Goal: Task Accomplishment & Management: Manage account settings

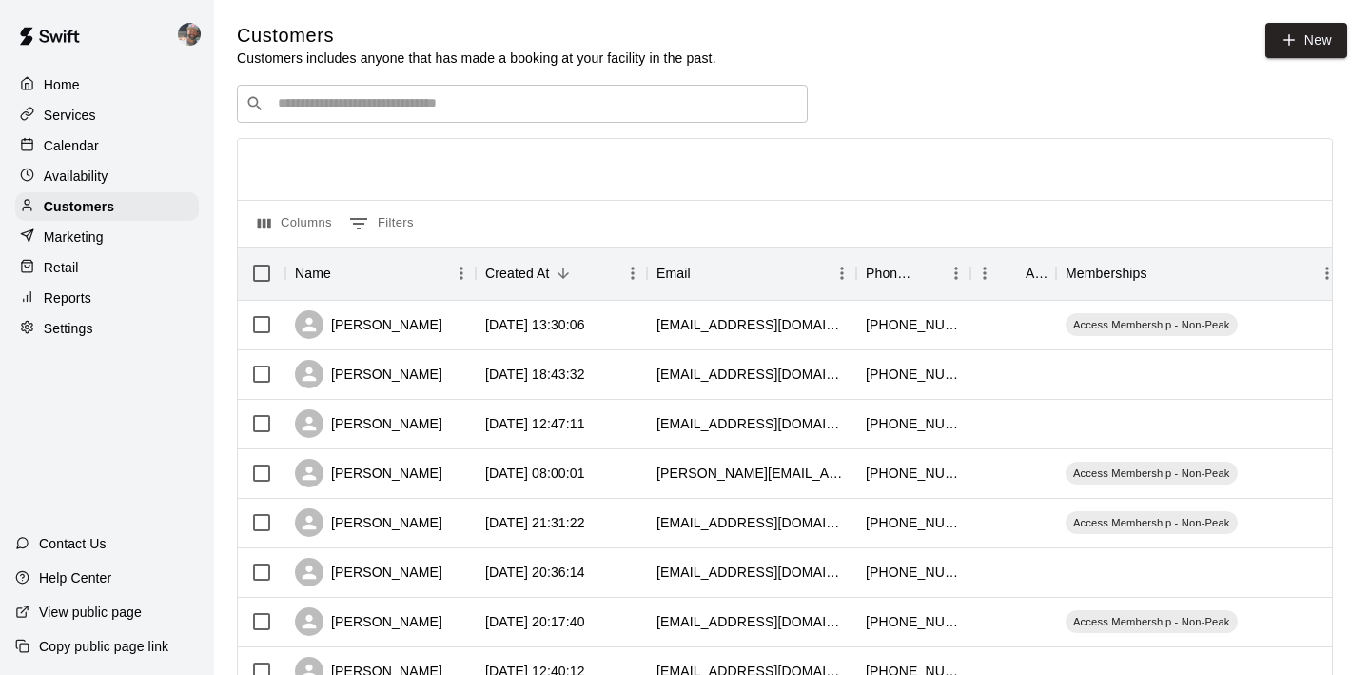
click at [366, 110] on input "Search customers by name or email" at bounding box center [535, 103] width 527 height 19
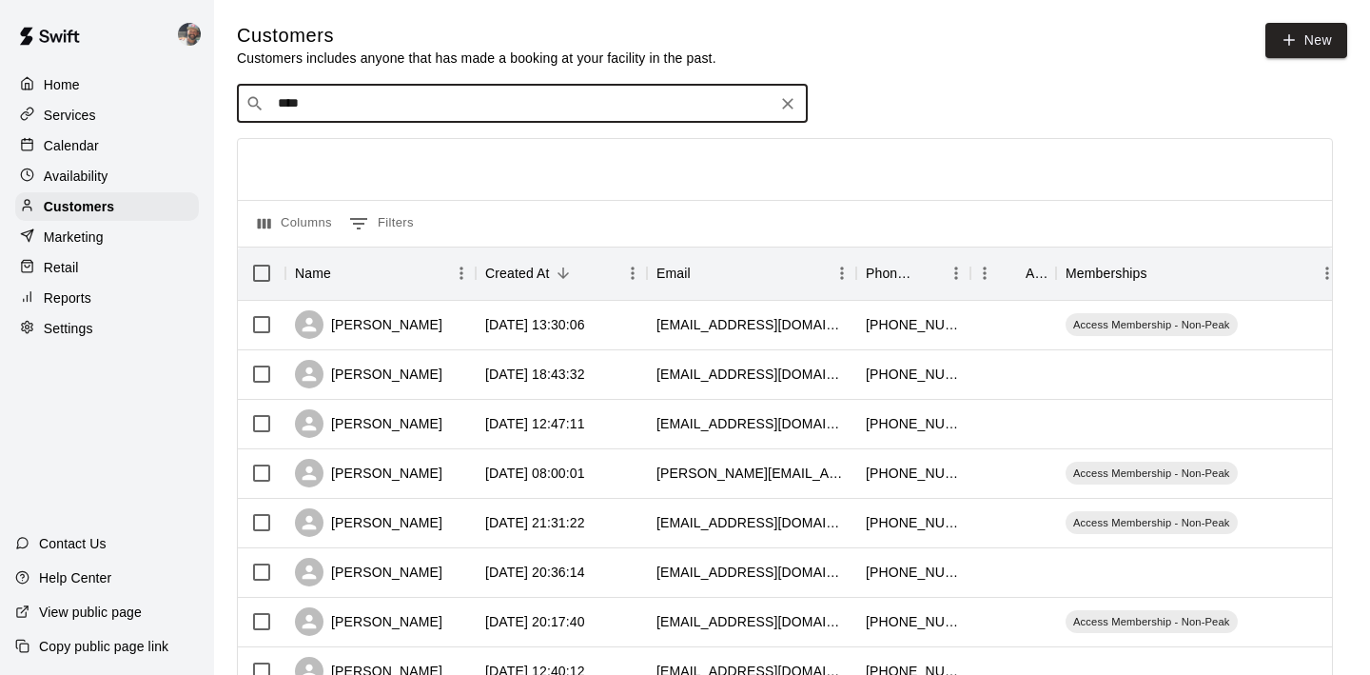
type input "*****"
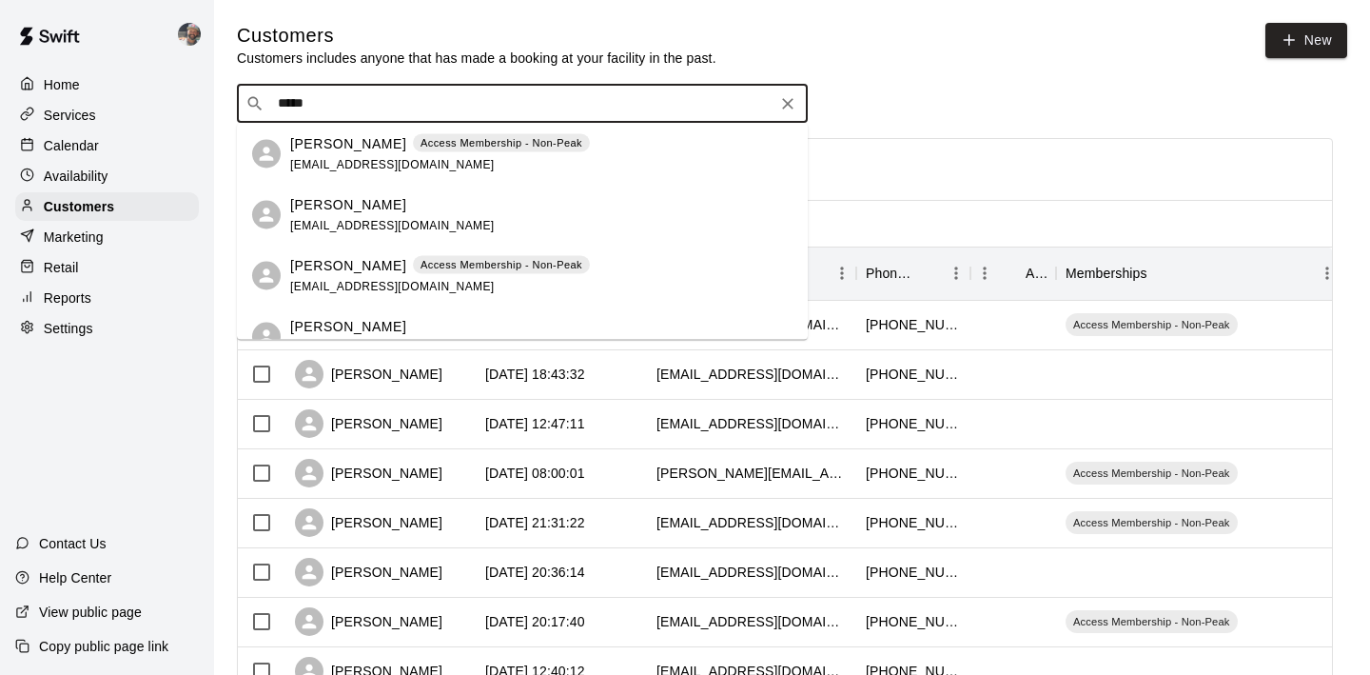
click at [326, 282] on span "alphawater928@icloud.com" at bounding box center [392, 285] width 205 height 13
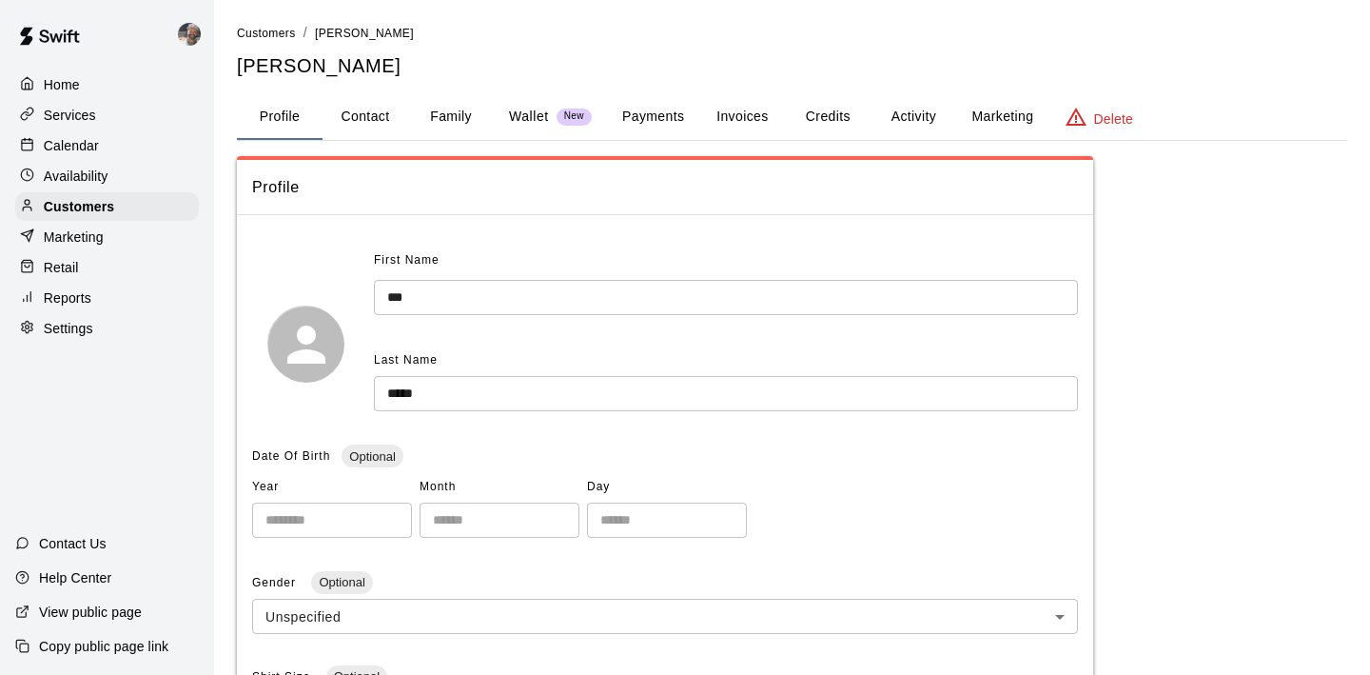
click at [463, 112] on button "Family" at bounding box center [451, 117] width 86 height 46
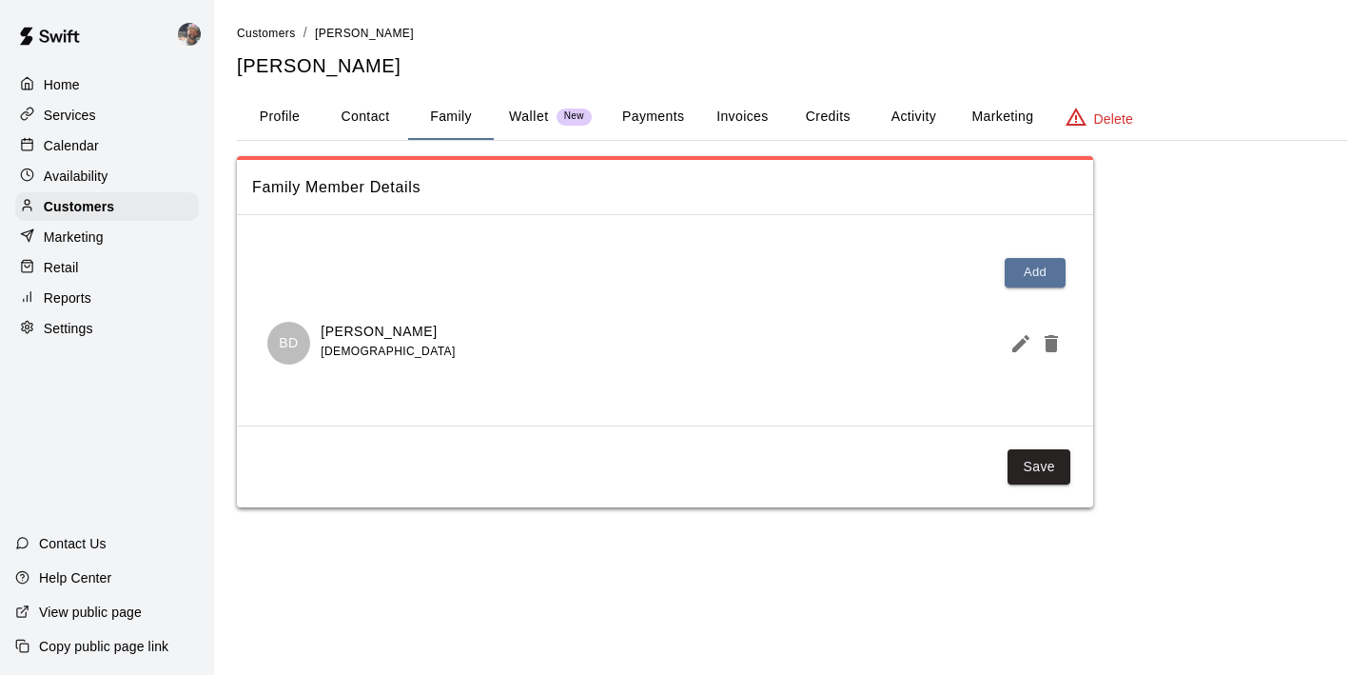
click at [294, 110] on button "Profile" at bounding box center [280, 117] width 86 height 46
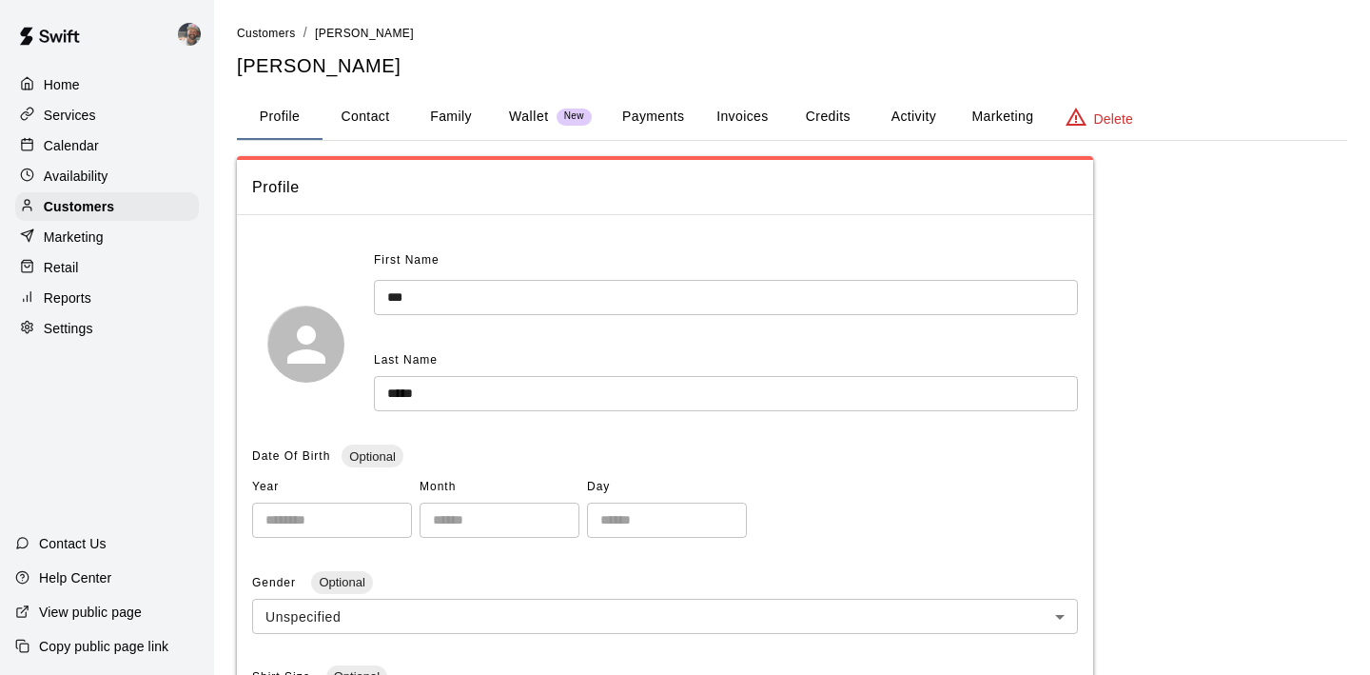
click at [648, 125] on button "Payments" at bounding box center [653, 117] width 92 height 46
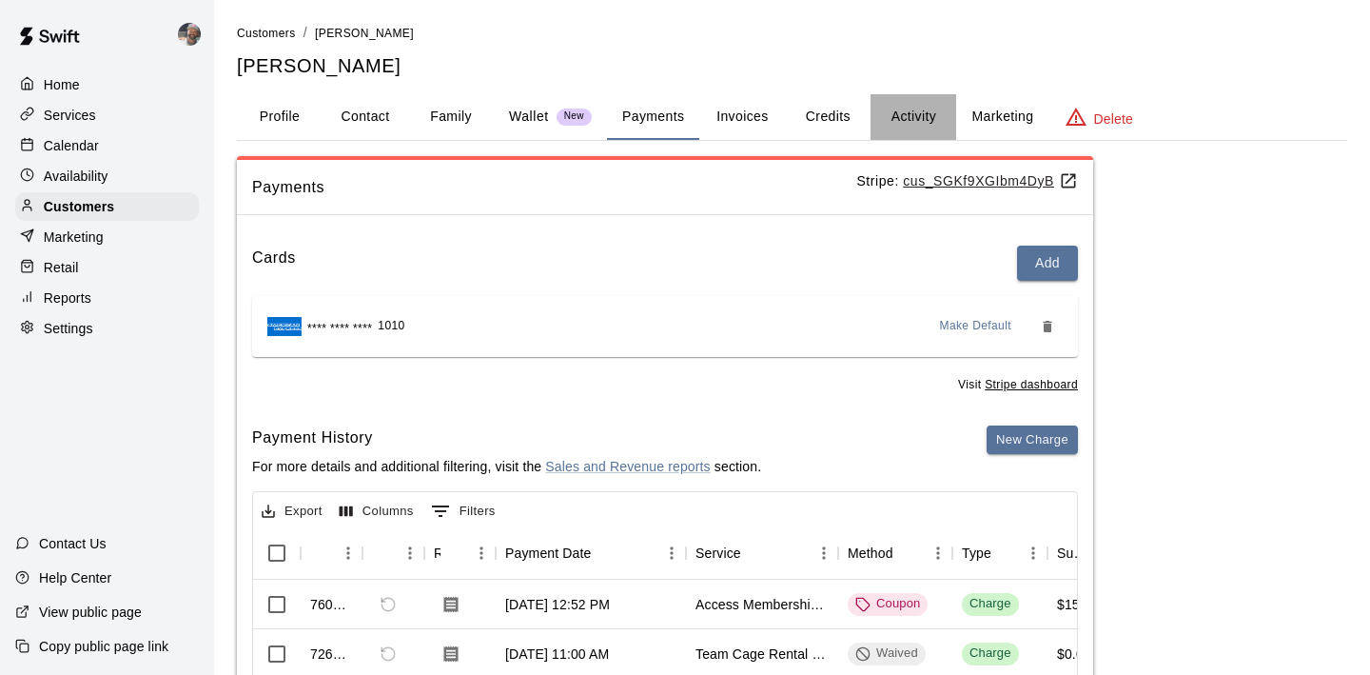
click at [921, 128] on button "Activity" at bounding box center [914, 117] width 86 height 46
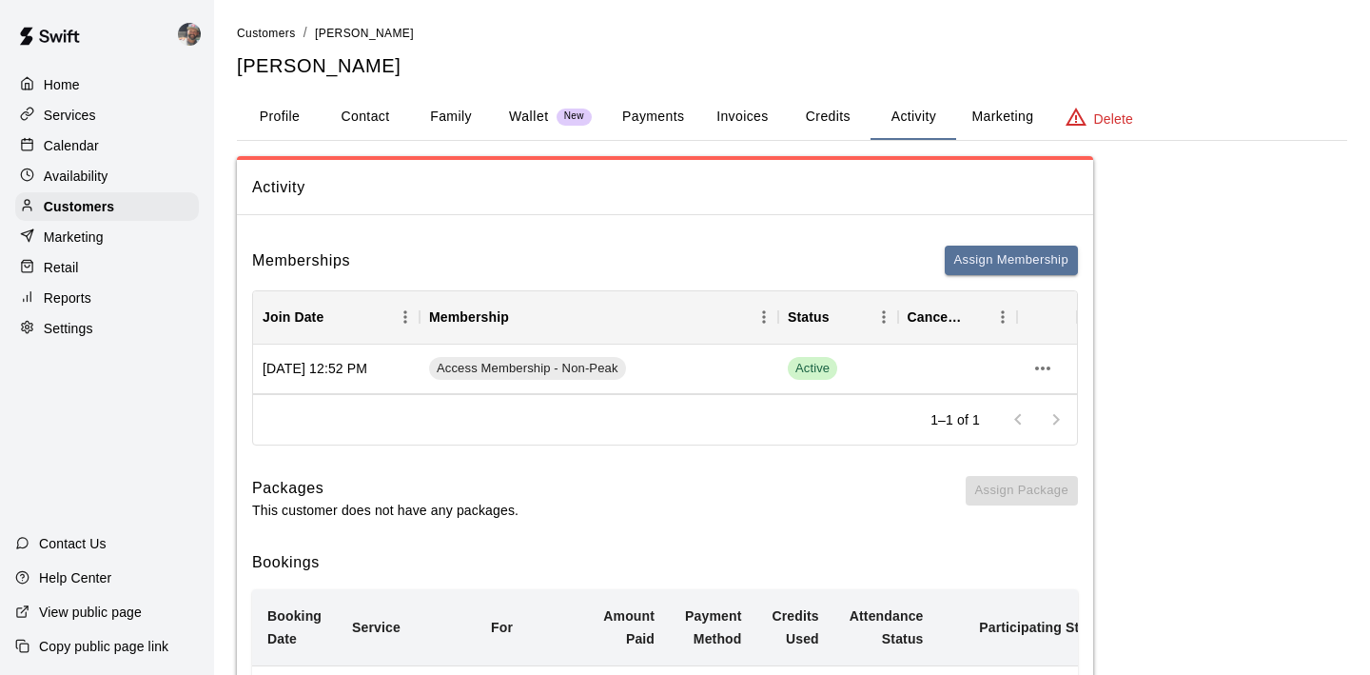
click at [287, 107] on button "Profile" at bounding box center [280, 117] width 86 height 46
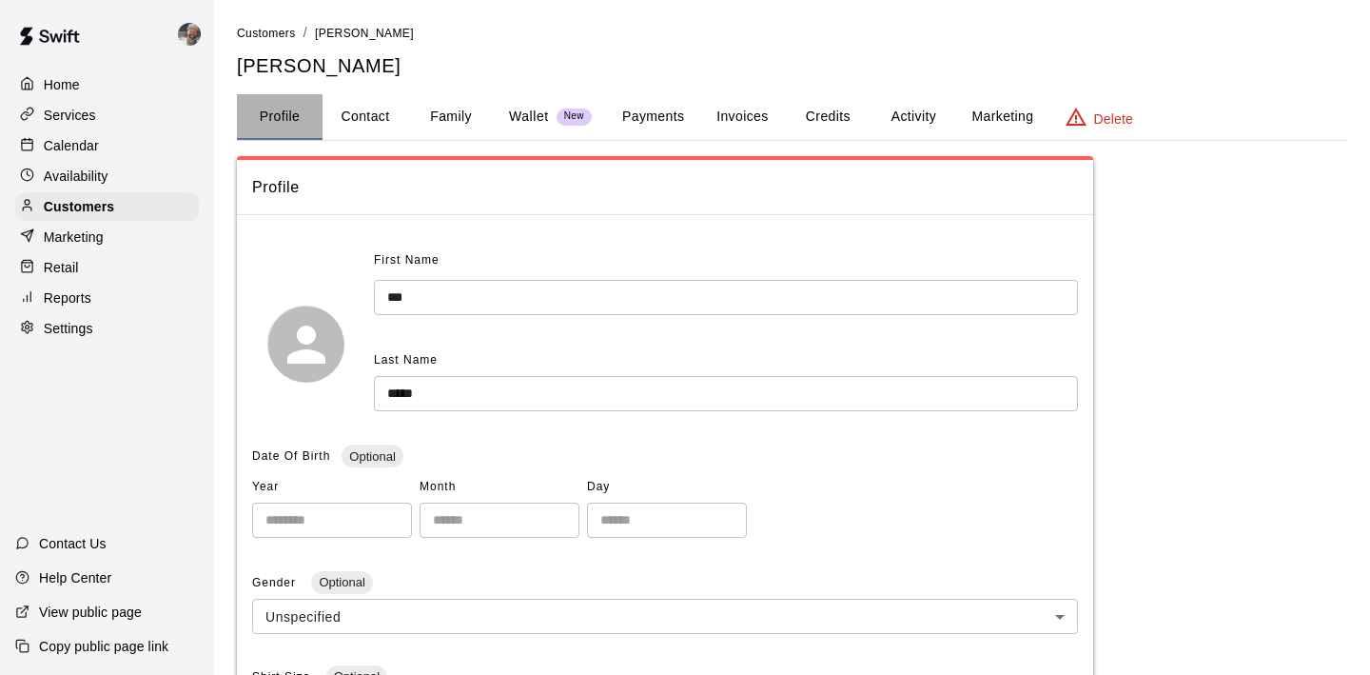
click at [298, 120] on button "Profile" at bounding box center [280, 117] width 86 height 46
click at [93, 203] on p "Customers" at bounding box center [79, 206] width 70 height 19
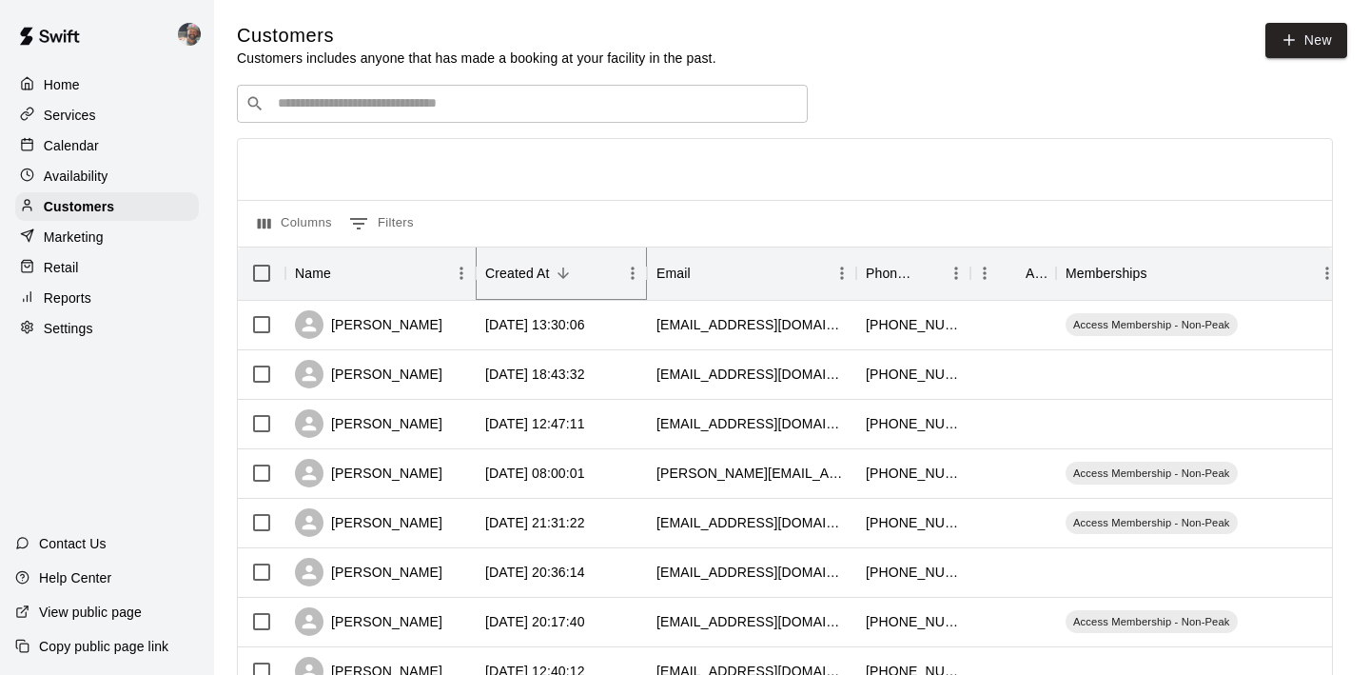
click at [555, 276] on icon "Sort" at bounding box center [563, 273] width 17 height 17
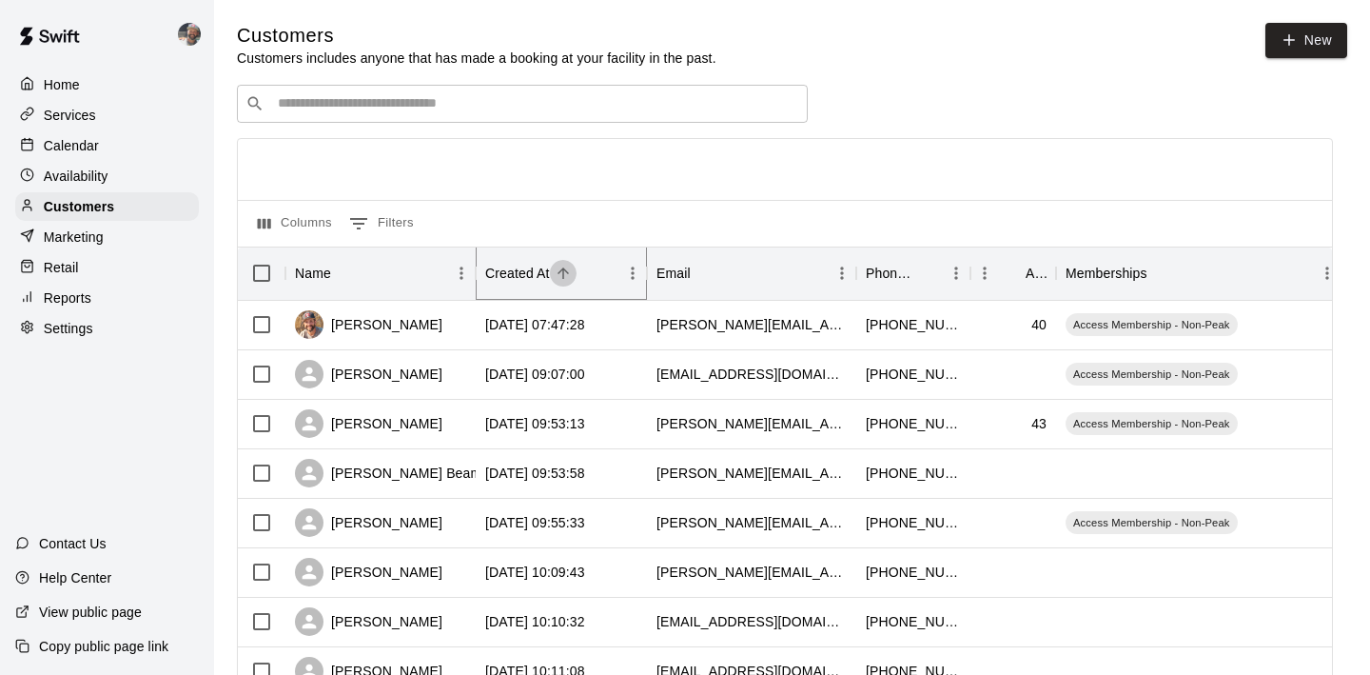
click at [555, 276] on icon "Sort" at bounding box center [563, 273] width 17 height 17
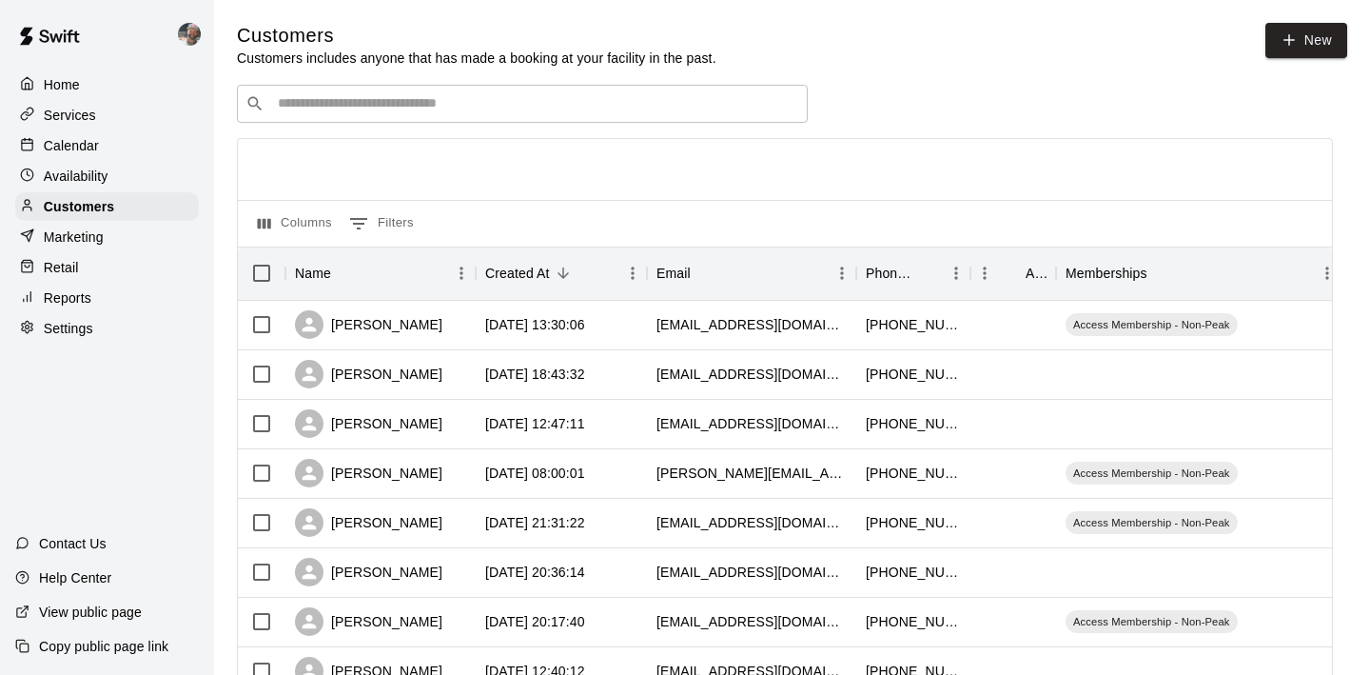
click at [468, 108] on input "Search customers by name or email" at bounding box center [535, 103] width 527 height 19
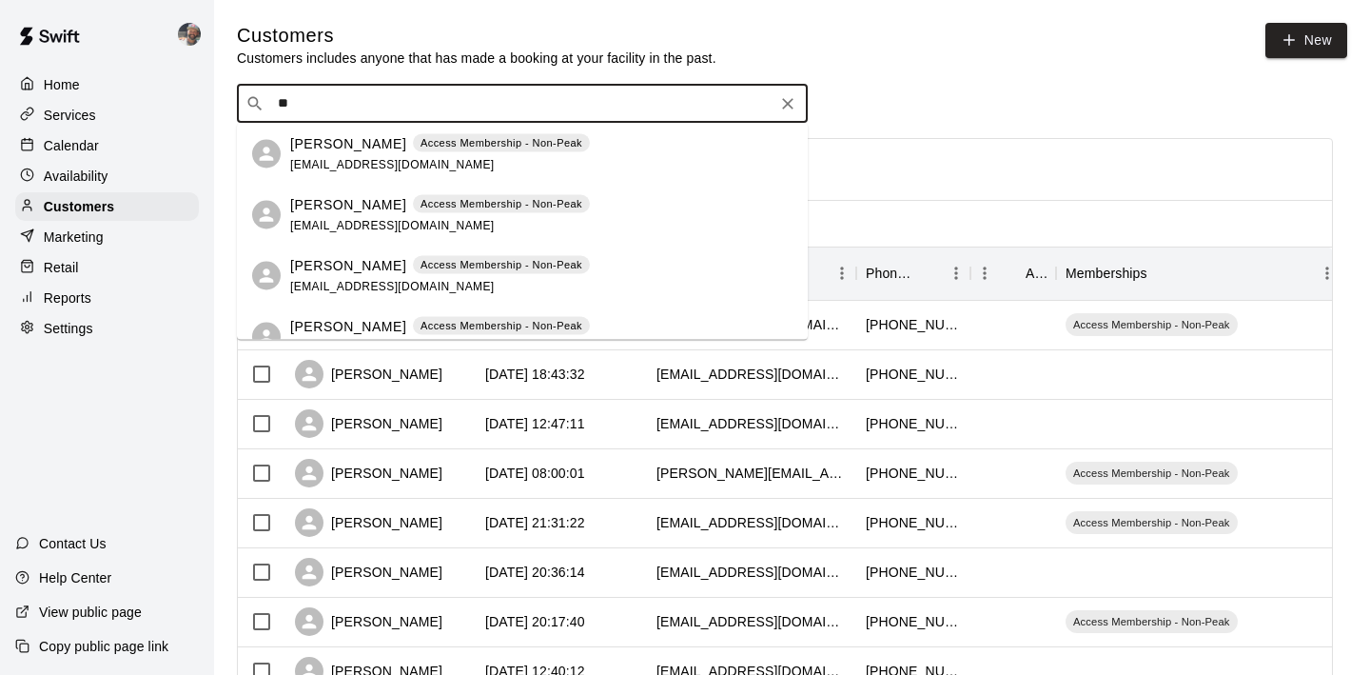
type input "*"
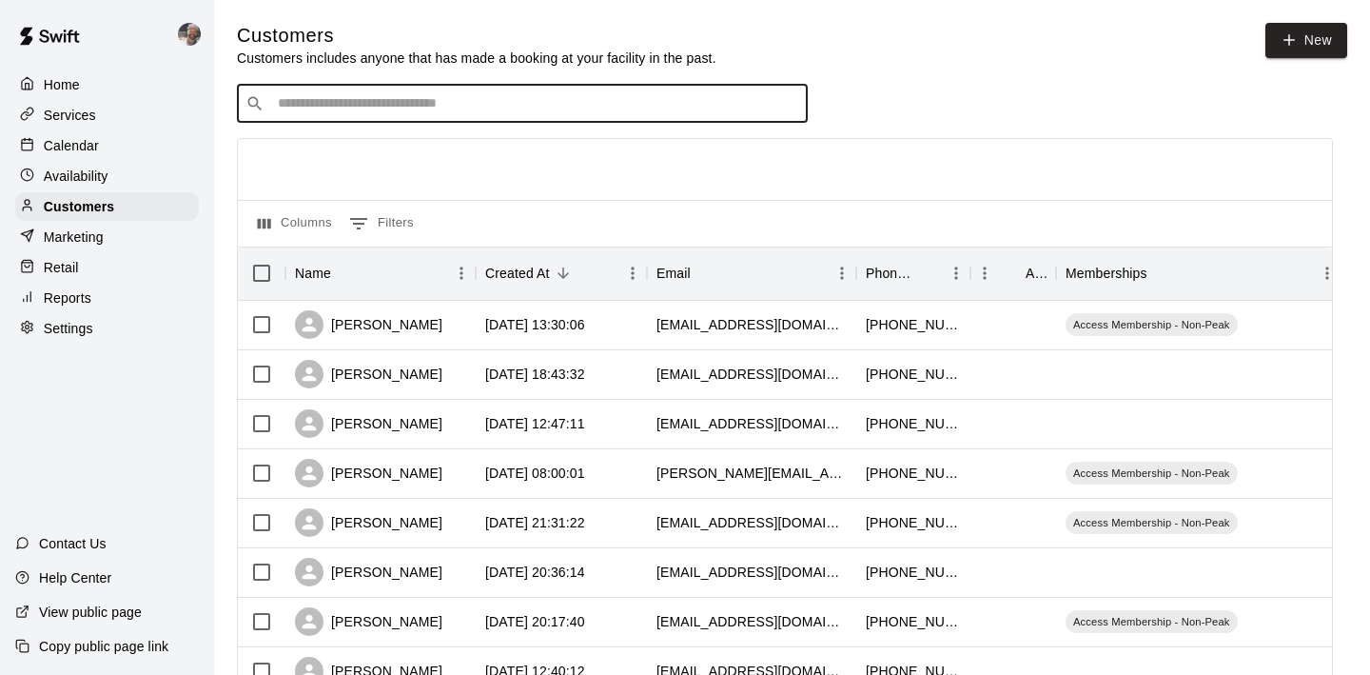
click at [654, 115] on div "​ ​" at bounding box center [522, 104] width 571 height 38
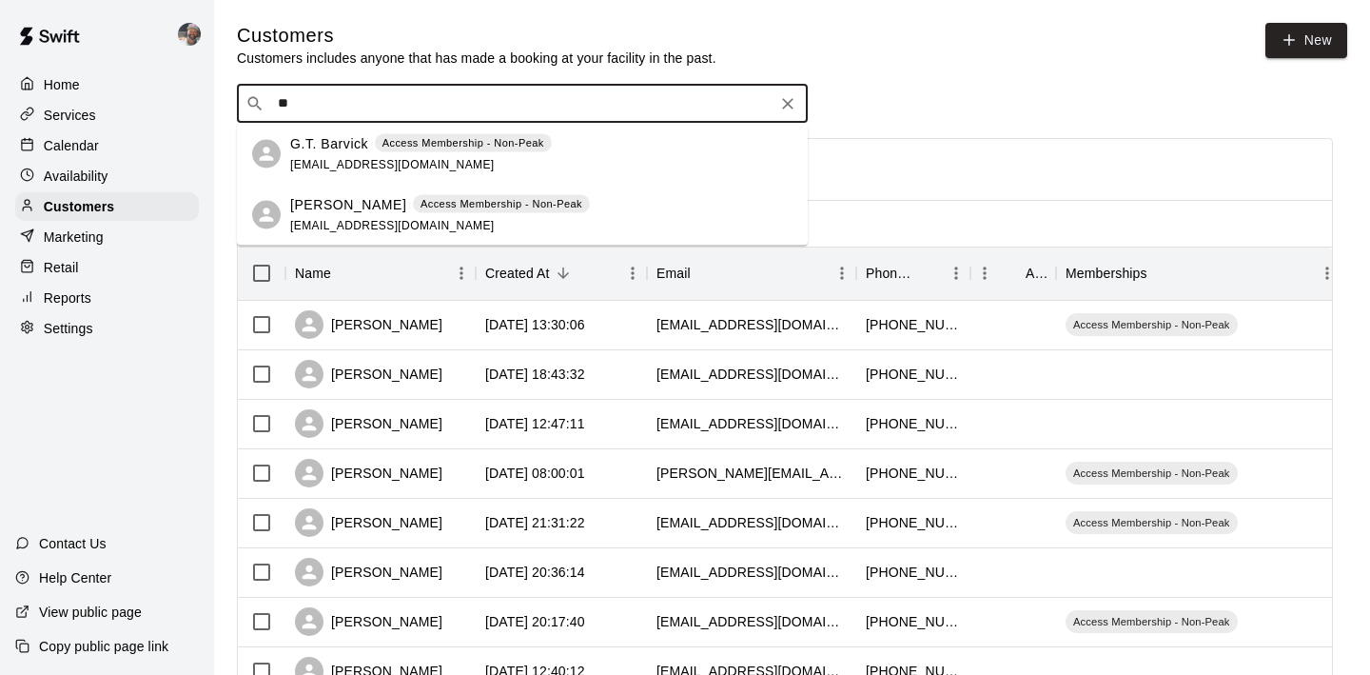
type input "*"
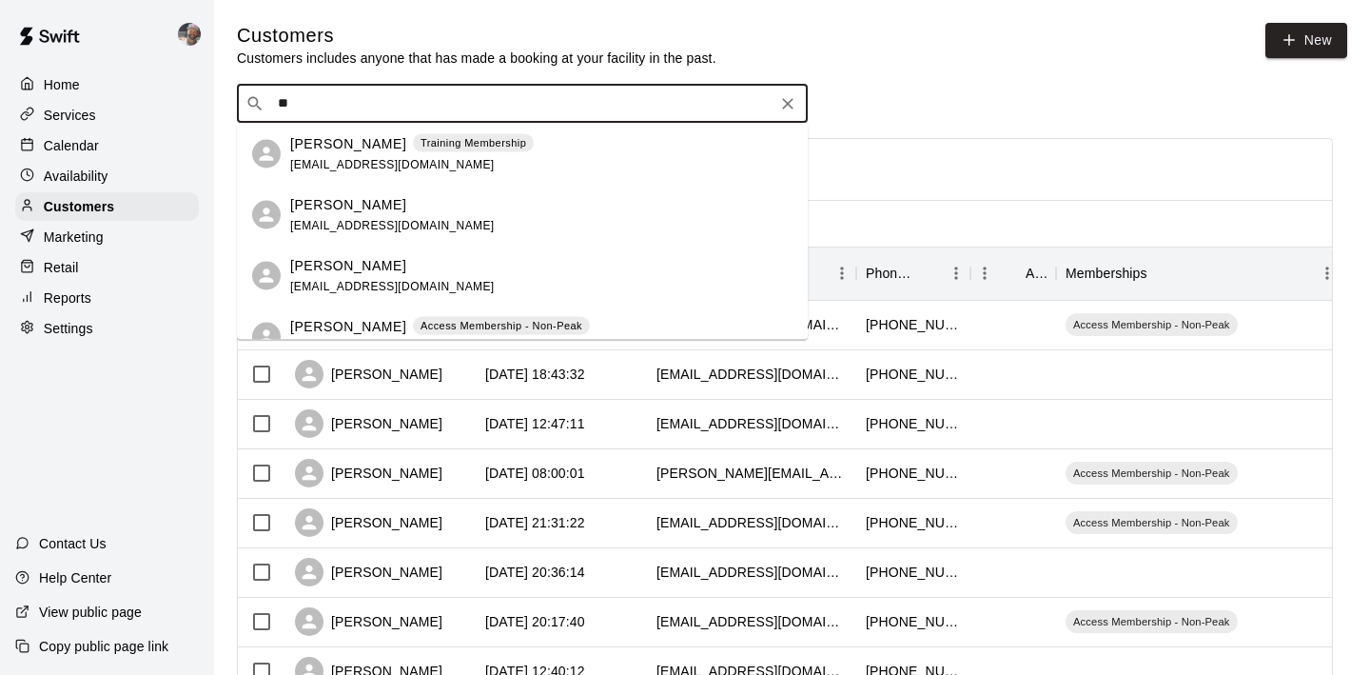
type input "*"
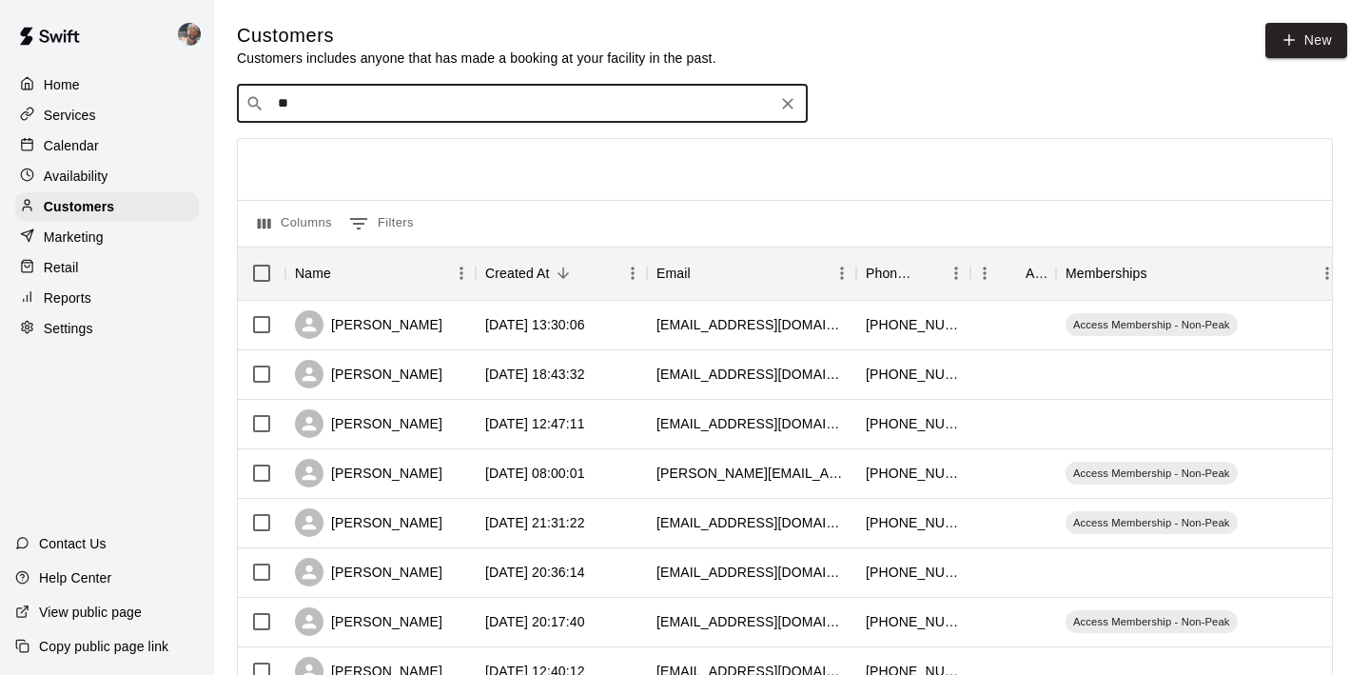
type input "*"
click at [315, 111] on input "Search customers by name or email" at bounding box center [535, 103] width 527 height 19
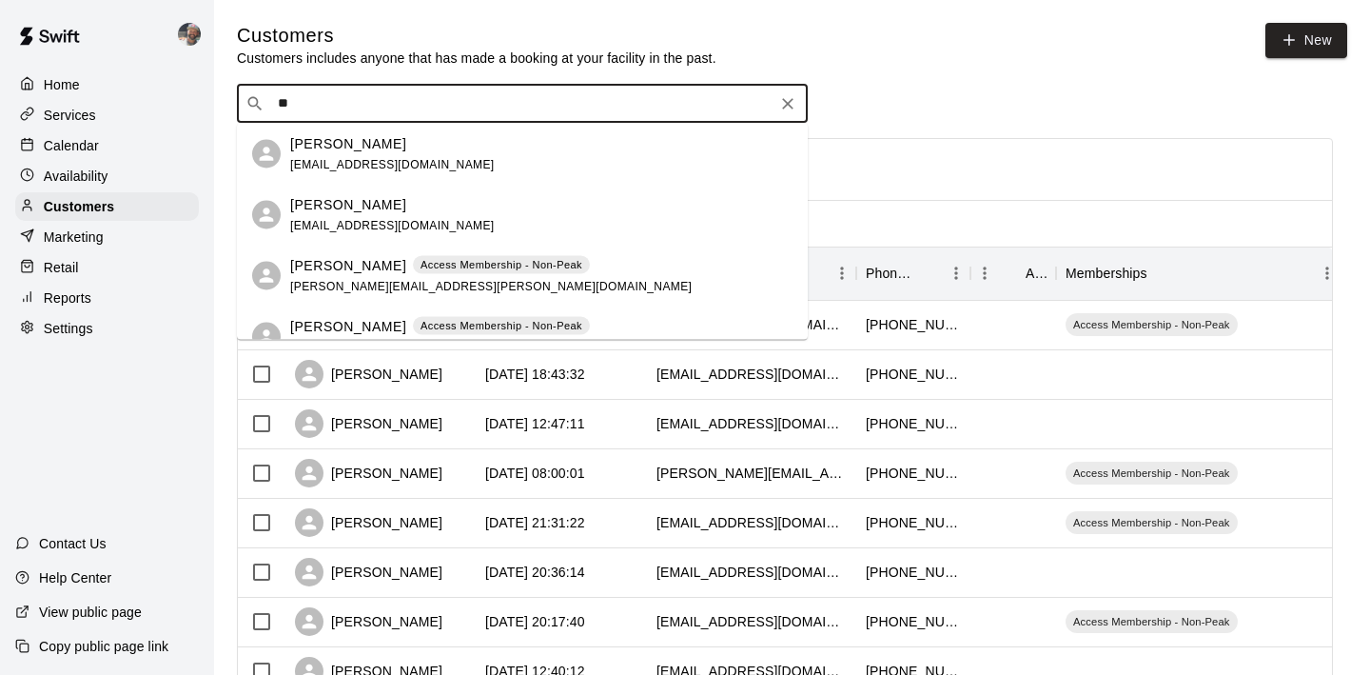
type input "*"
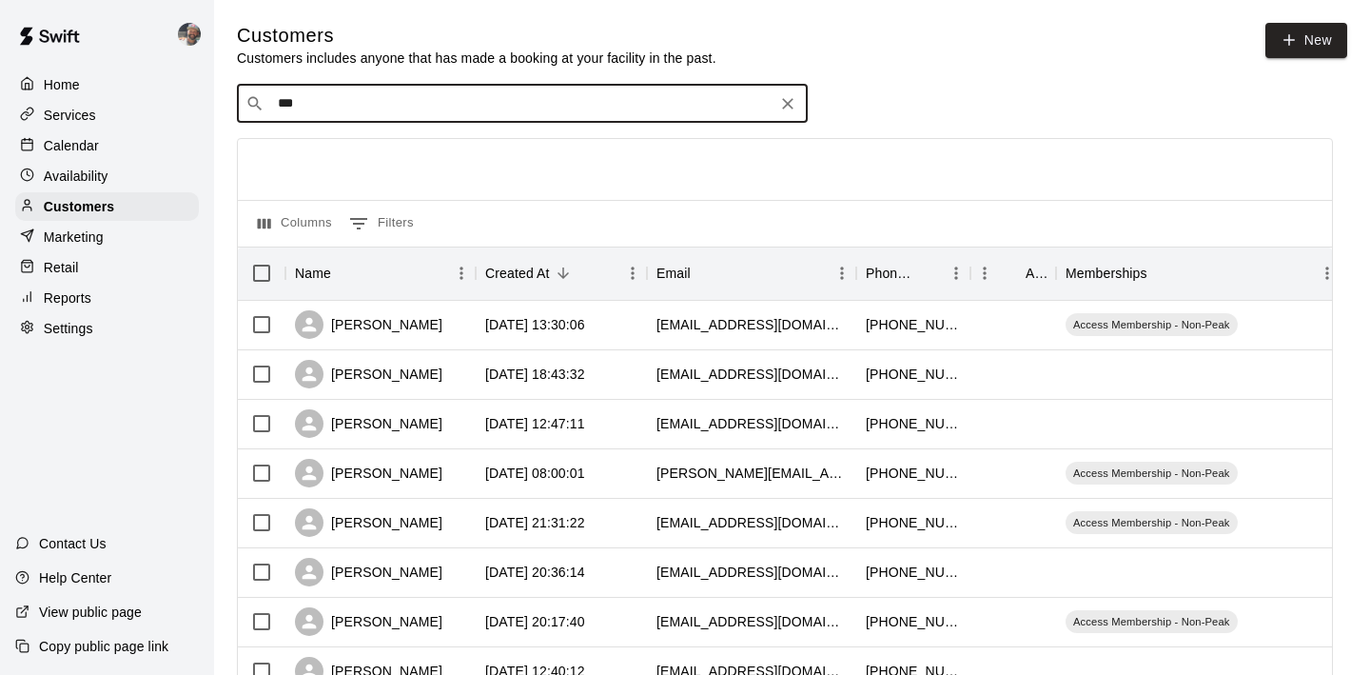
type input "****"
click at [465, 174] on div "Kayson Hodges annekmitchell18@gmail.com" at bounding box center [522, 154] width 571 height 61
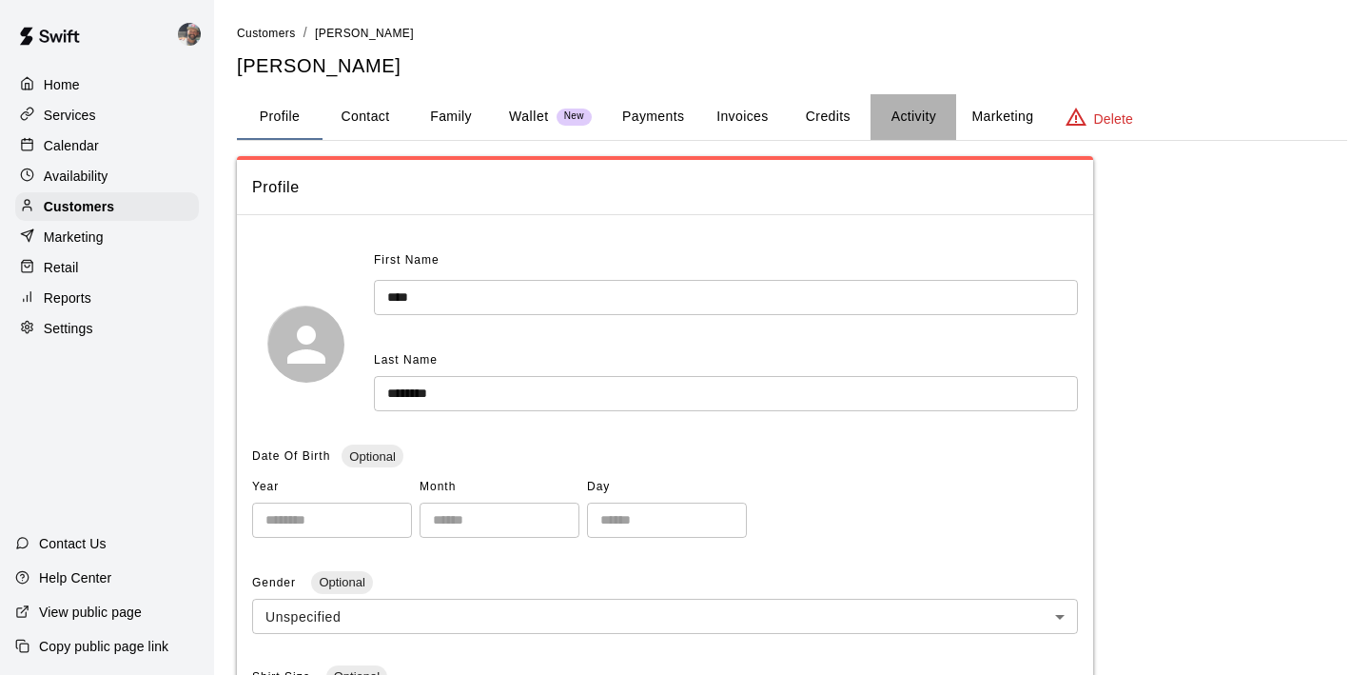
click at [924, 117] on button "Activity" at bounding box center [914, 117] width 86 height 46
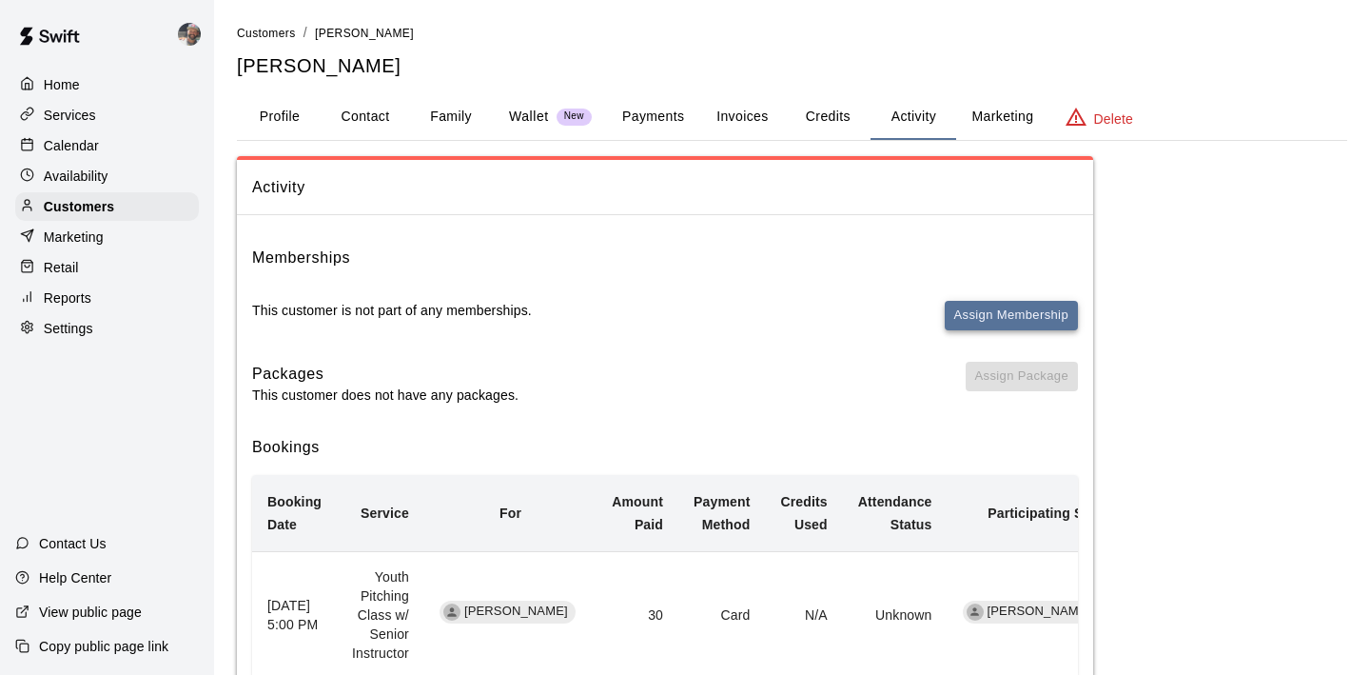
click at [967, 314] on button "Assign Membership" at bounding box center [1011, 316] width 133 height 30
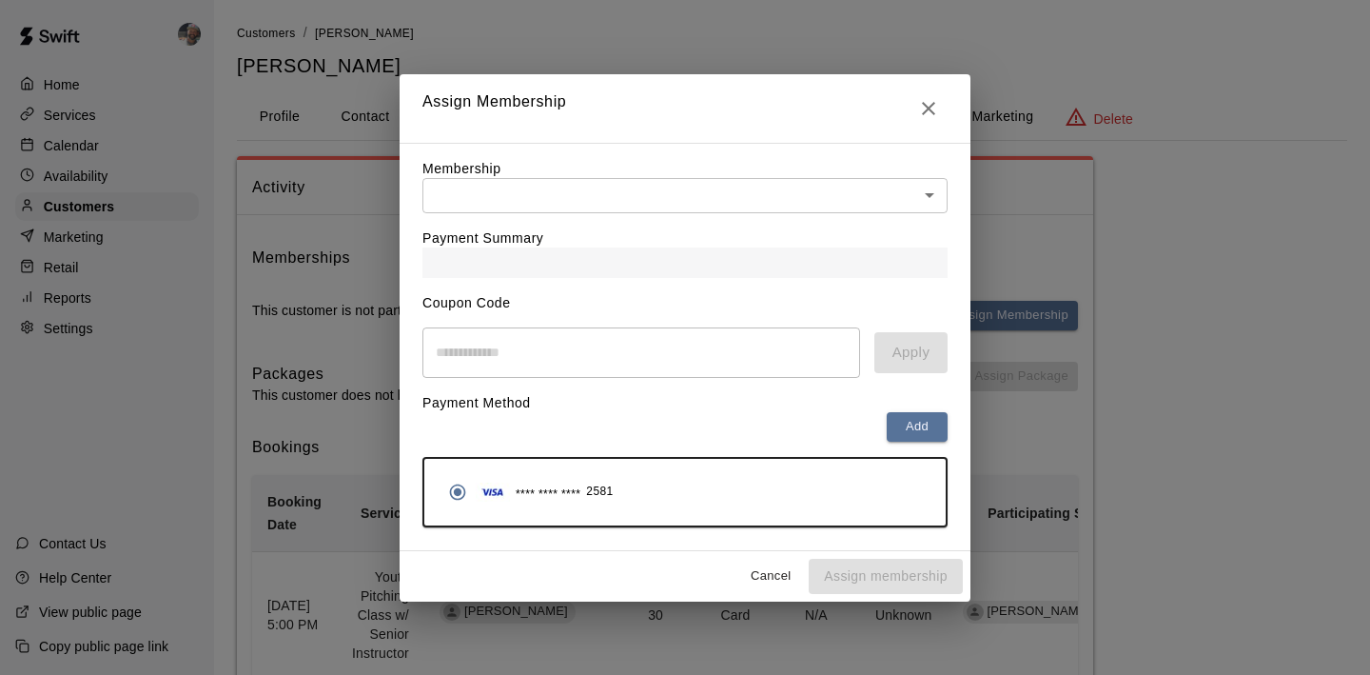
click at [600, 198] on body "Home Services Calendar Availability Customers Marketing Retail Reports Settings…" at bounding box center [685, 394] width 1370 height 788
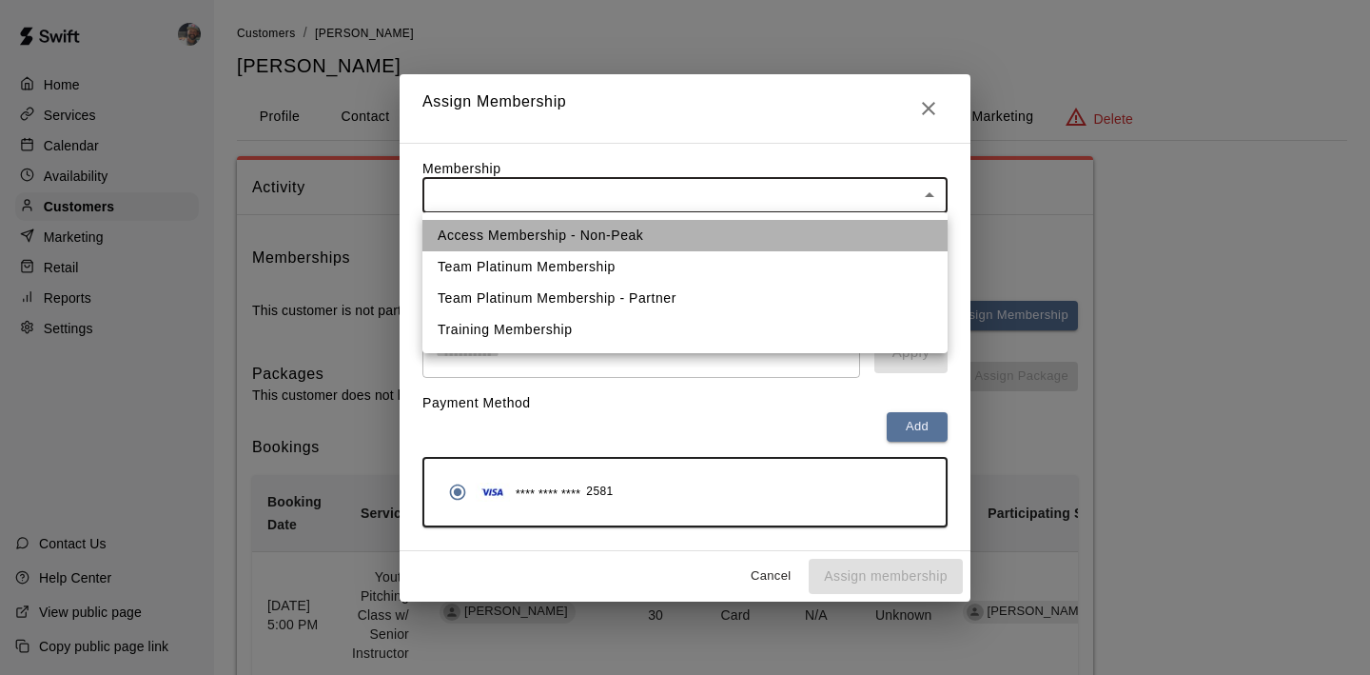
click at [608, 238] on li "Access Membership - Non-Peak" at bounding box center [685, 235] width 525 height 31
type input "**********"
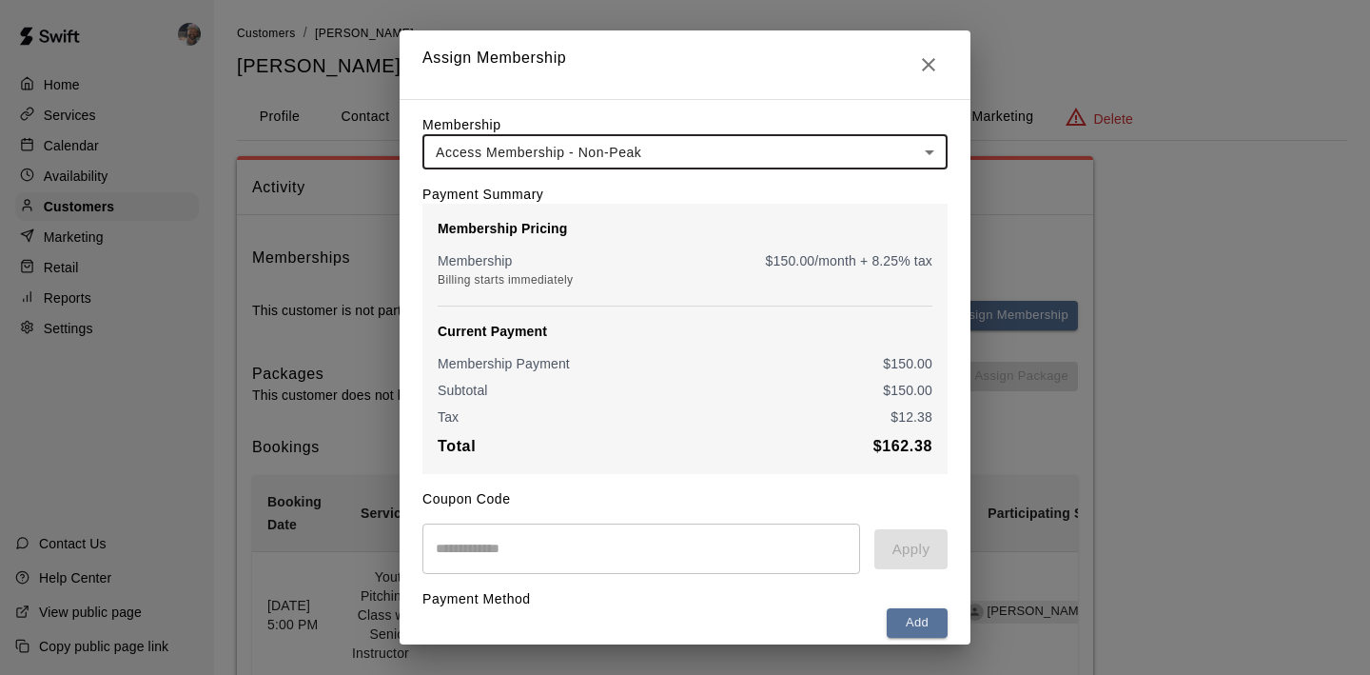
click at [556, 547] on input "text" at bounding box center [642, 548] width 438 height 50
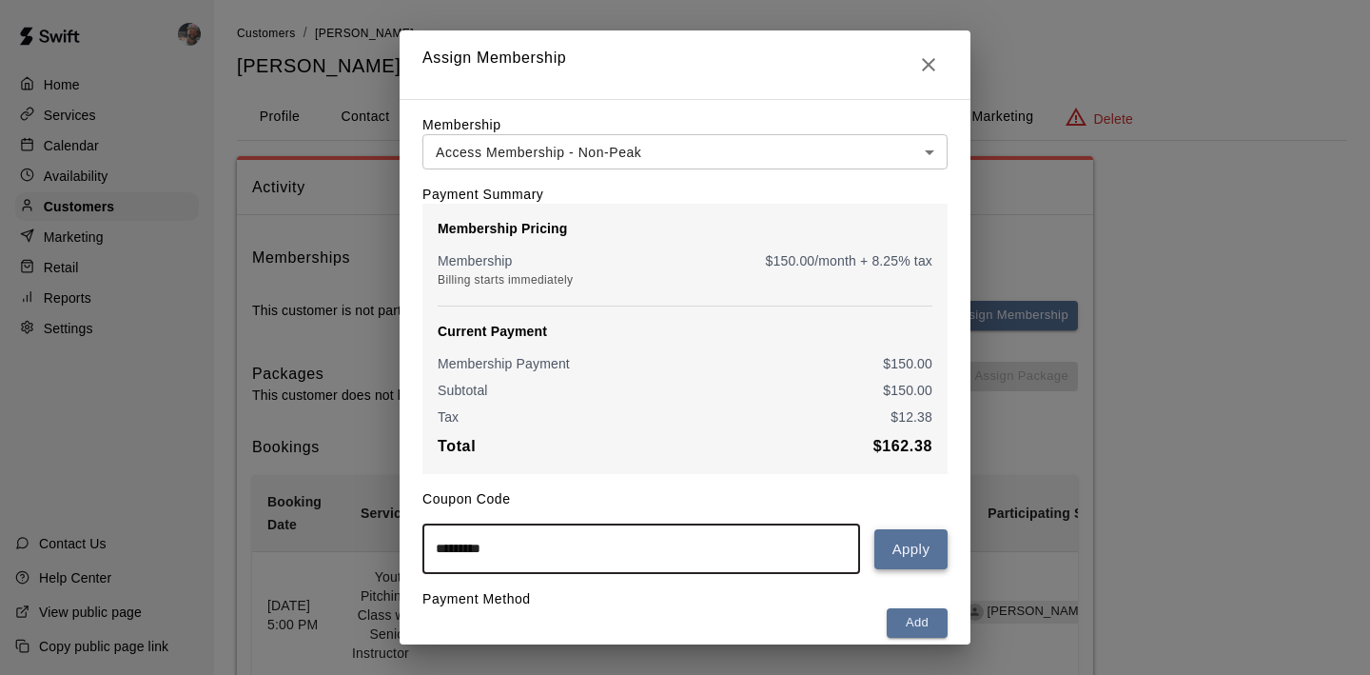
type input "*********"
click at [922, 553] on button "Apply" at bounding box center [911, 549] width 73 height 40
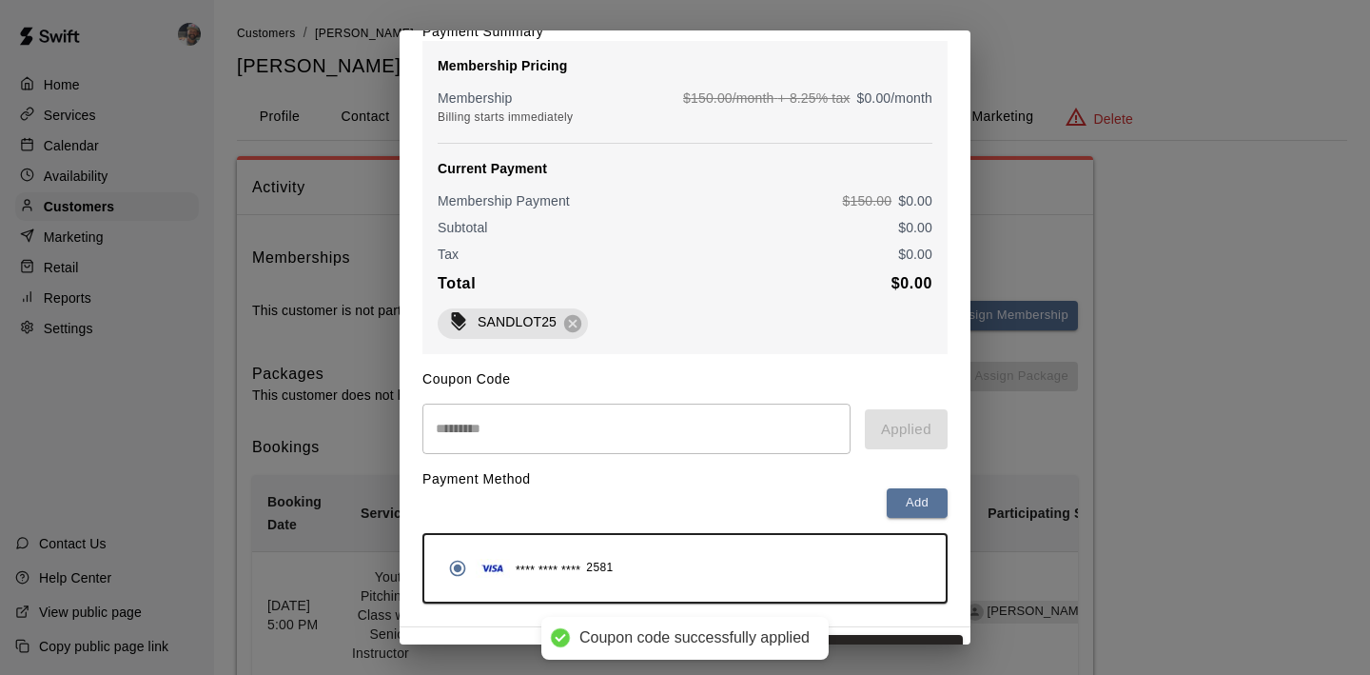
scroll to position [198, 0]
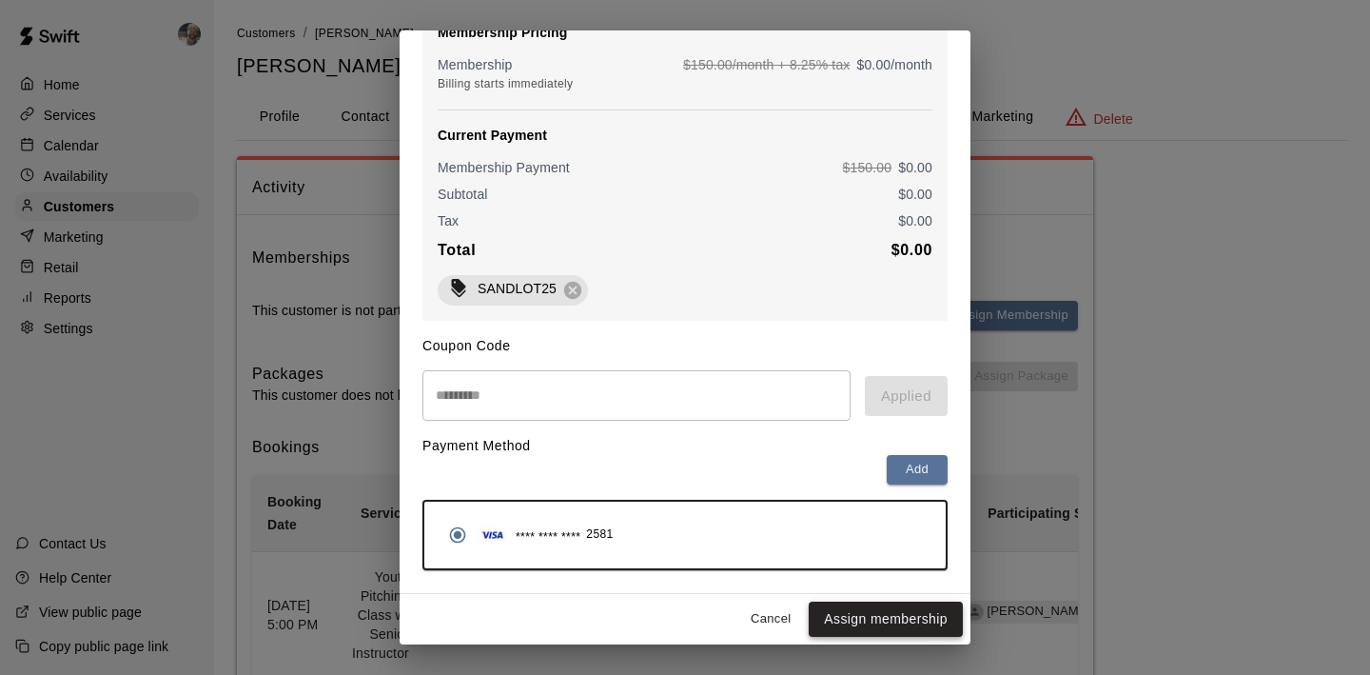
click at [886, 614] on button "Assign membership" at bounding box center [886, 618] width 154 height 35
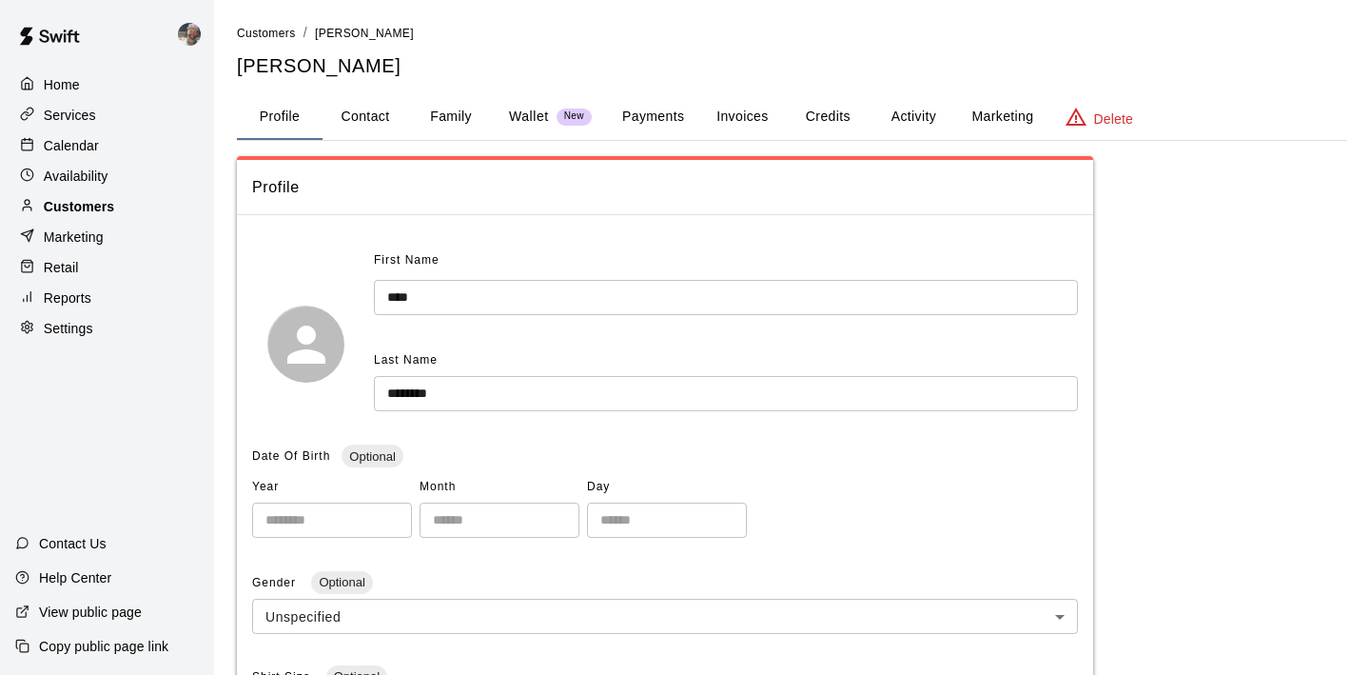
click at [120, 207] on div "Customers" at bounding box center [107, 206] width 184 height 29
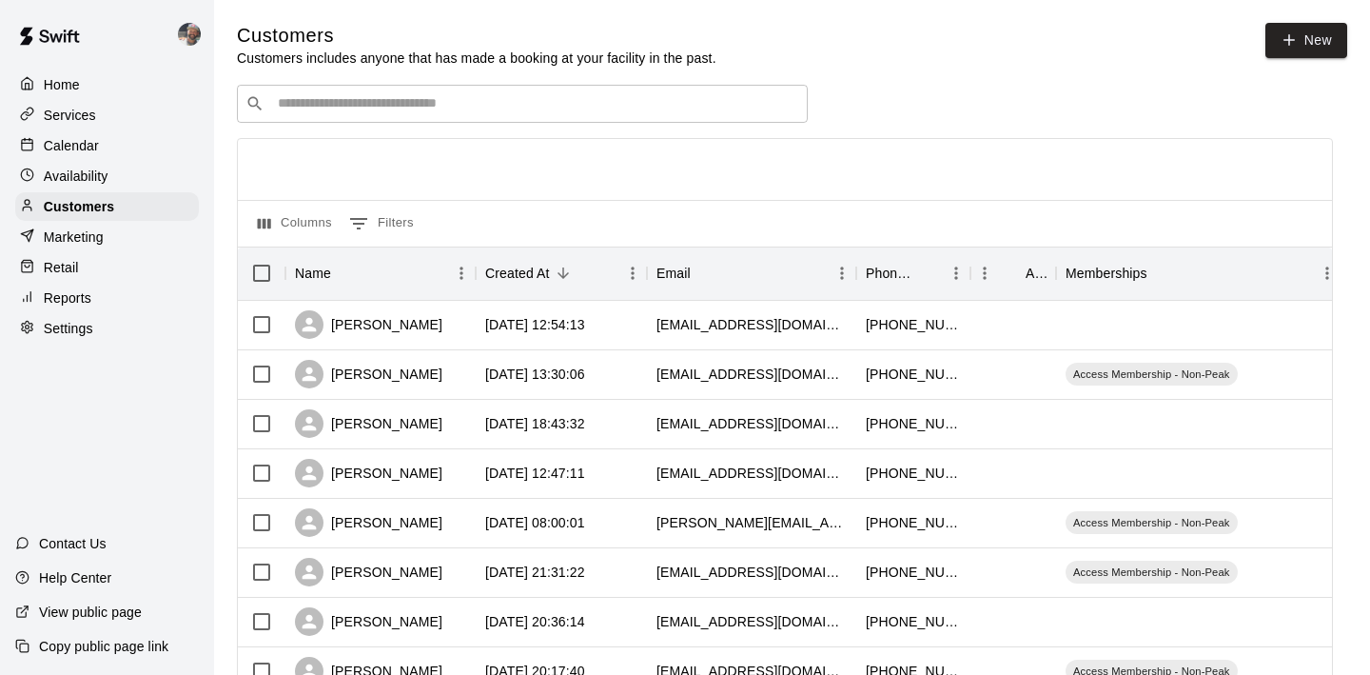
click at [81, 143] on p "Calendar" at bounding box center [71, 145] width 55 height 19
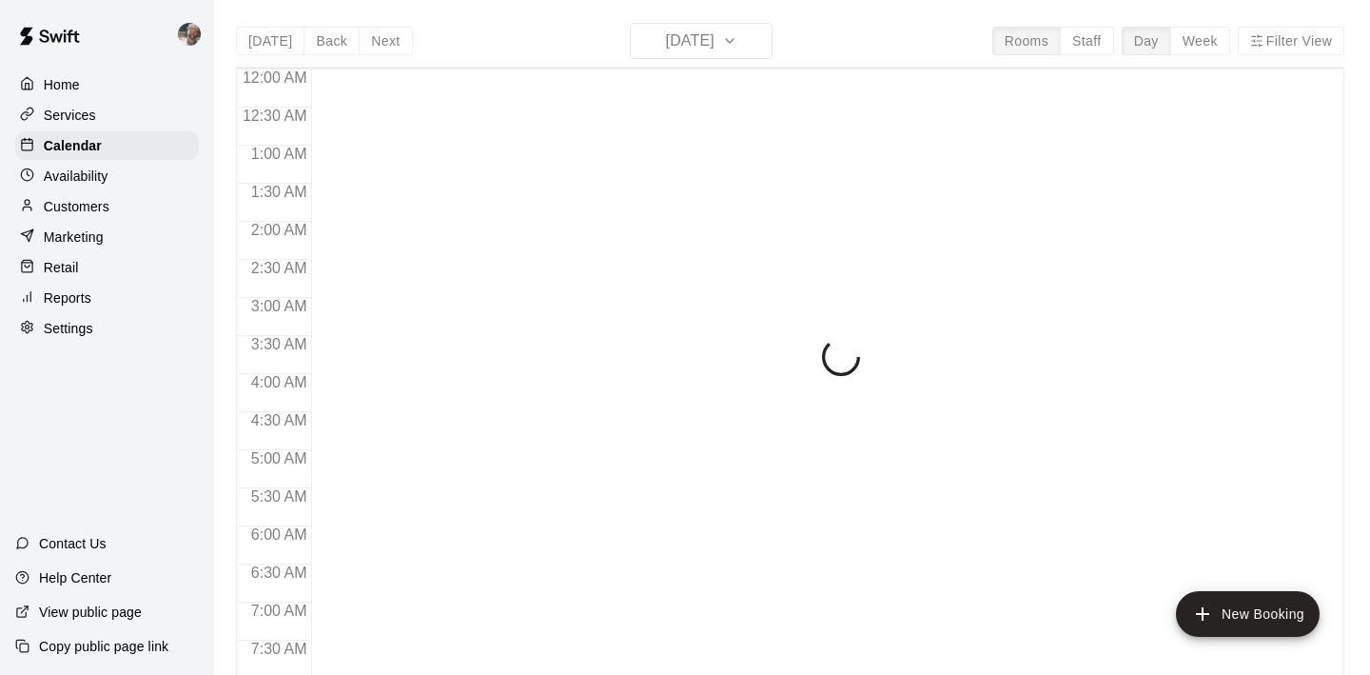
scroll to position [1041, 0]
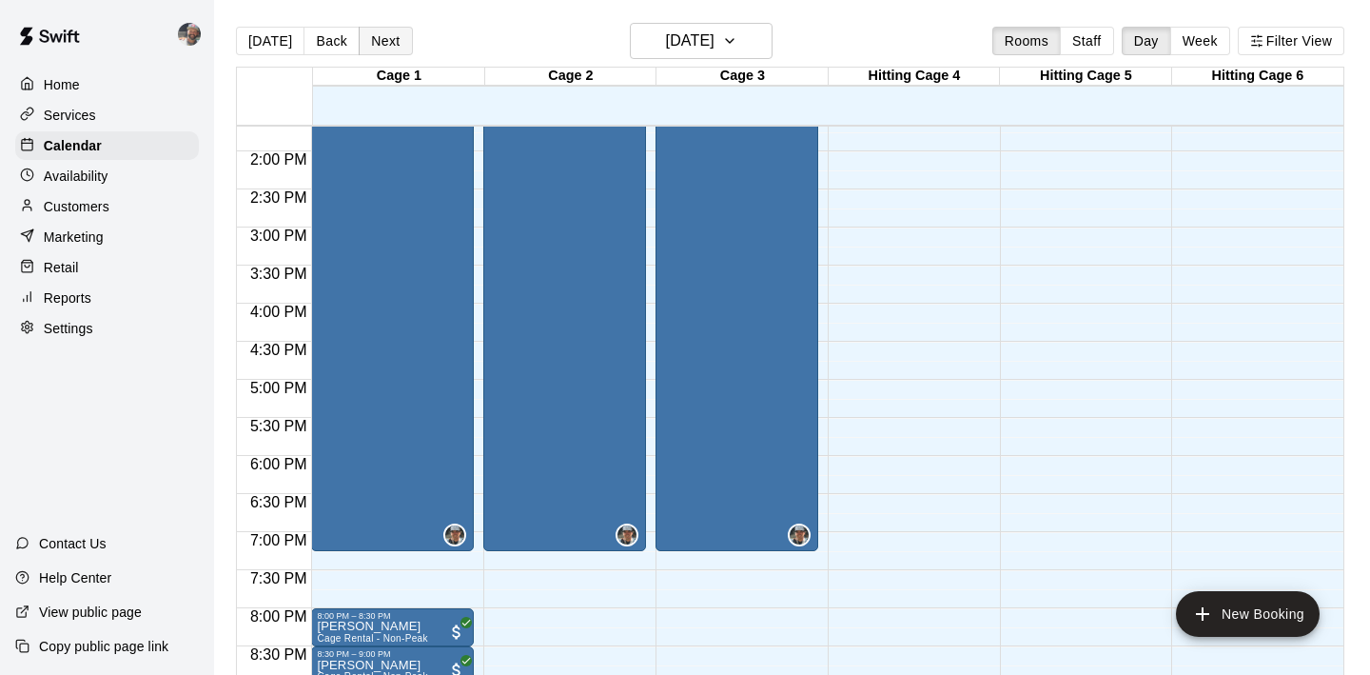
click at [394, 45] on button "Next" at bounding box center [385, 41] width 53 height 29
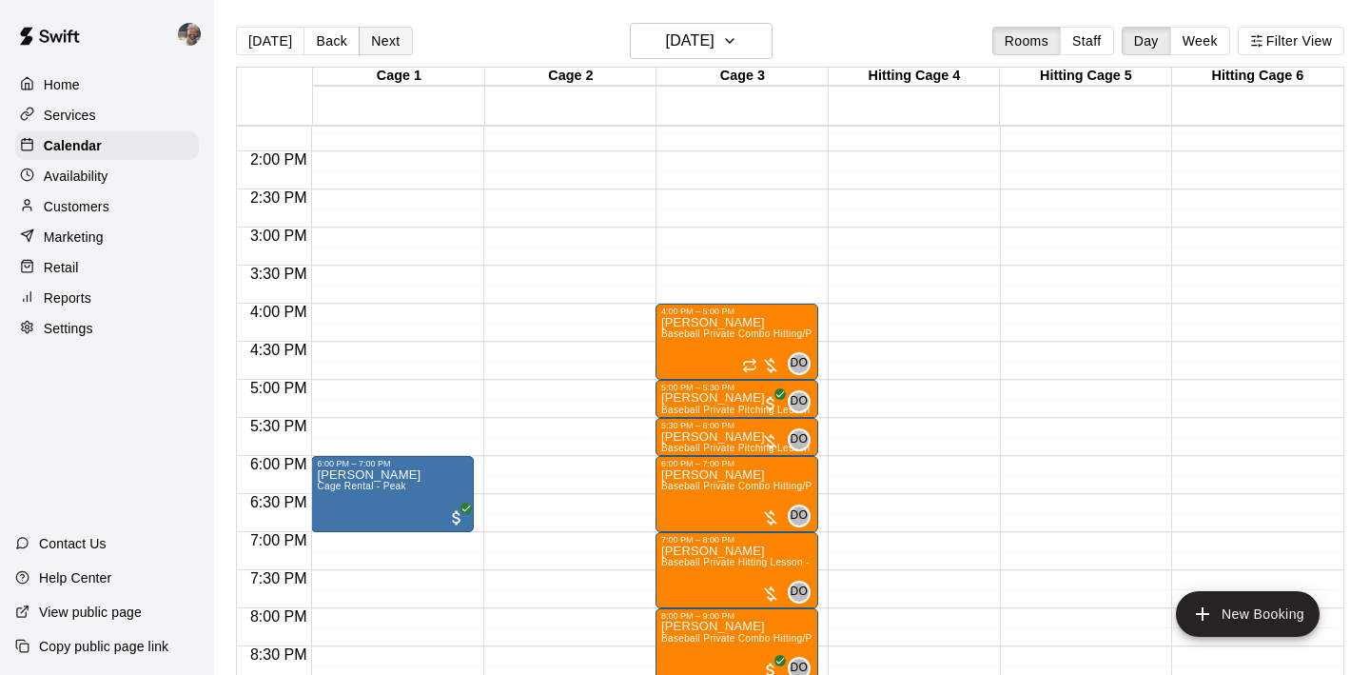
click at [383, 46] on button "Next" at bounding box center [385, 41] width 53 height 29
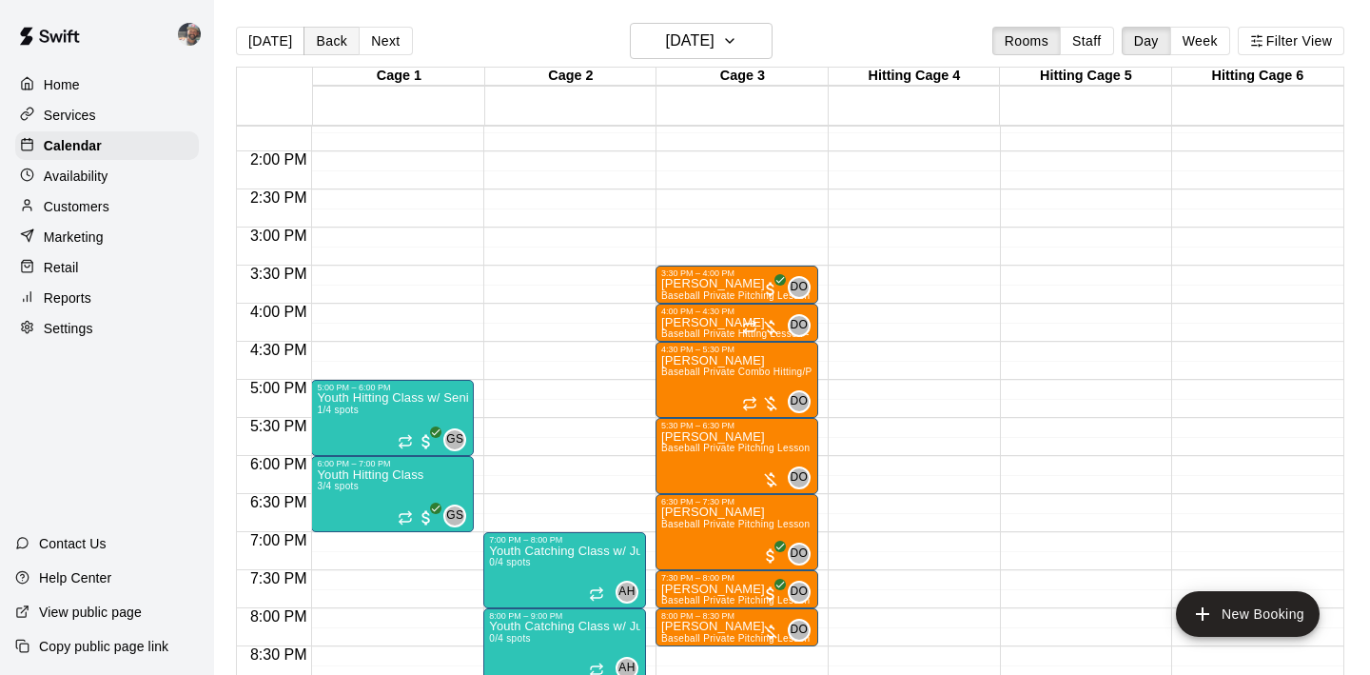
click at [330, 43] on button "Back" at bounding box center [332, 41] width 56 height 29
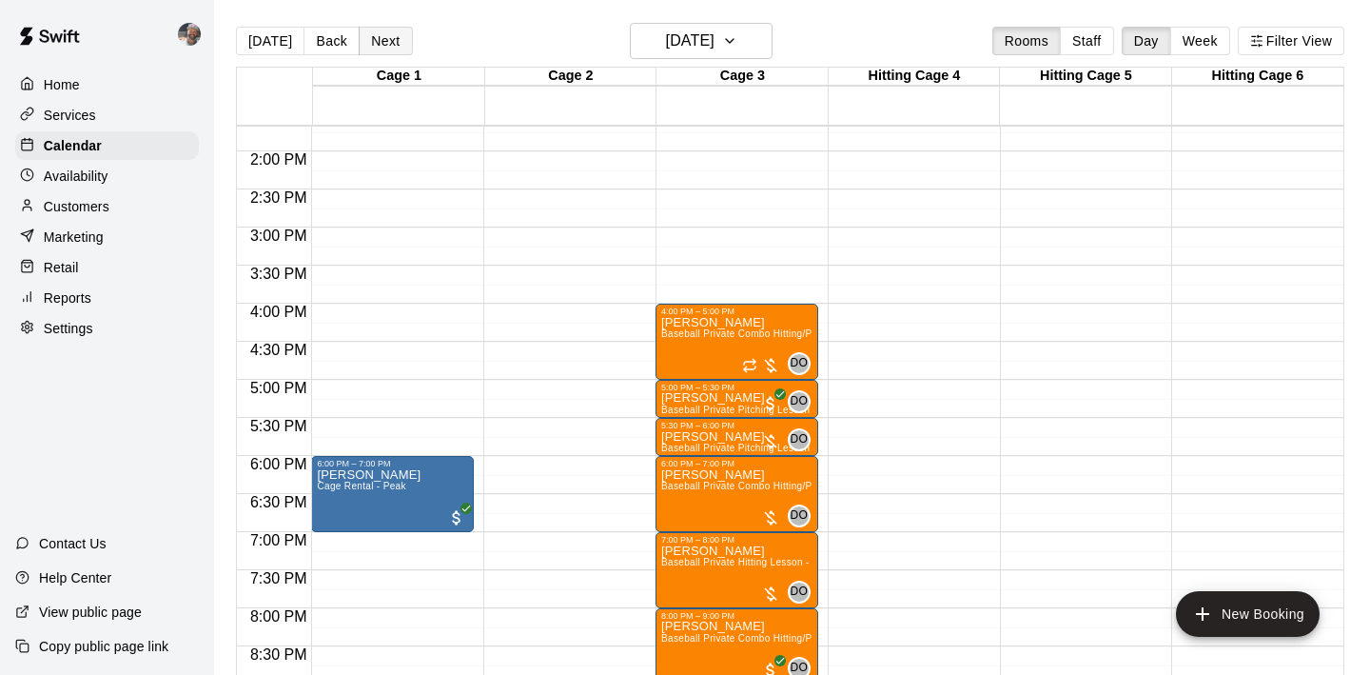
click at [385, 37] on button "Next" at bounding box center [385, 41] width 53 height 29
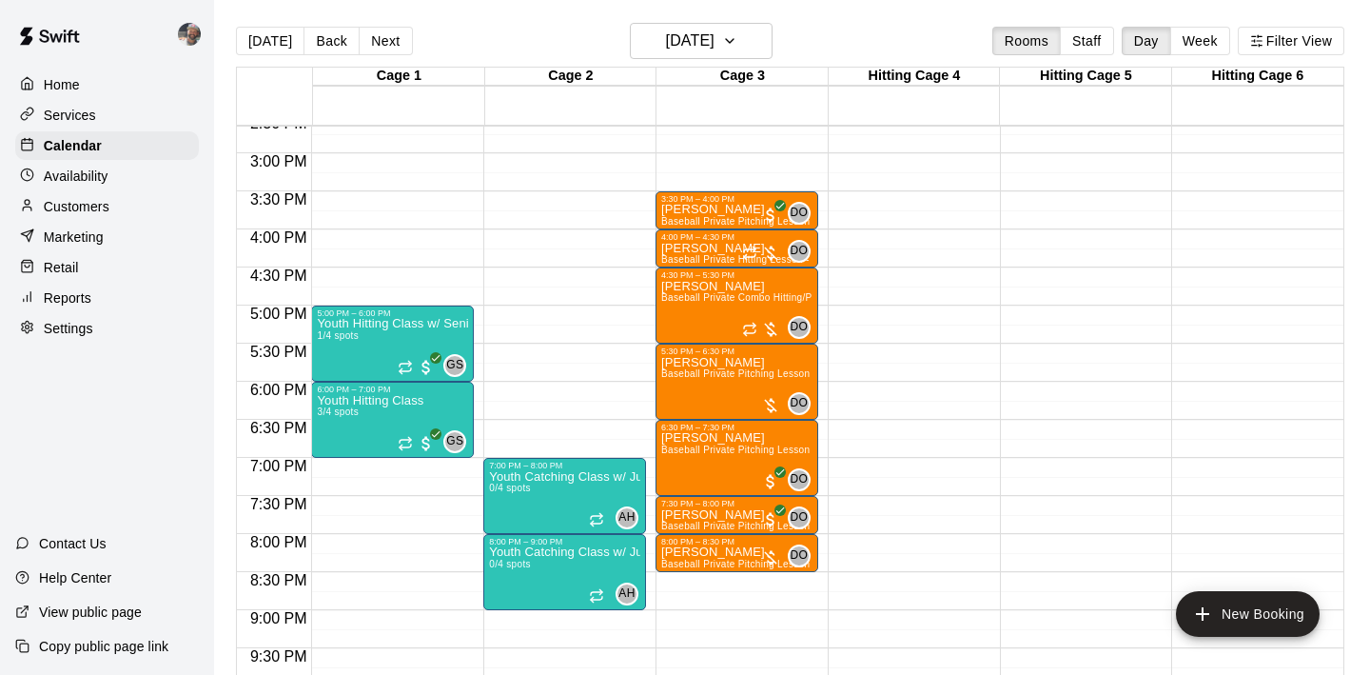
scroll to position [1119, 0]
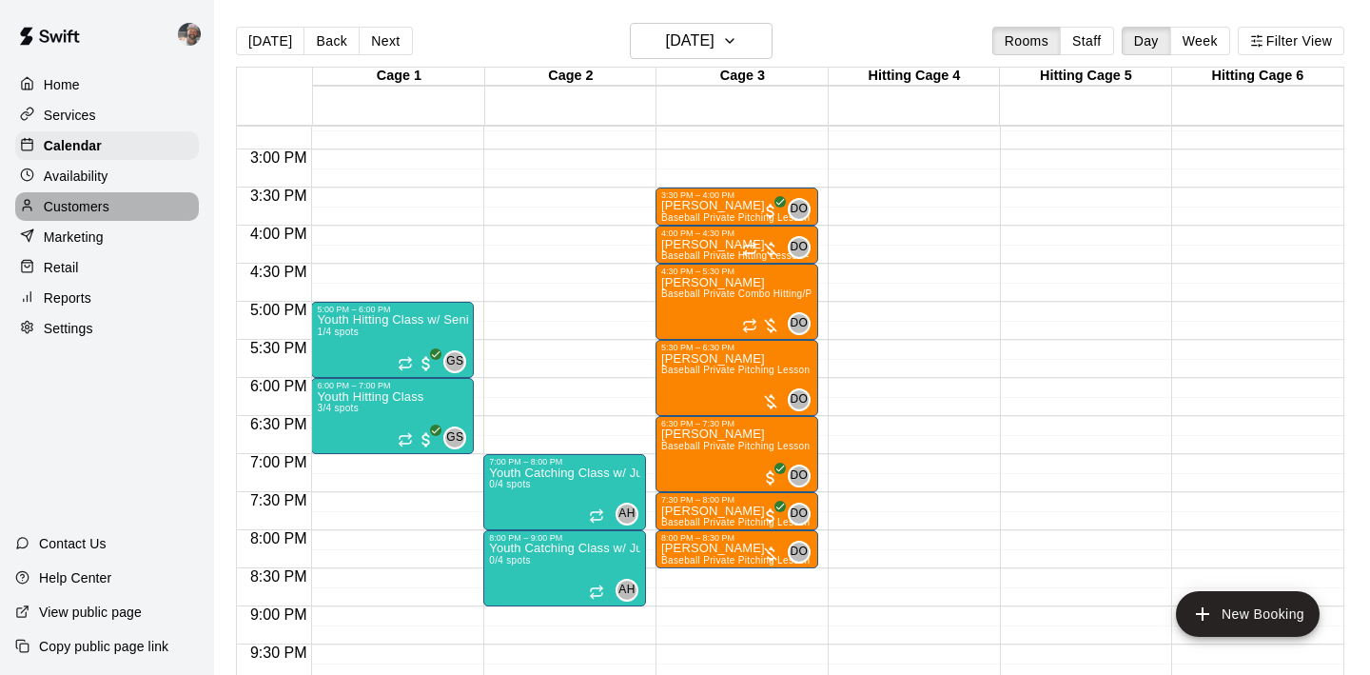
click at [123, 207] on div "Customers" at bounding box center [107, 206] width 184 height 29
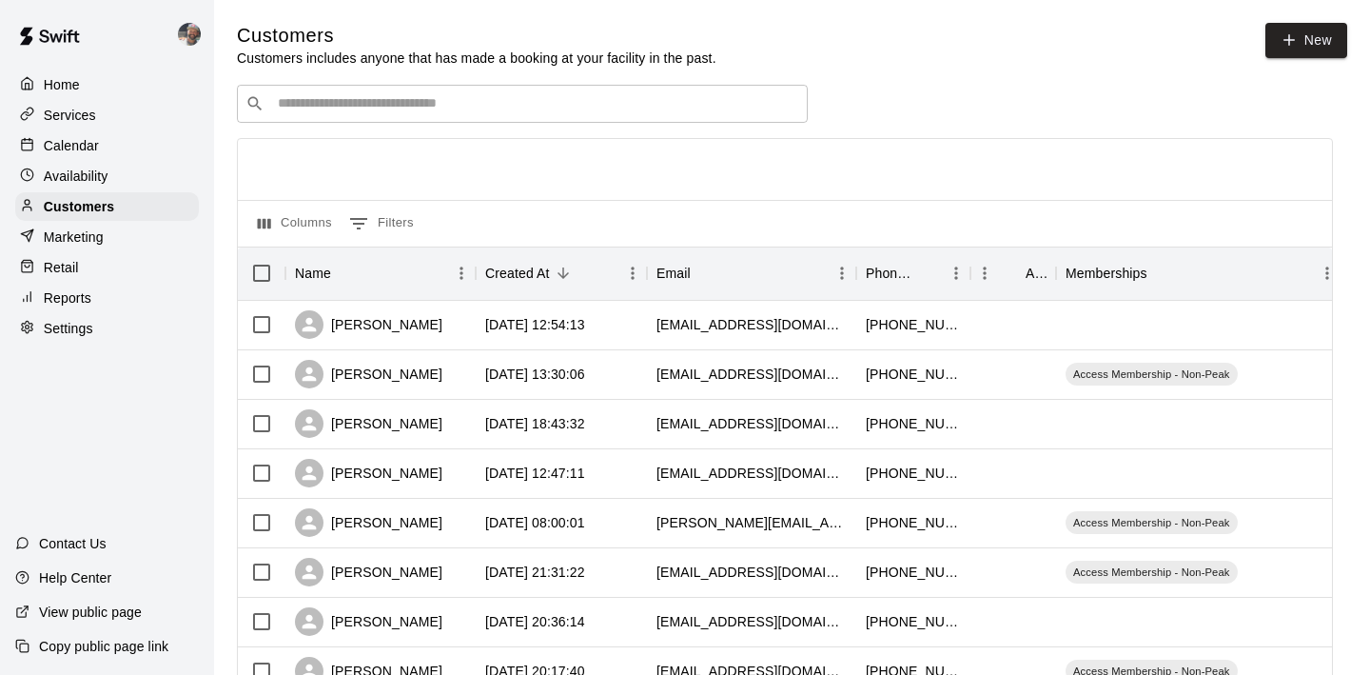
click at [394, 92] on div "​ ​" at bounding box center [522, 104] width 571 height 38
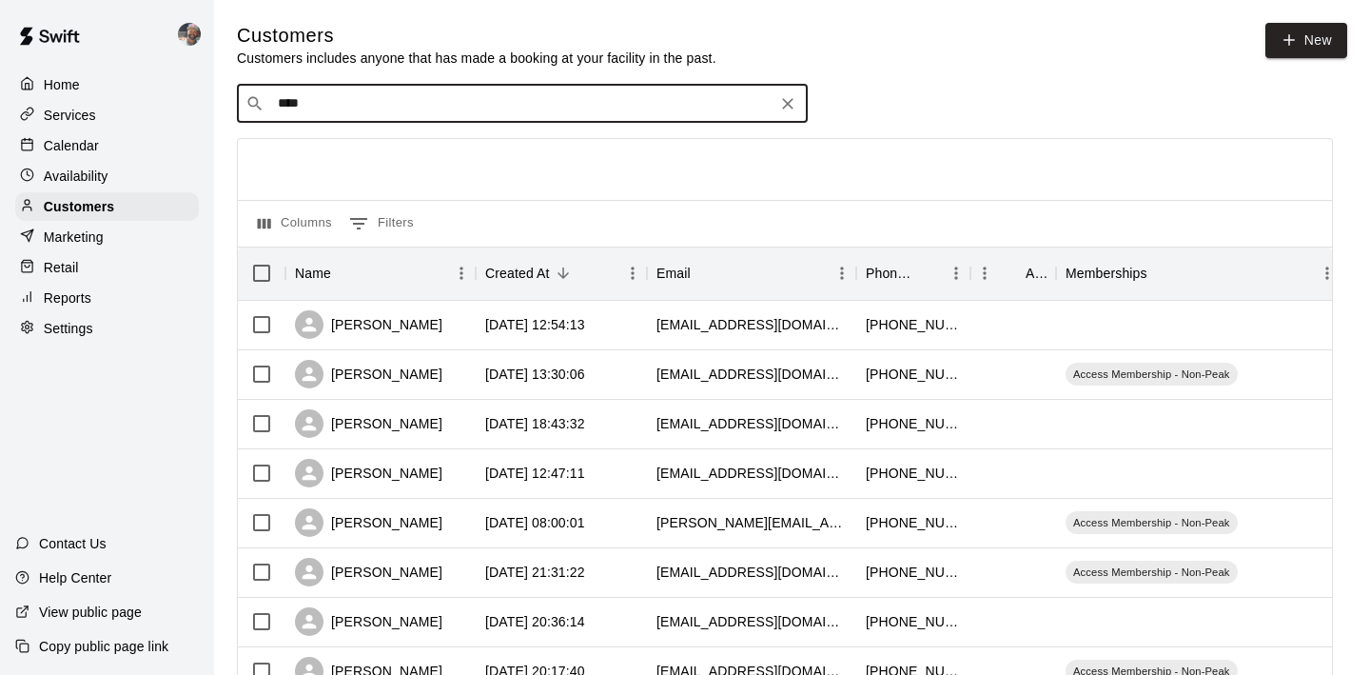
type input "*****"
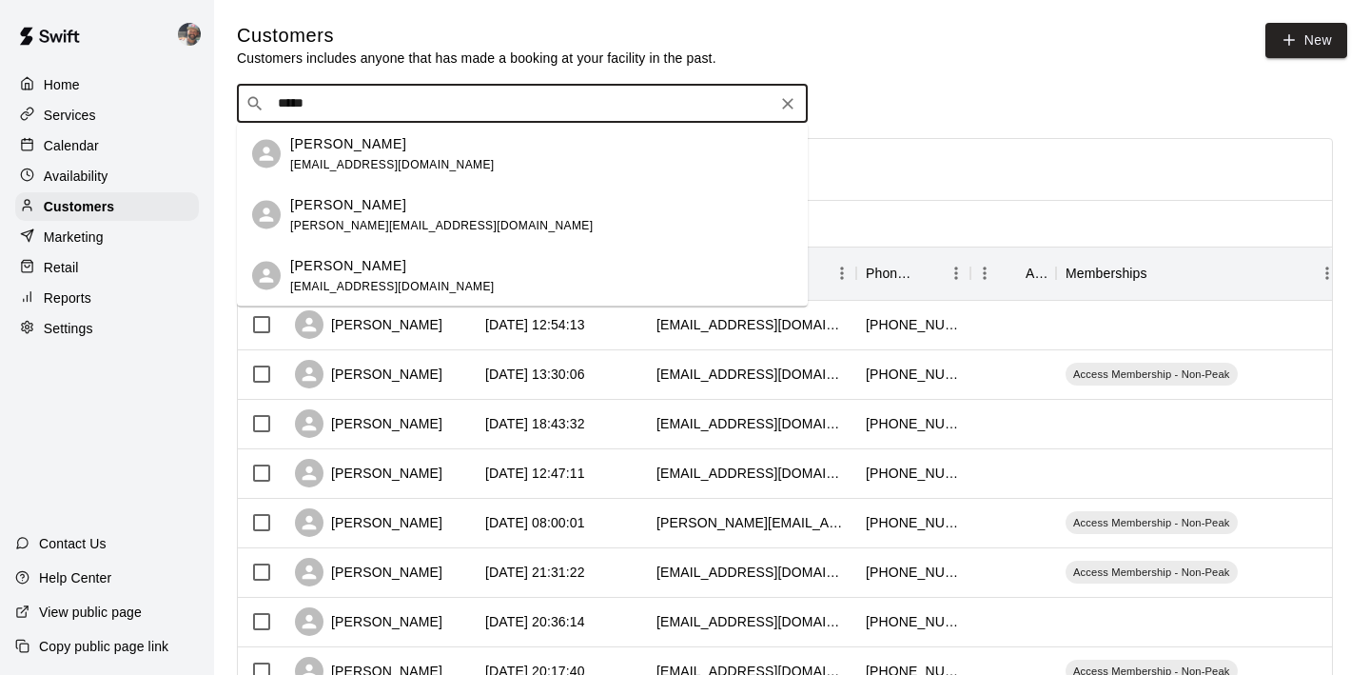
click at [429, 266] on div "William Henry" at bounding box center [392, 265] width 205 height 20
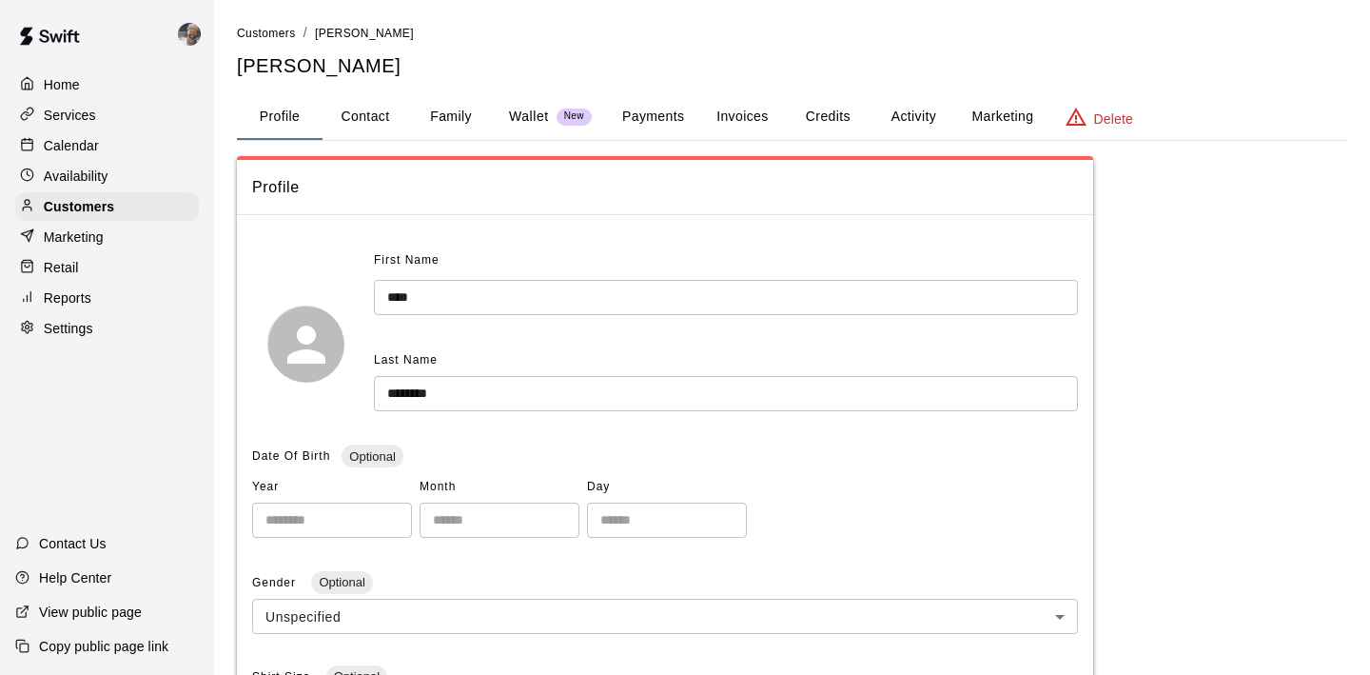
click at [930, 119] on button "Activity" at bounding box center [914, 117] width 86 height 46
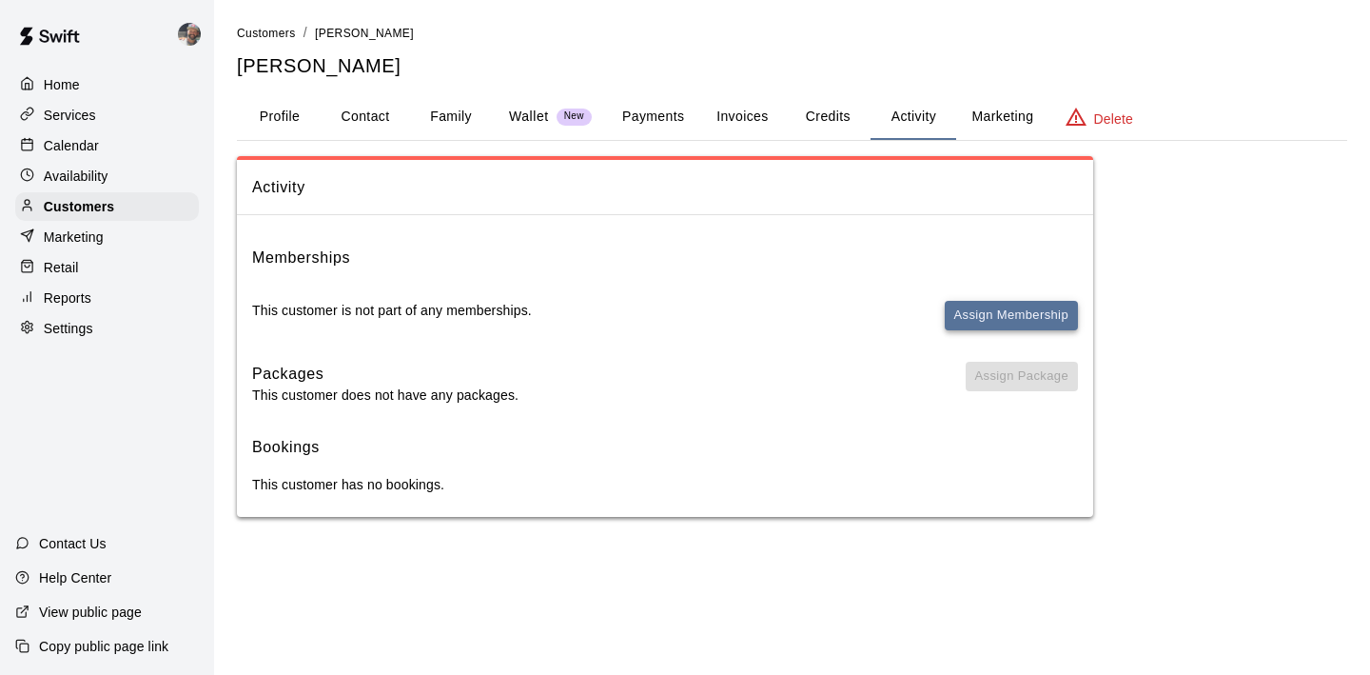
click at [984, 322] on button "Assign Membership" at bounding box center [1011, 316] width 133 height 30
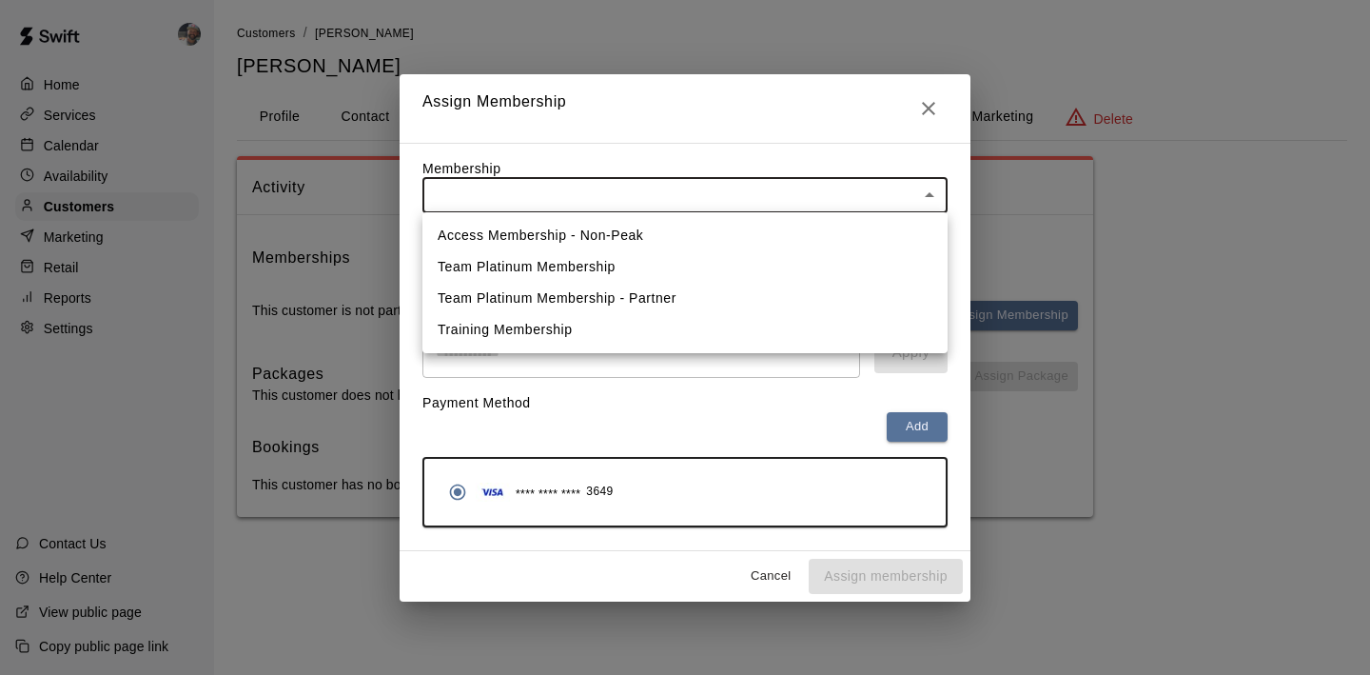
click at [581, 196] on body "Home Services Calendar Availability Customers Marketing Retail Reports Settings…" at bounding box center [685, 277] width 1370 height 555
click at [576, 228] on li "Access Membership - Non-Peak" at bounding box center [685, 235] width 525 height 31
type input "**********"
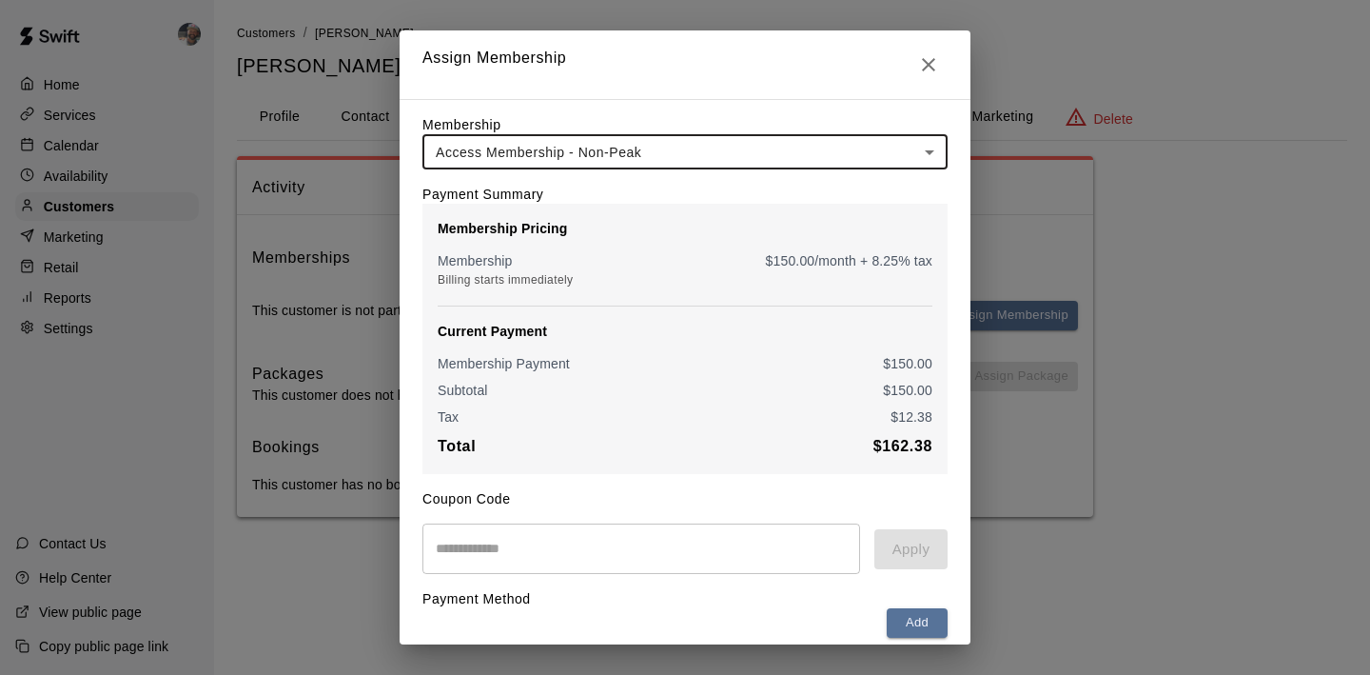
click at [526, 532] on input "text" at bounding box center [642, 548] width 438 height 50
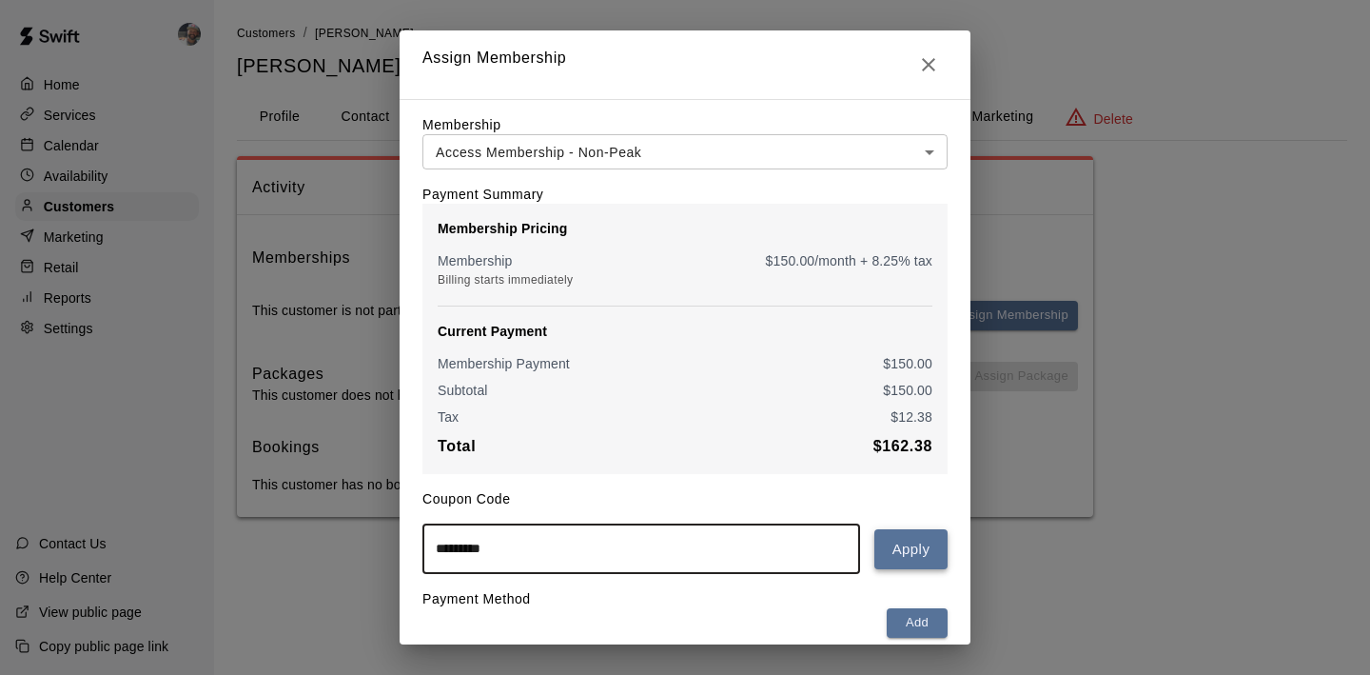
type input "*********"
click at [936, 555] on button "Apply" at bounding box center [911, 549] width 73 height 40
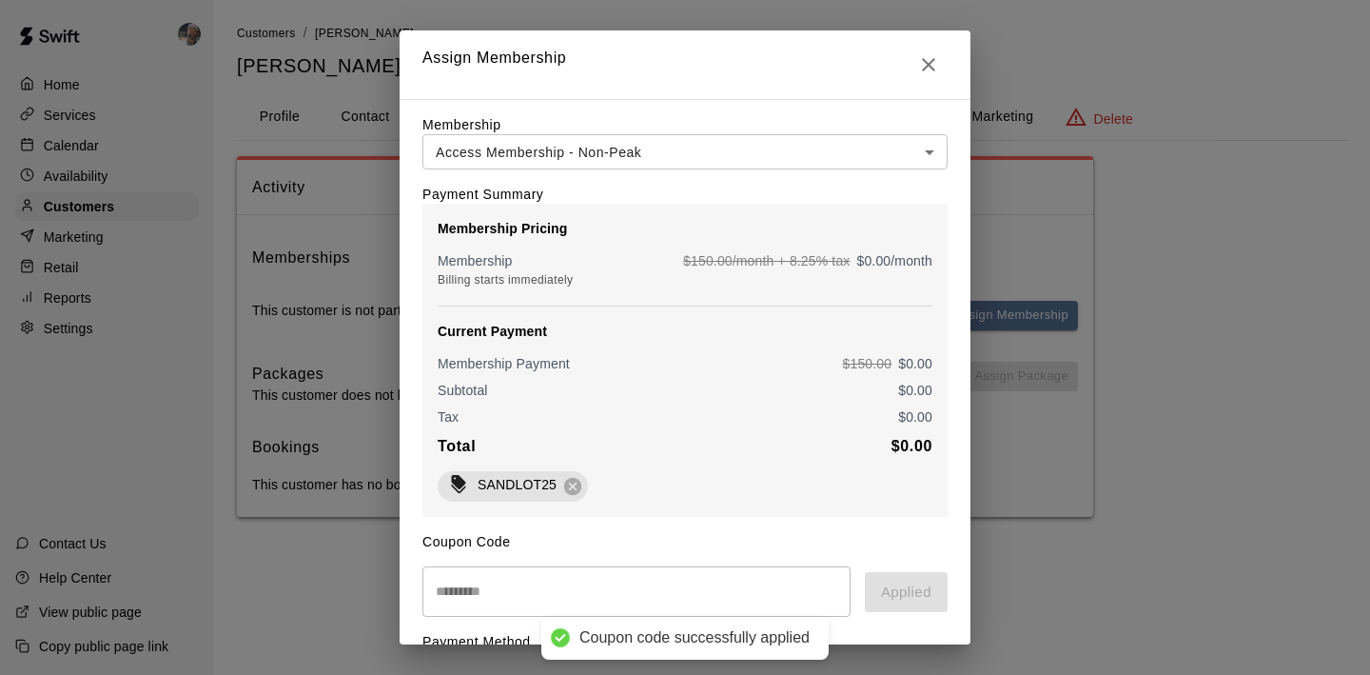
scroll to position [198, 0]
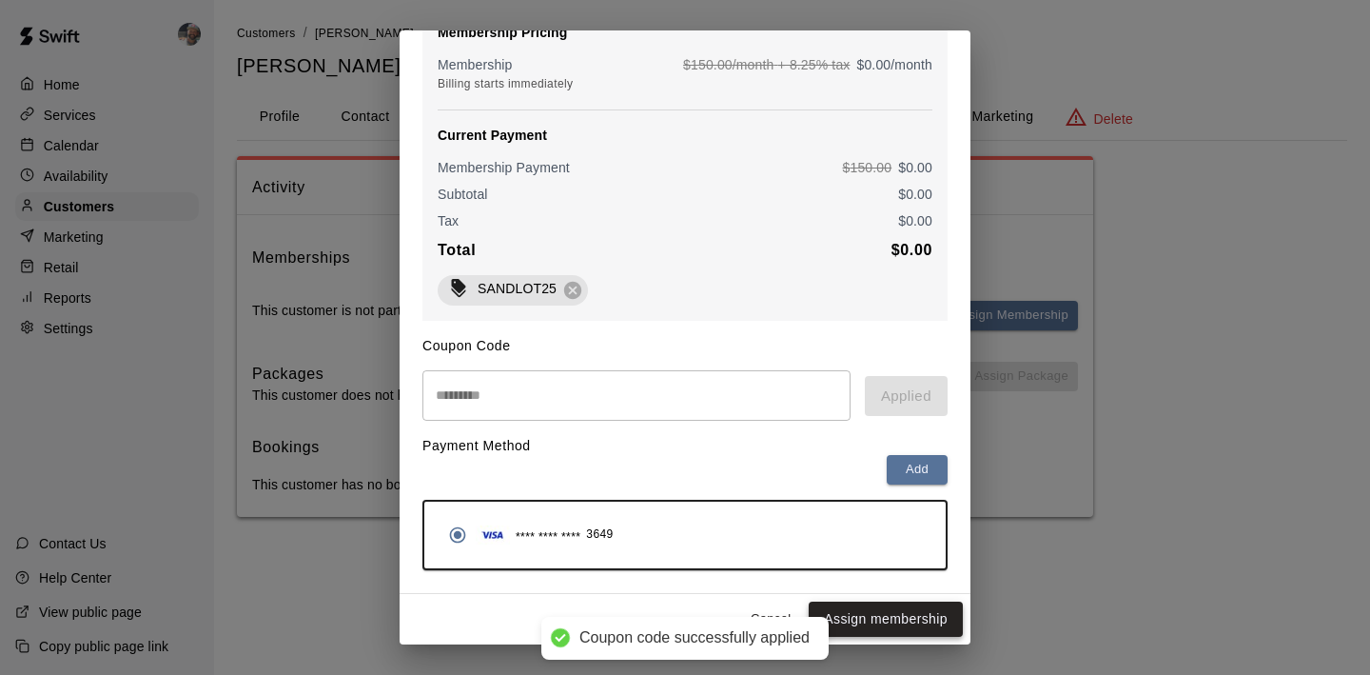
click at [885, 623] on button "Assign membership" at bounding box center [886, 618] width 154 height 35
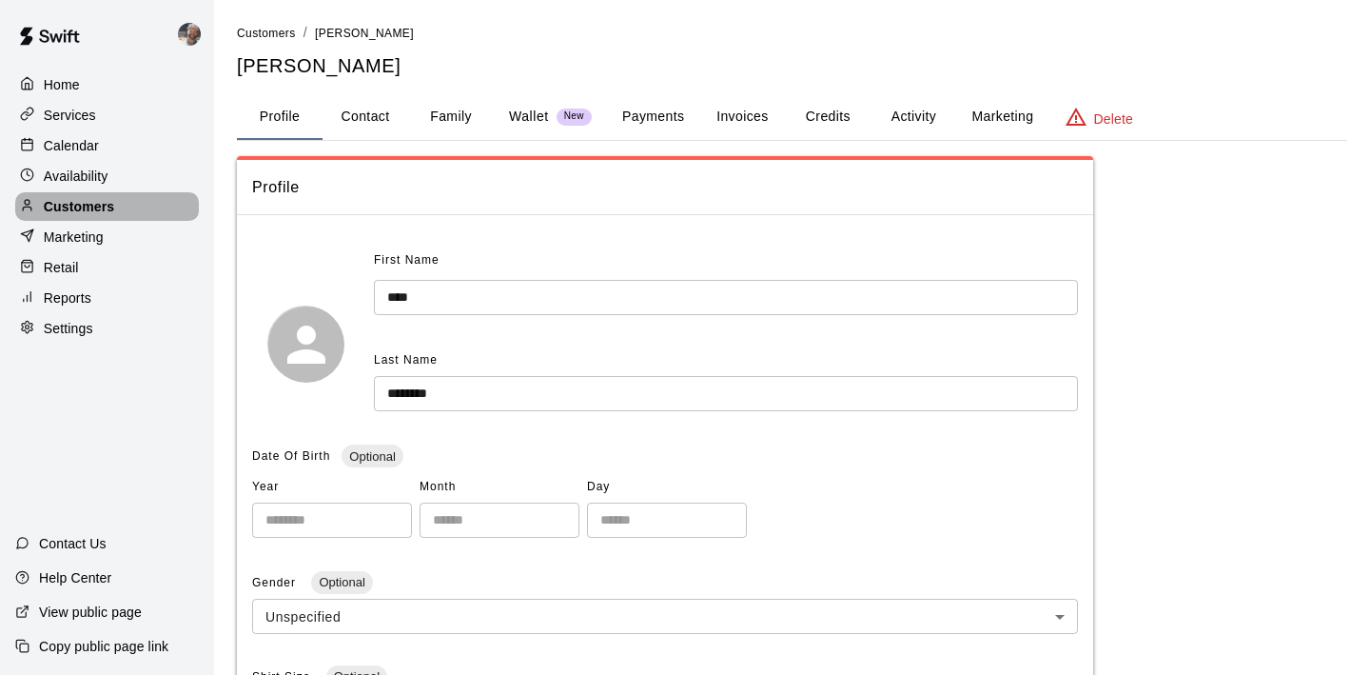
click at [90, 210] on p "Customers" at bounding box center [79, 206] width 70 height 19
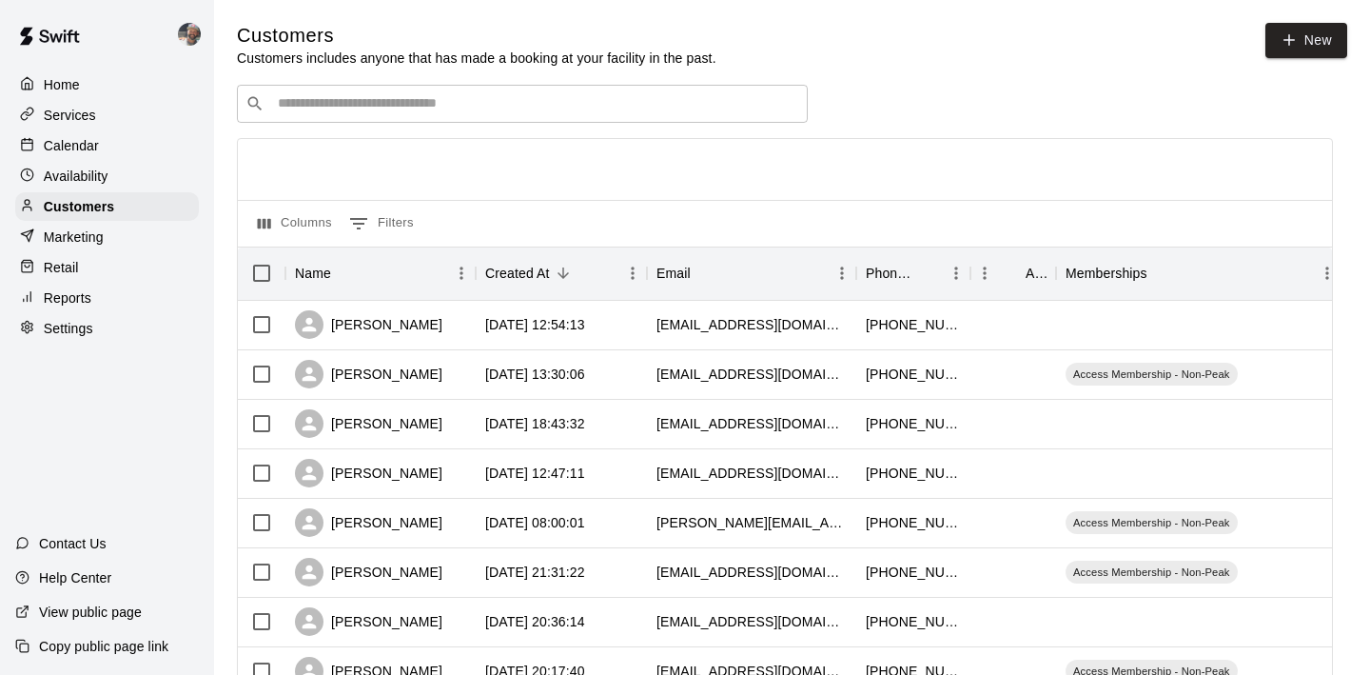
click at [305, 98] on input "Search customers by name or email" at bounding box center [535, 103] width 527 height 19
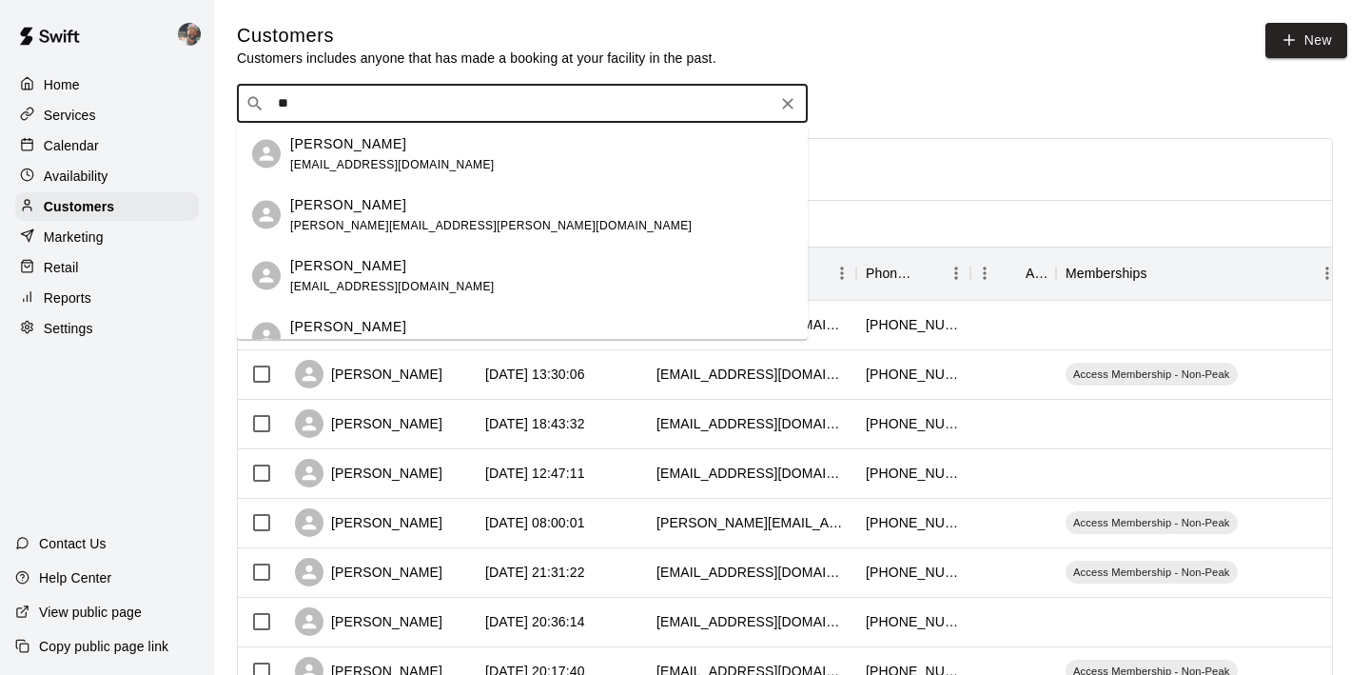
type input "*"
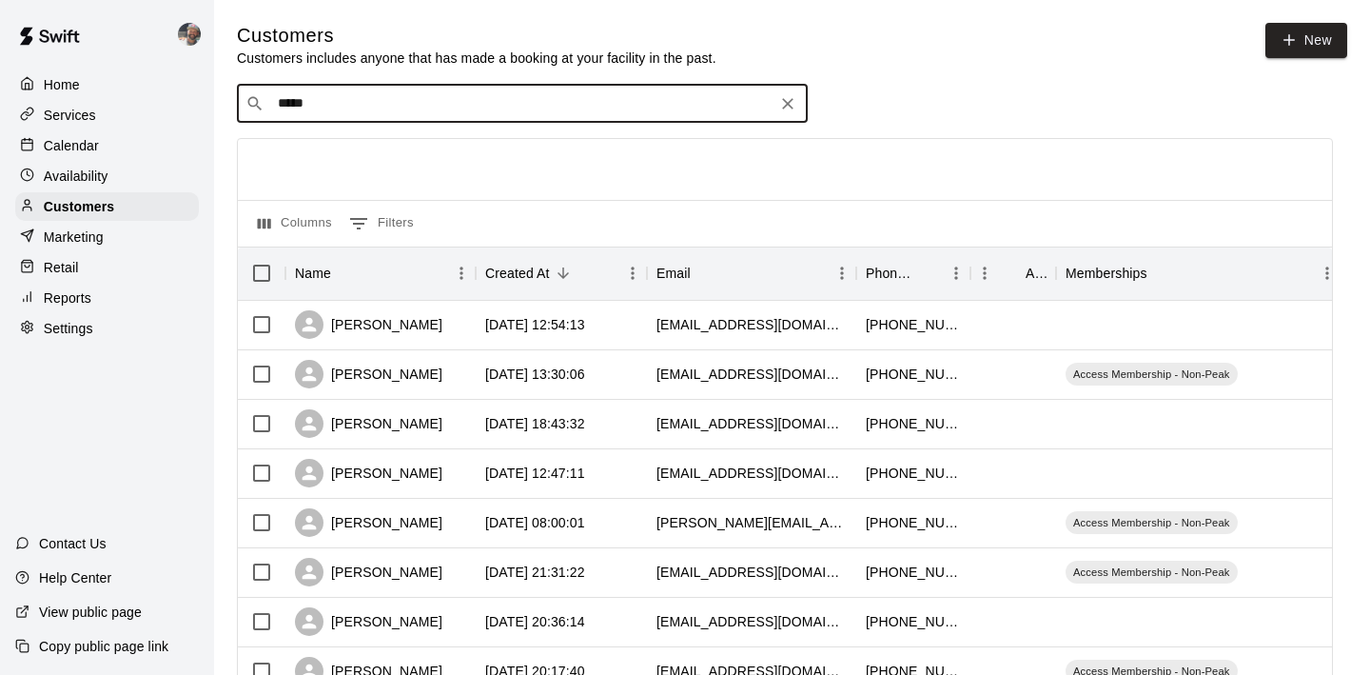
type input "******"
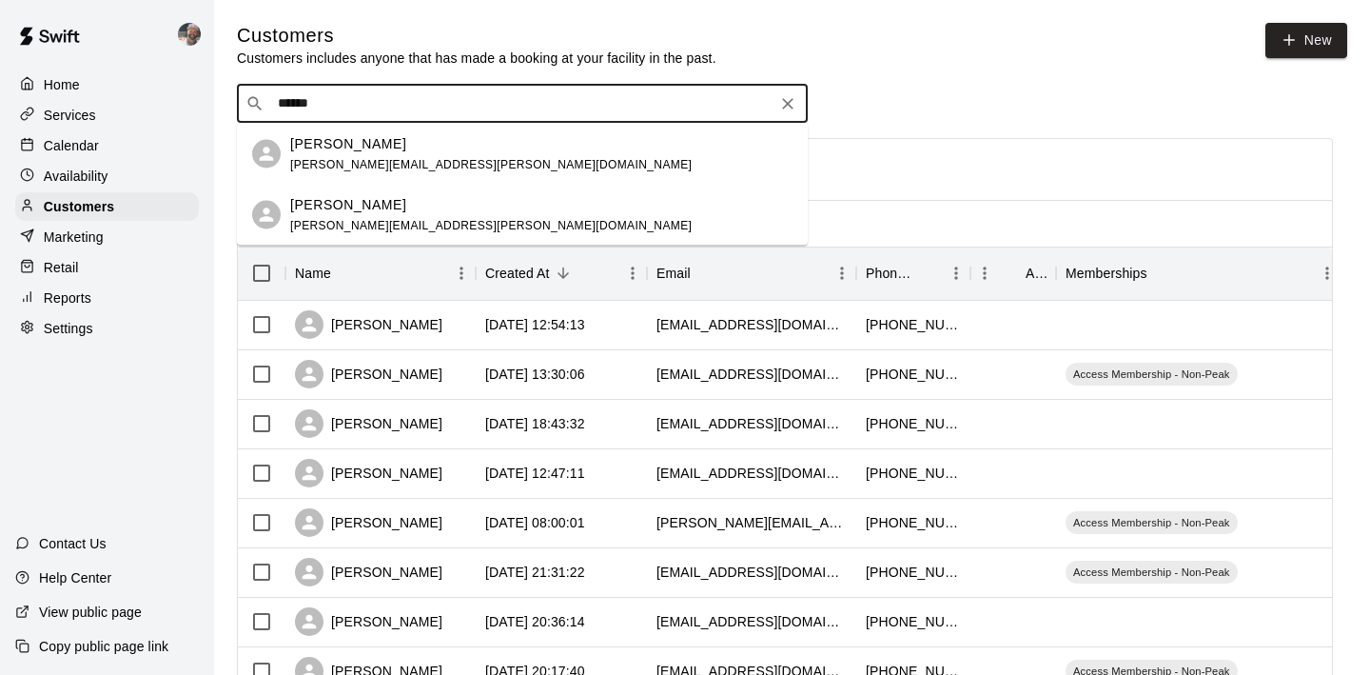
click at [429, 167] on span "courtney.karner@utsouthwestern.edu" at bounding box center [491, 163] width 402 height 13
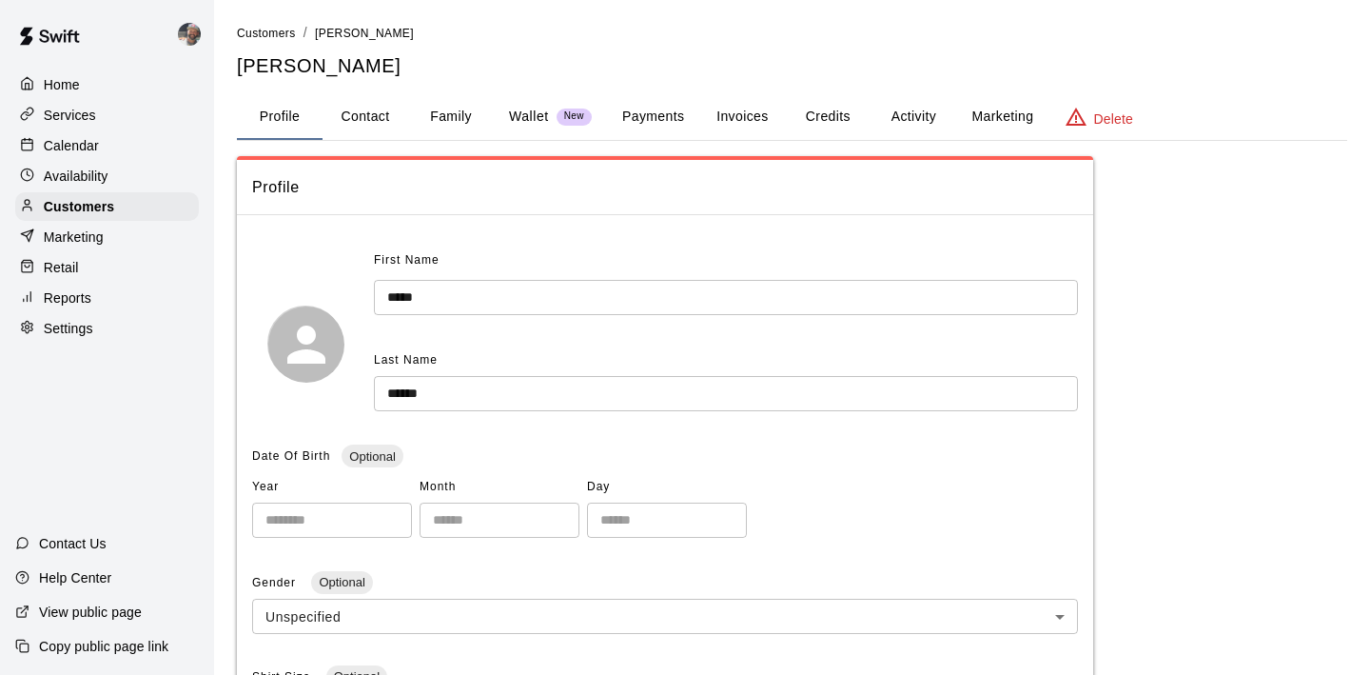
click at [923, 120] on button "Activity" at bounding box center [914, 117] width 86 height 46
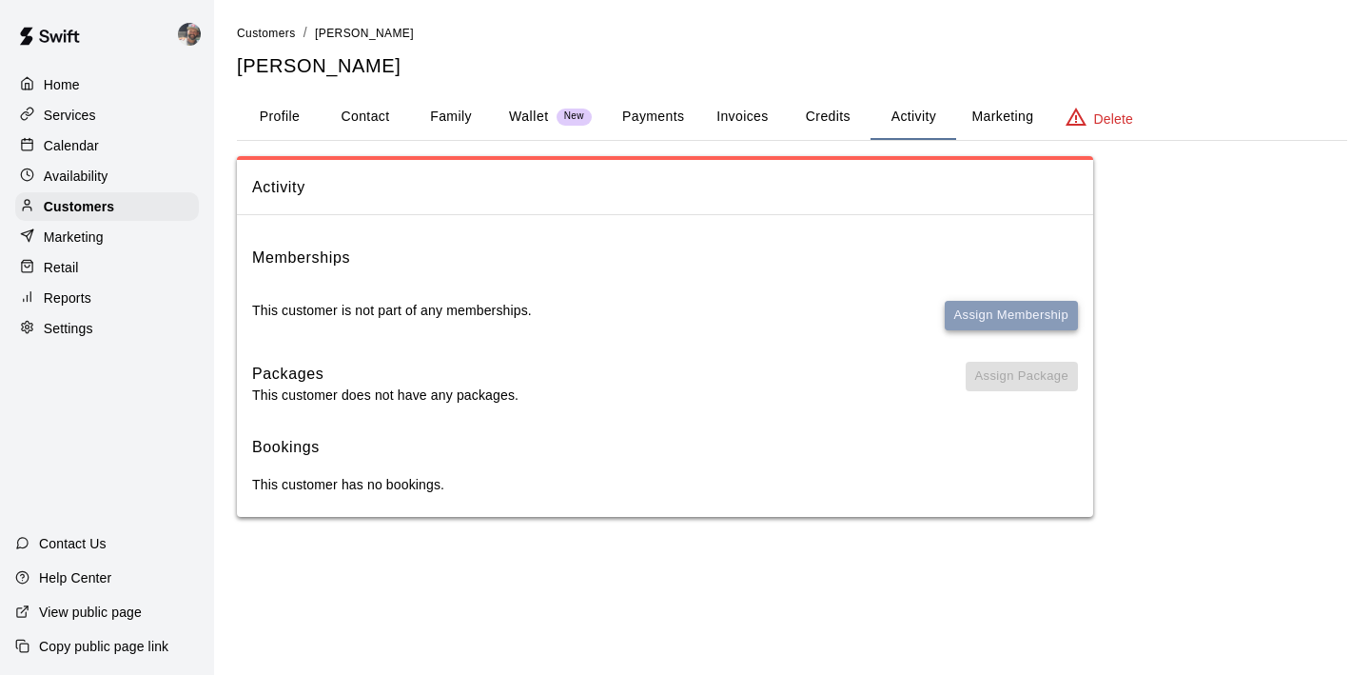
click at [979, 314] on button "Assign Membership" at bounding box center [1011, 316] width 133 height 30
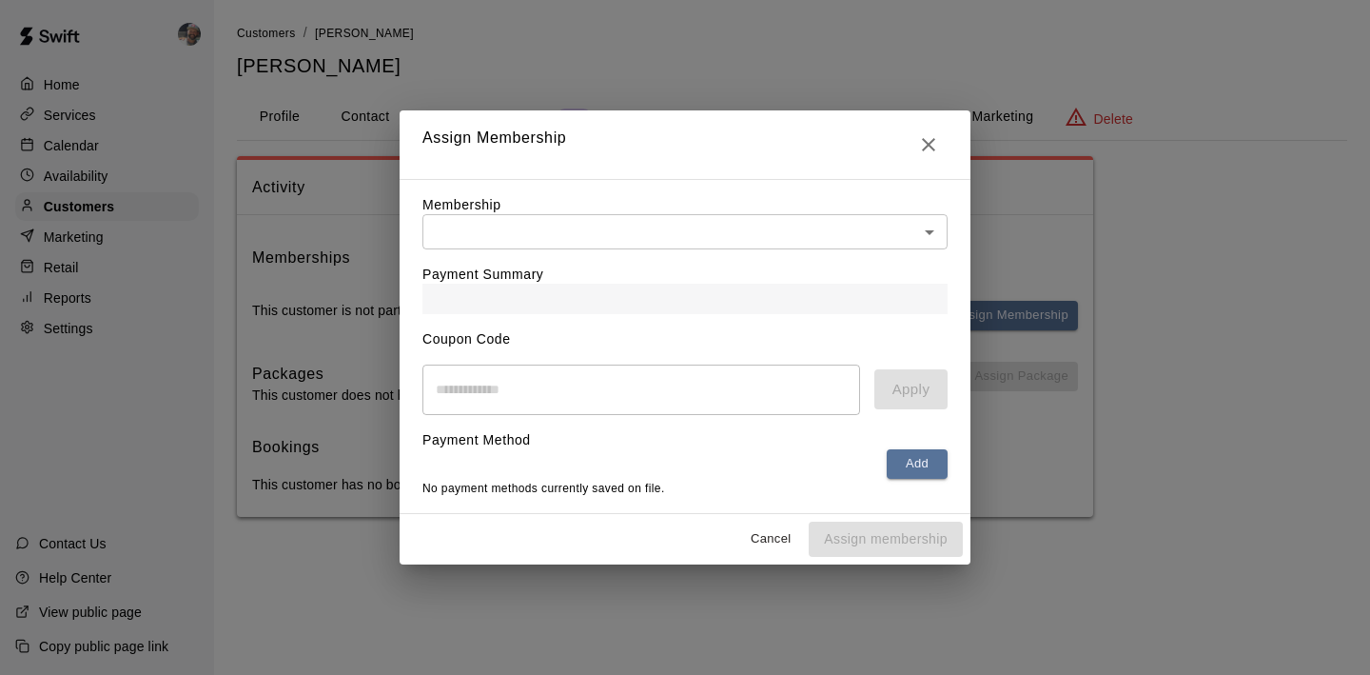
click at [631, 222] on body "Home Services Calendar Availability Customers Marketing Retail Reports Settings…" at bounding box center [685, 277] width 1370 height 555
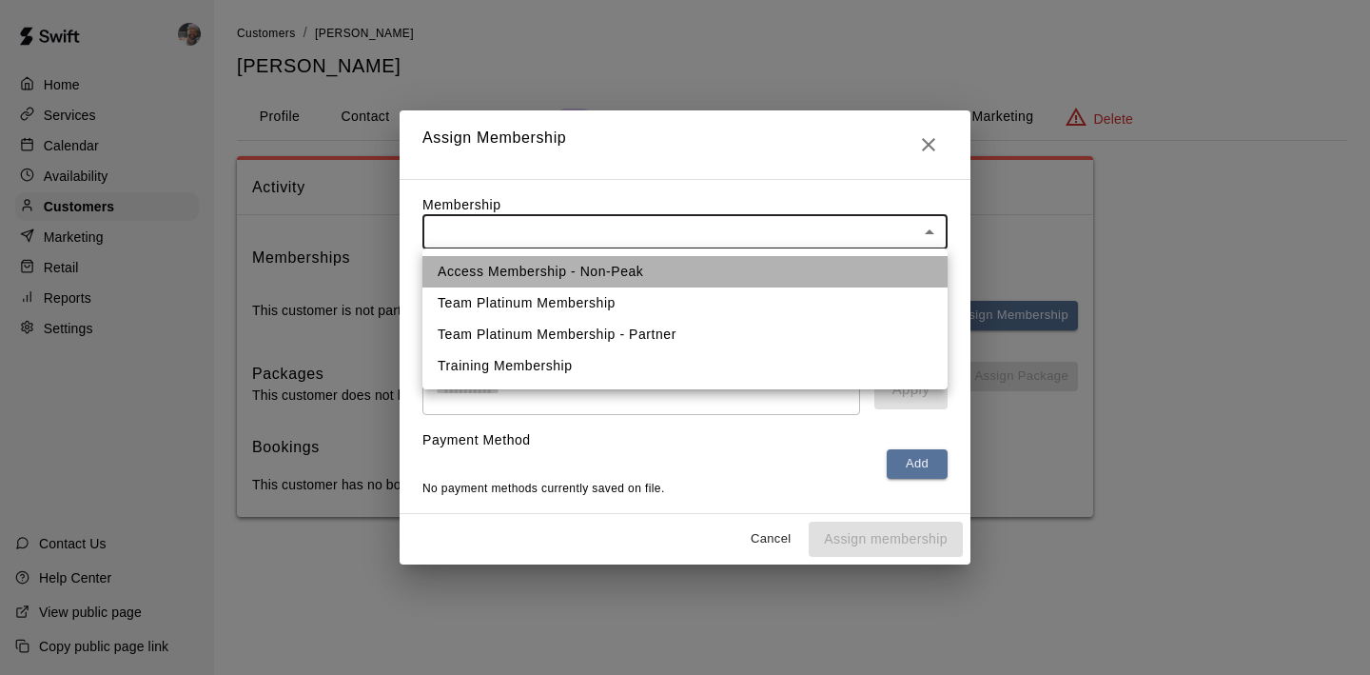
click at [612, 274] on li "Access Membership - Non-Peak" at bounding box center [685, 271] width 525 height 31
type input "**********"
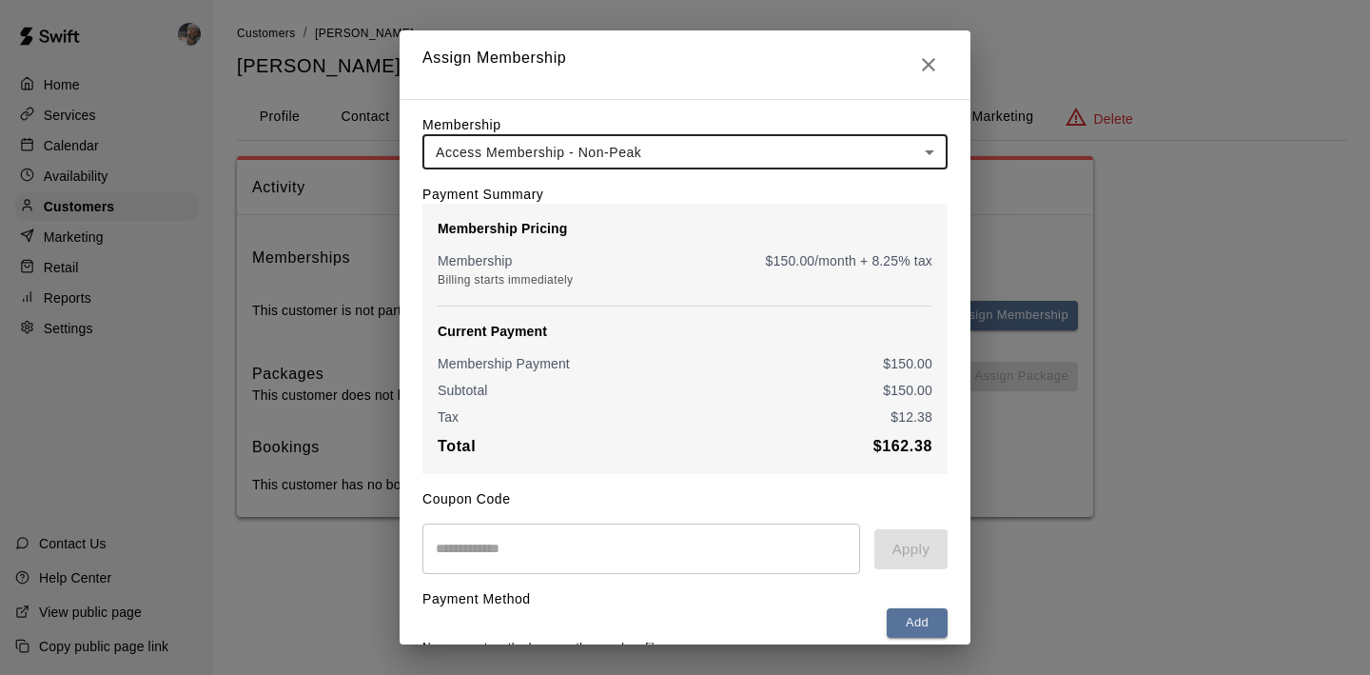
click at [536, 537] on input "text" at bounding box center [642, 548] width 438 height 50
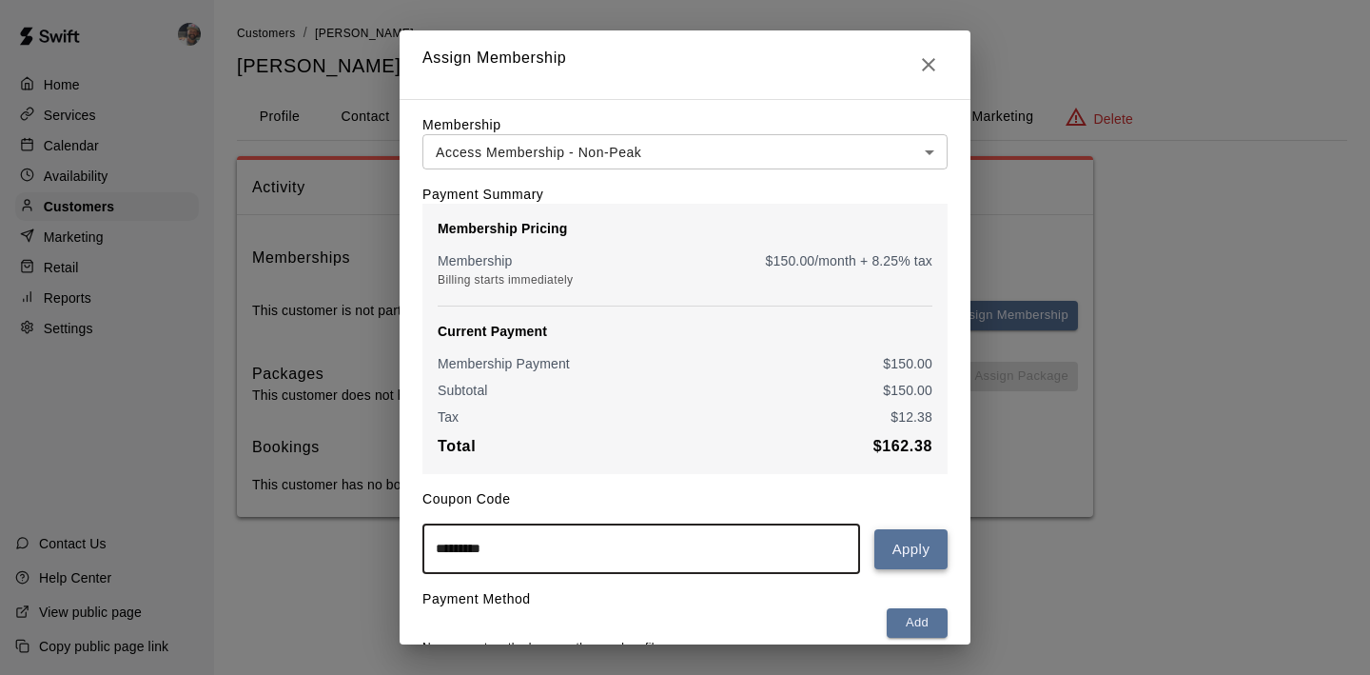
type input "*********"
click at [913, 544] on button "Apply" at bounding box center [911, 549] width 73 height 40
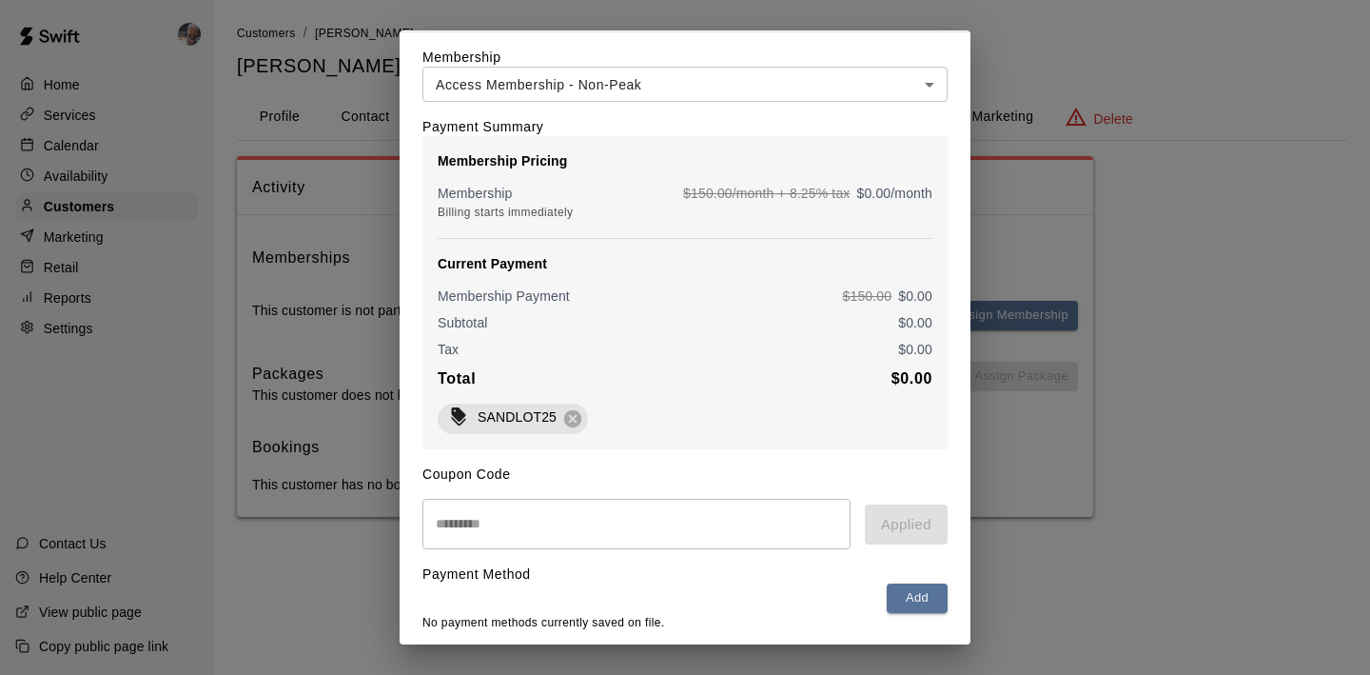
scroll to position [126, 0]
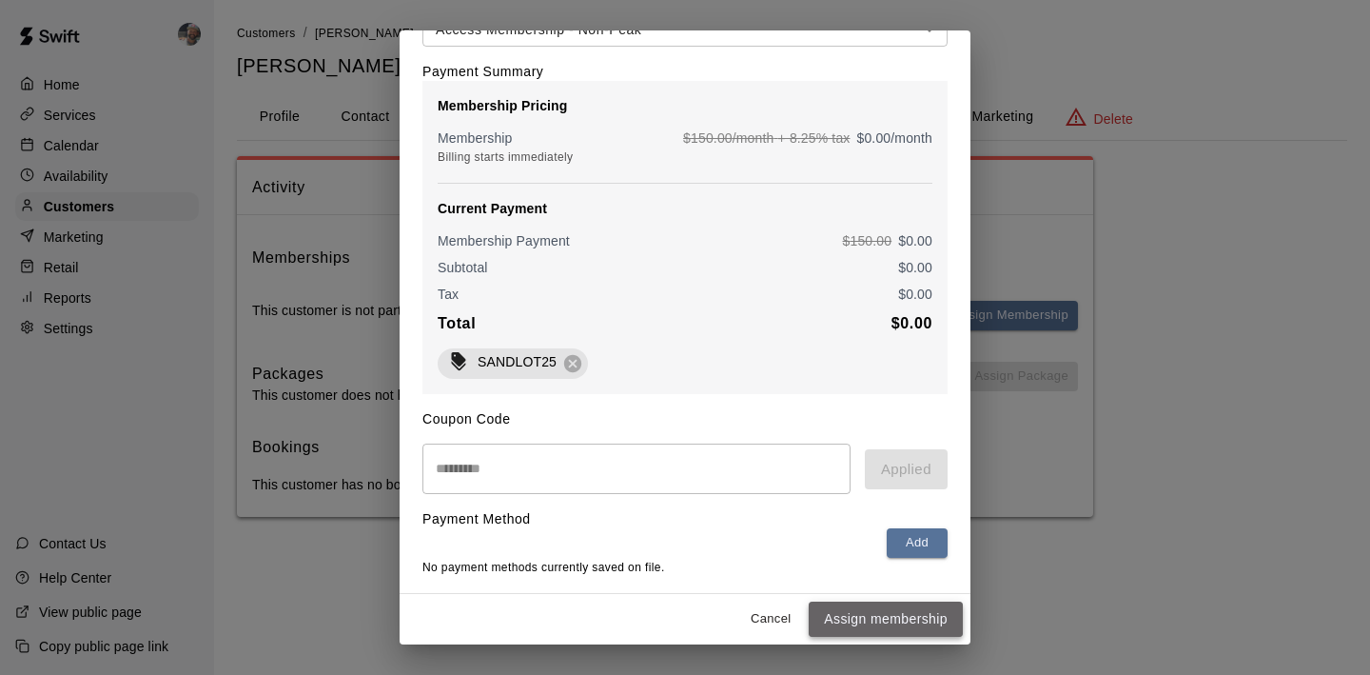
click at [912, 621] on button "Assign membership" at bounding box center [886, 618] width 154 height 35
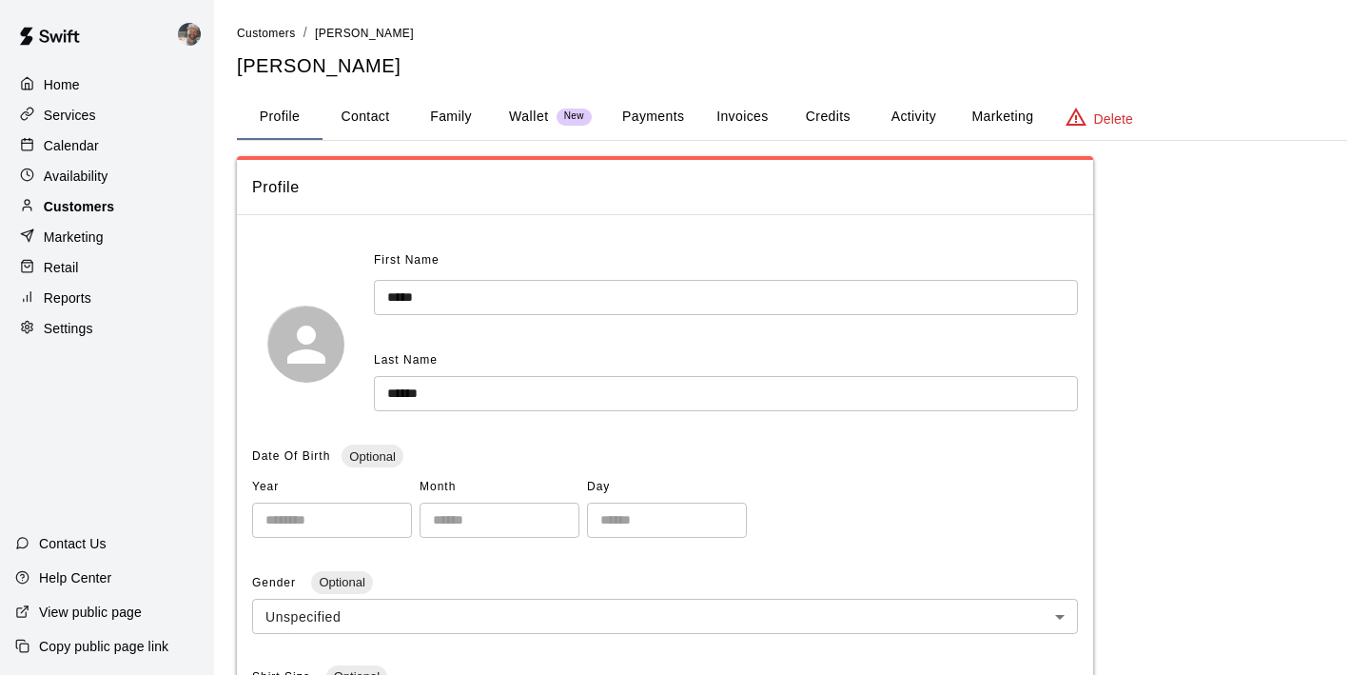
click at [147, 202] on div "Customers" at bounding box center [107, 206] width 184 height 29
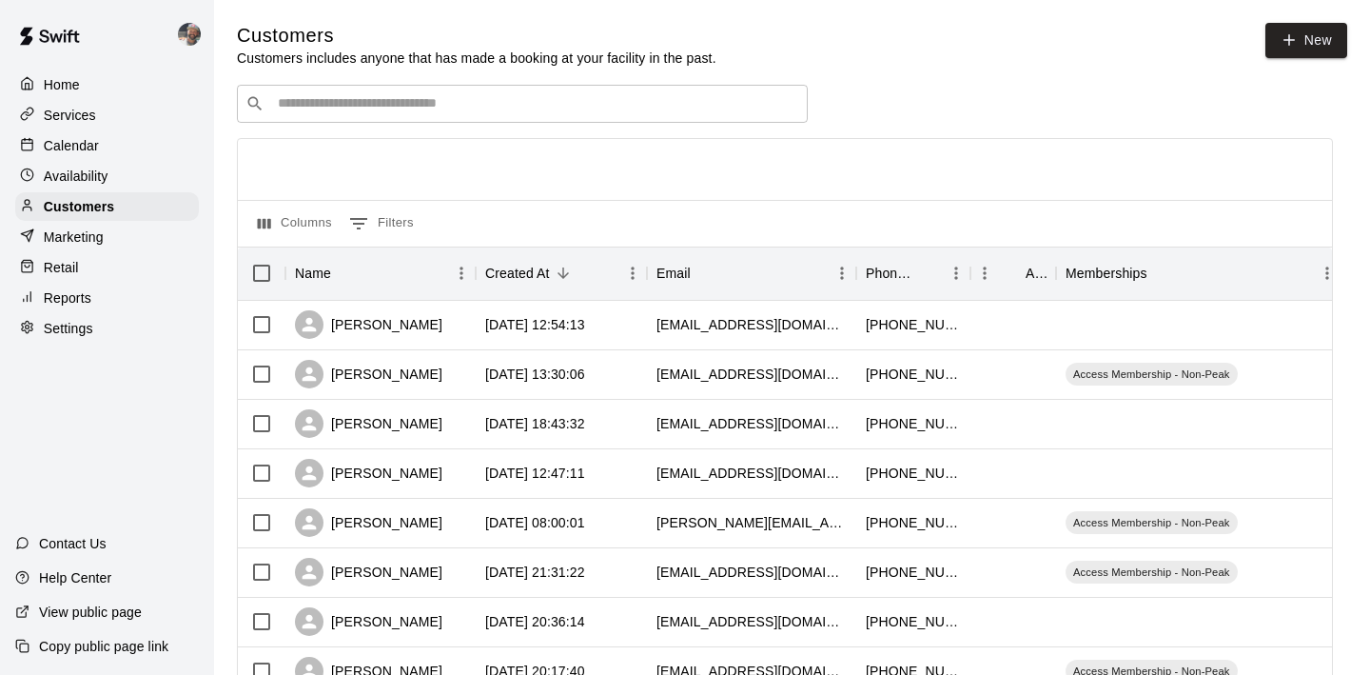
click at [380, 109] on input "Search customers by name or email" at bounding box center [535, 103] width 527 height 19
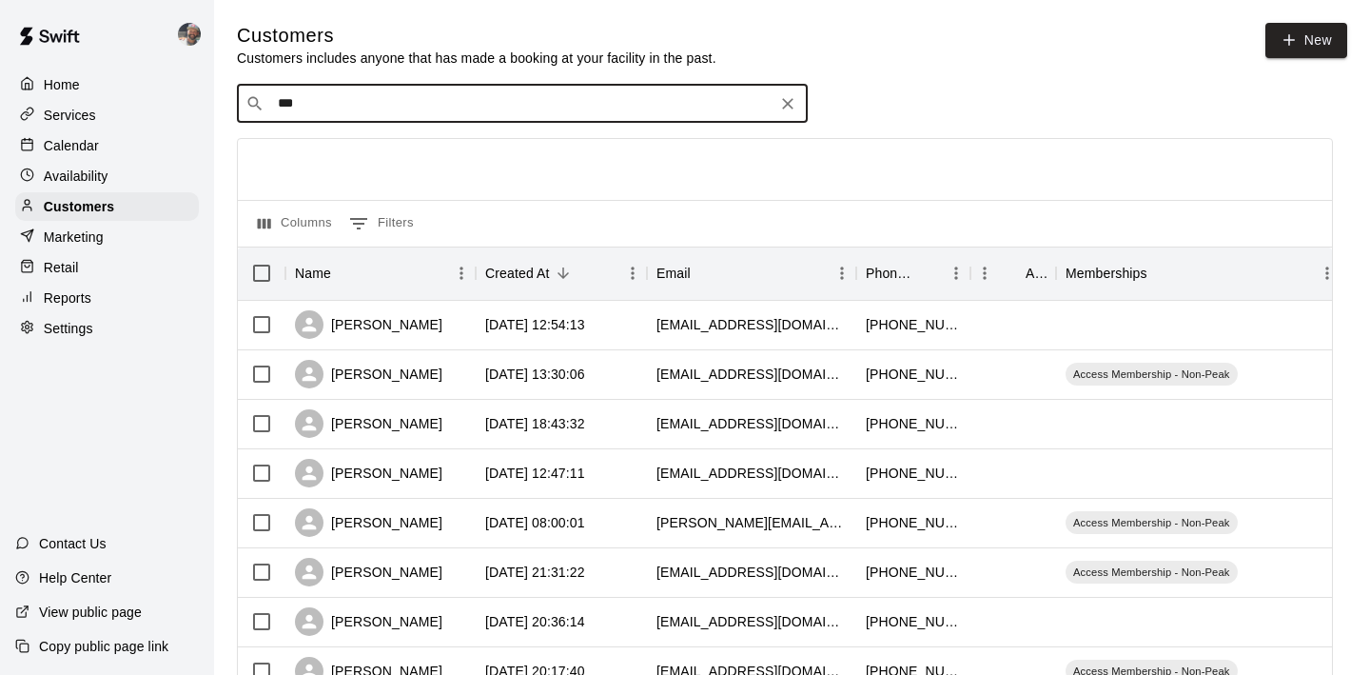
type input "****"
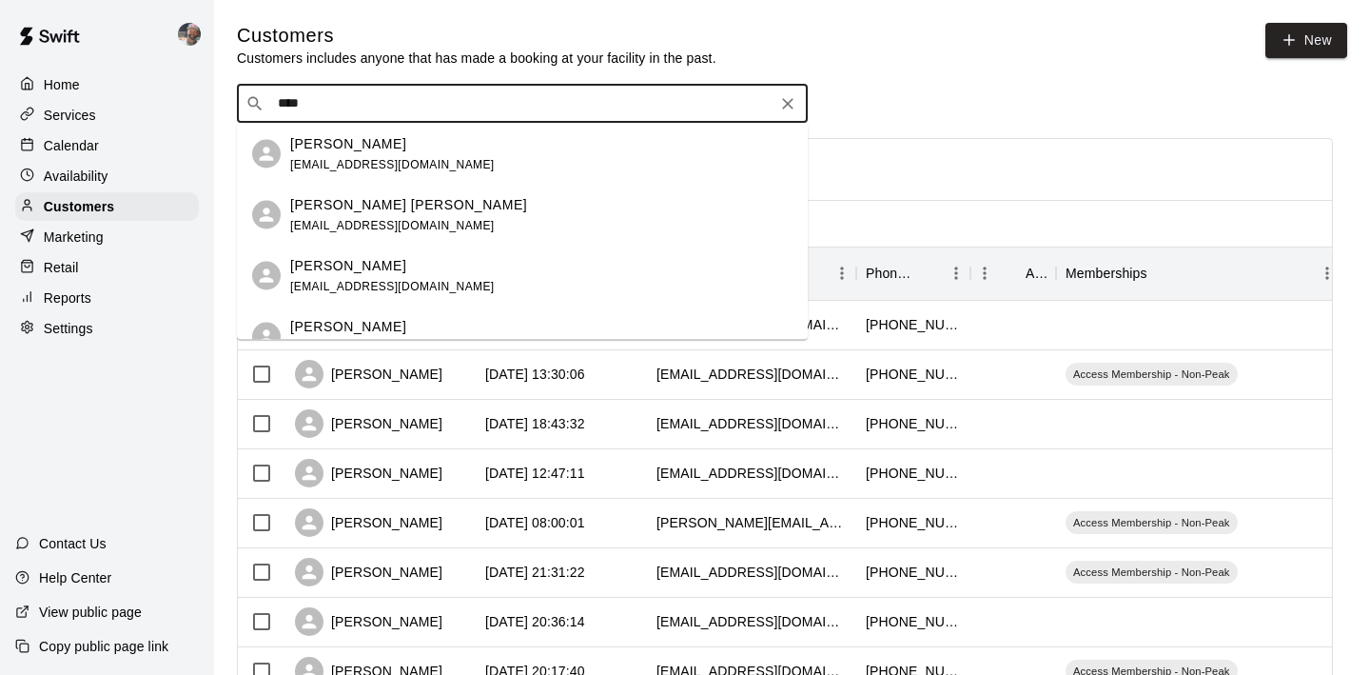
click at [442, 167] on div "Courtney Hill csteffek13@yahoo.com" at bounding box center [541, 153] width 502 height 41
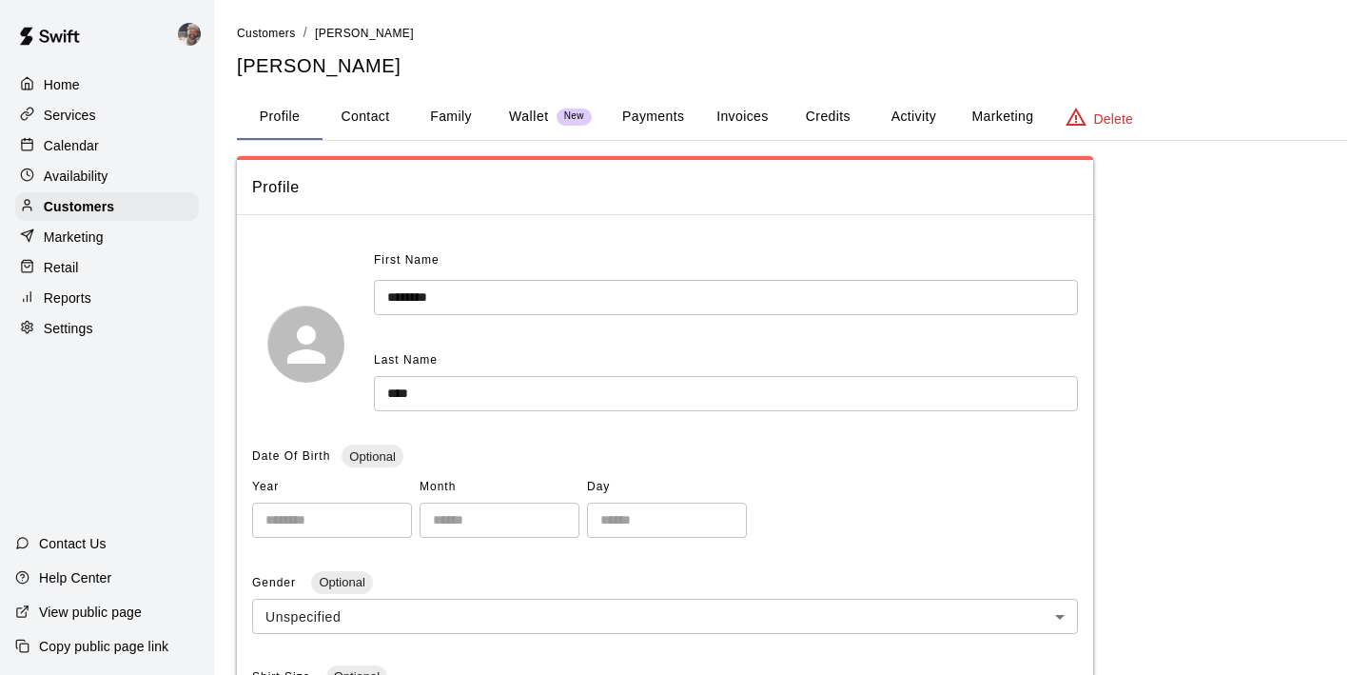
click at [929, 115] on button "Activity" at bounding box center [914, 117] width 86 height 46
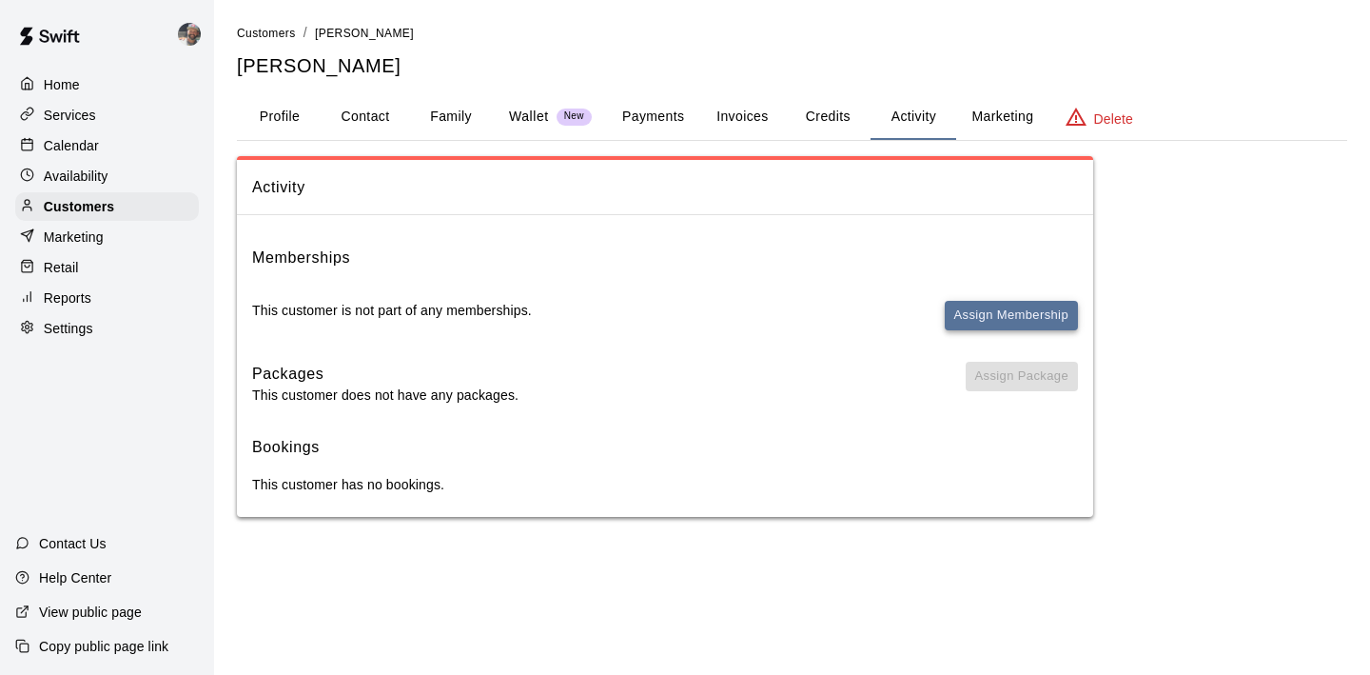
click at [991, 325] on button "Assign Membership" at bounding box center [1011, 316] width 133 height 30
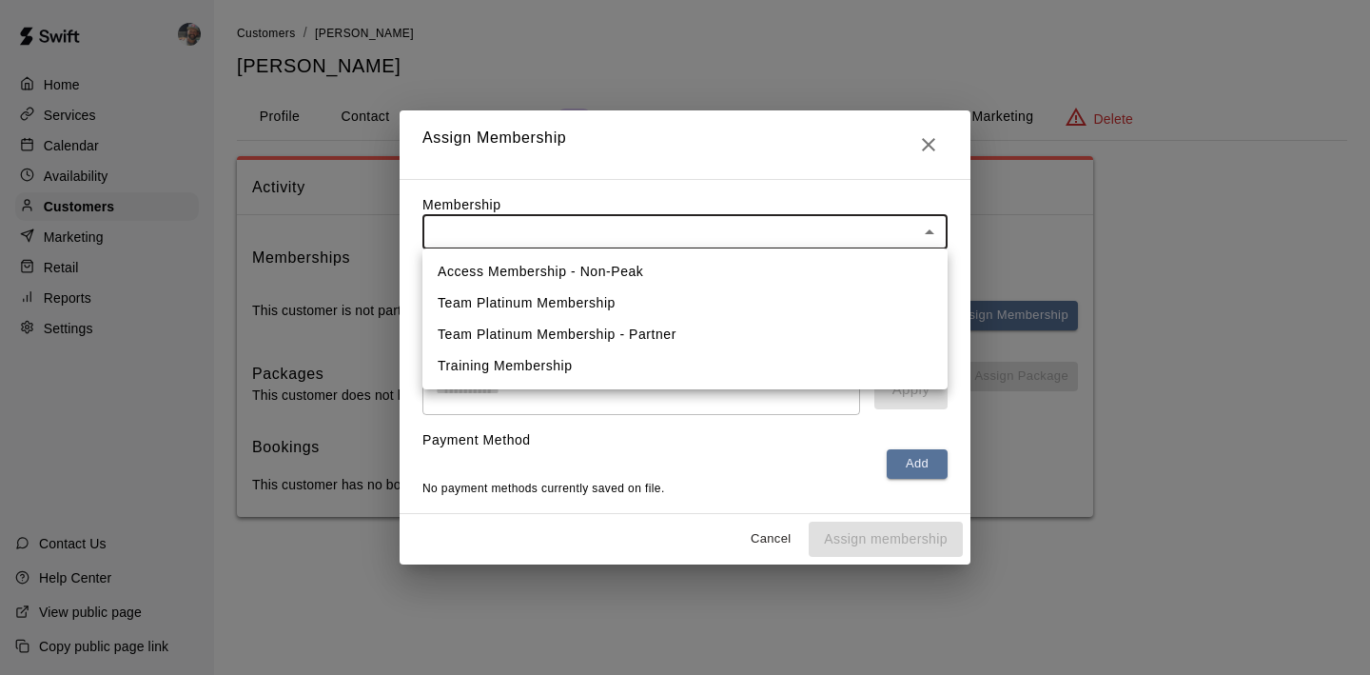
click at [554, 216] on body "Home Services Calendar Availability Customers Marketing Retail Reports Settings…" at bounding box center [685, 277] width 1370 height 555
click at [548, 268] on li "Access Membership - Non-Peak" at bounding box center [685, 271] width 525 height 31
type input "**********"
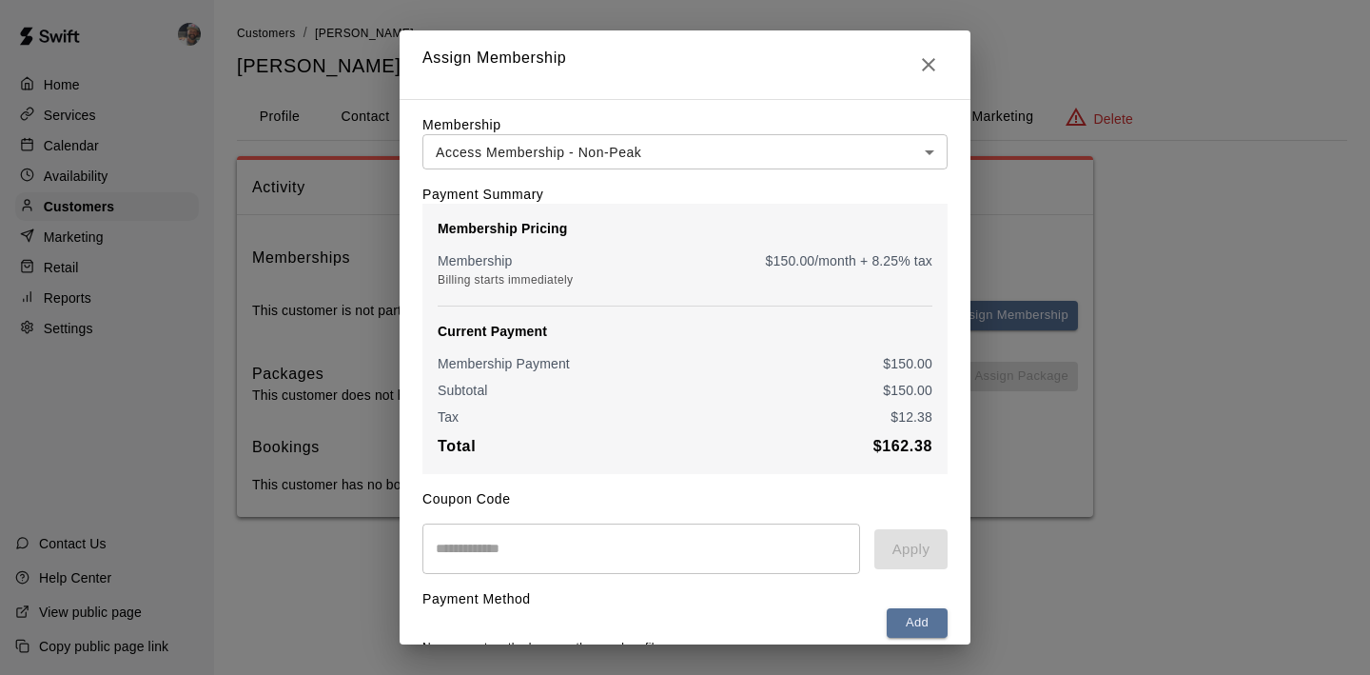
click at [504, 579] on div "Payment Method Add No payment methods currently saved on file." at bounding box center [685, 616] width 525 height 84
click at [504, 574] on input "text" at bounding box center [642, 548] width 438 height 50
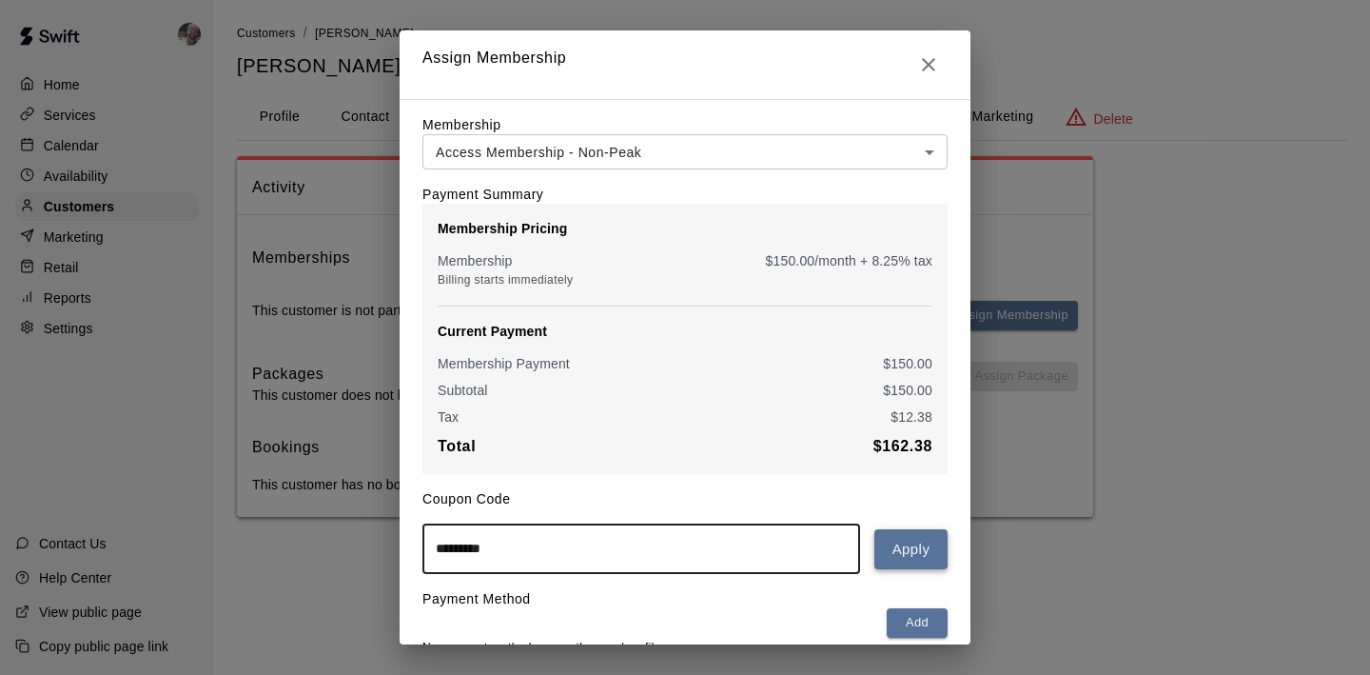
type input "*********"
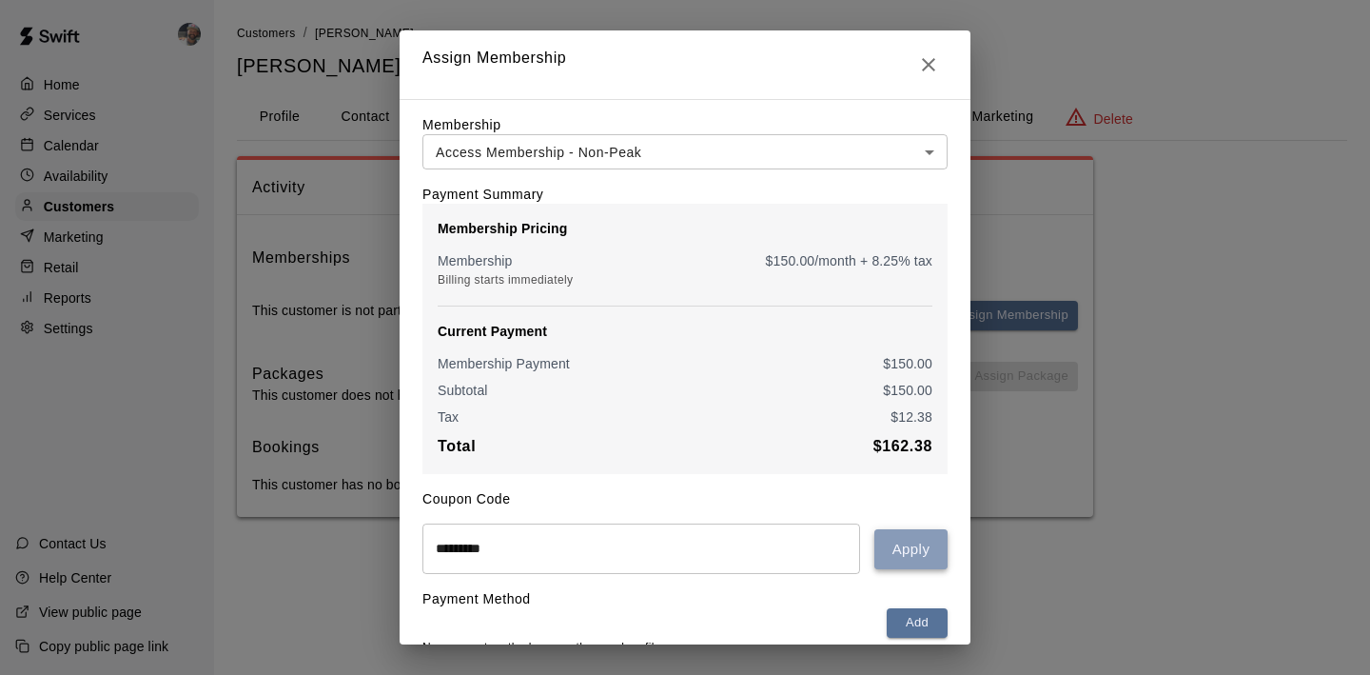
click at [923, 566] on button "Apply" at bounding box center [911, 549] width 73 height 40
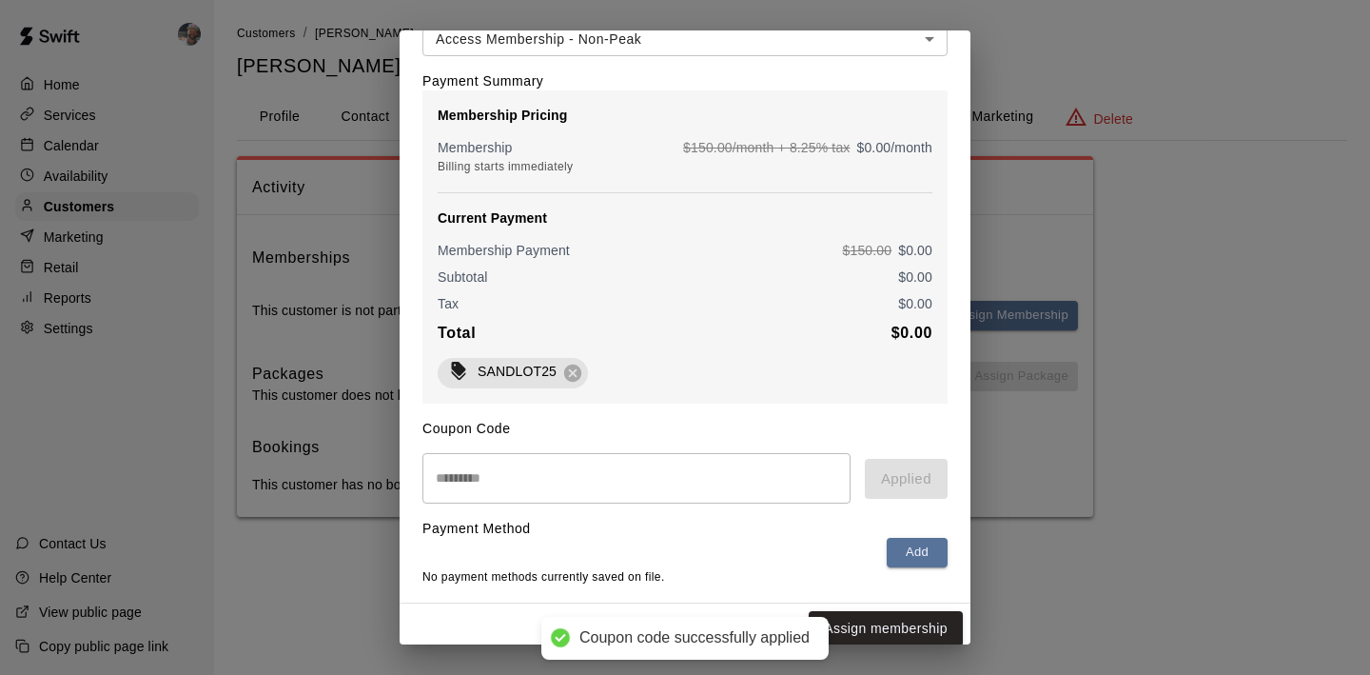
scroll to position [126, 0]
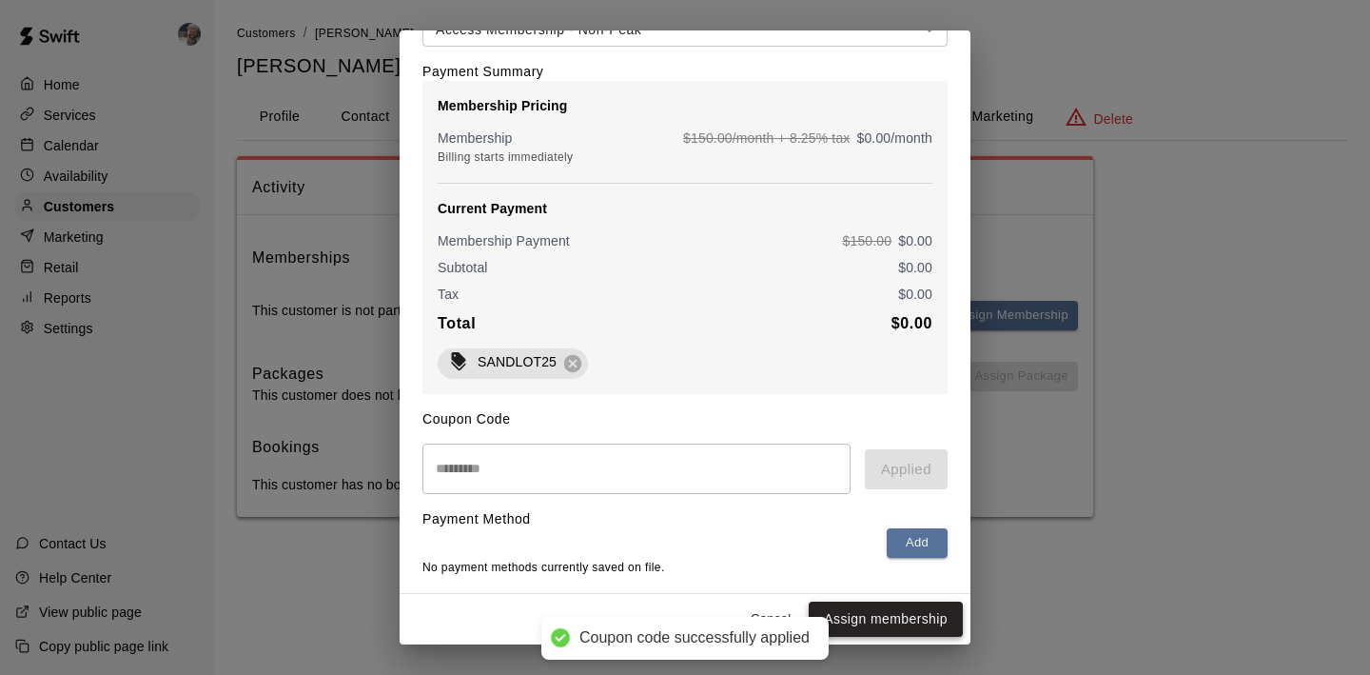
click at [905, 612] on button "Assign membership" at bounding box center [886, 618] width 154 height 35
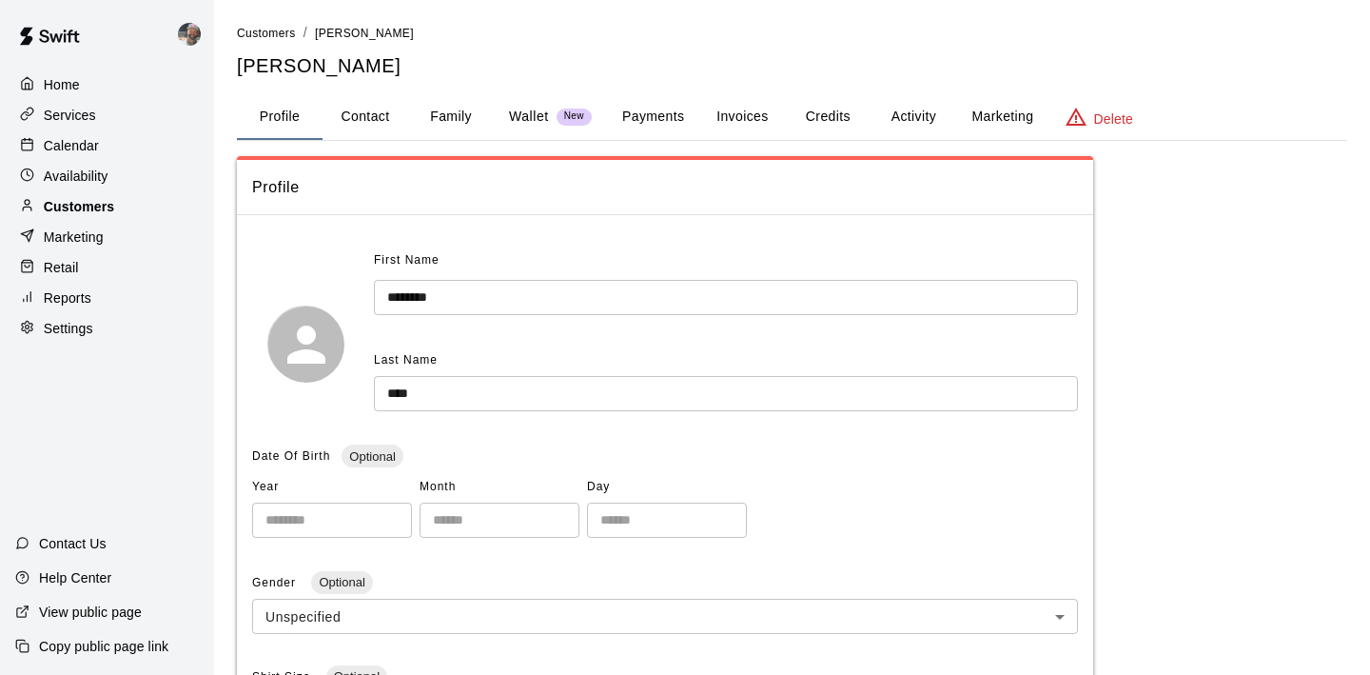
click at [109, 207] on p "Customers" at bounding box center [79, 206] width 70 height 19
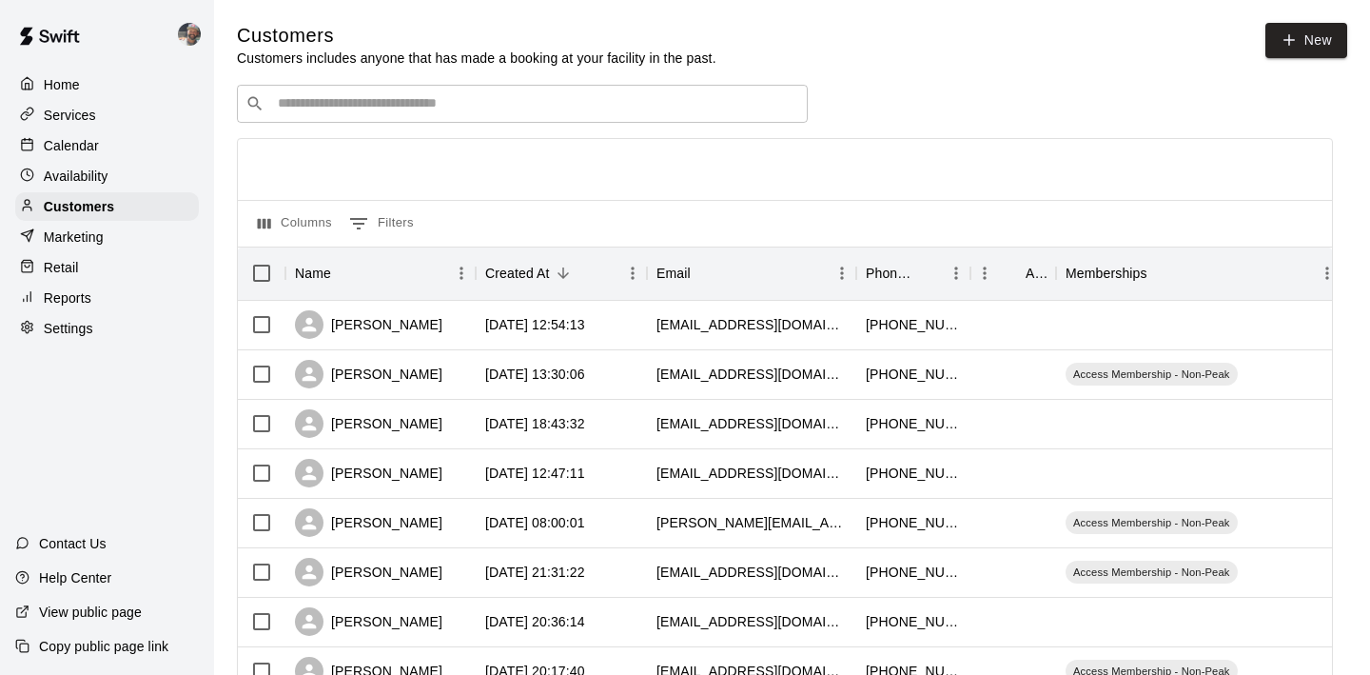
click at [359, 112] on input "Search customers by name or email" at bounding box center [535, 103] width 527 height 19
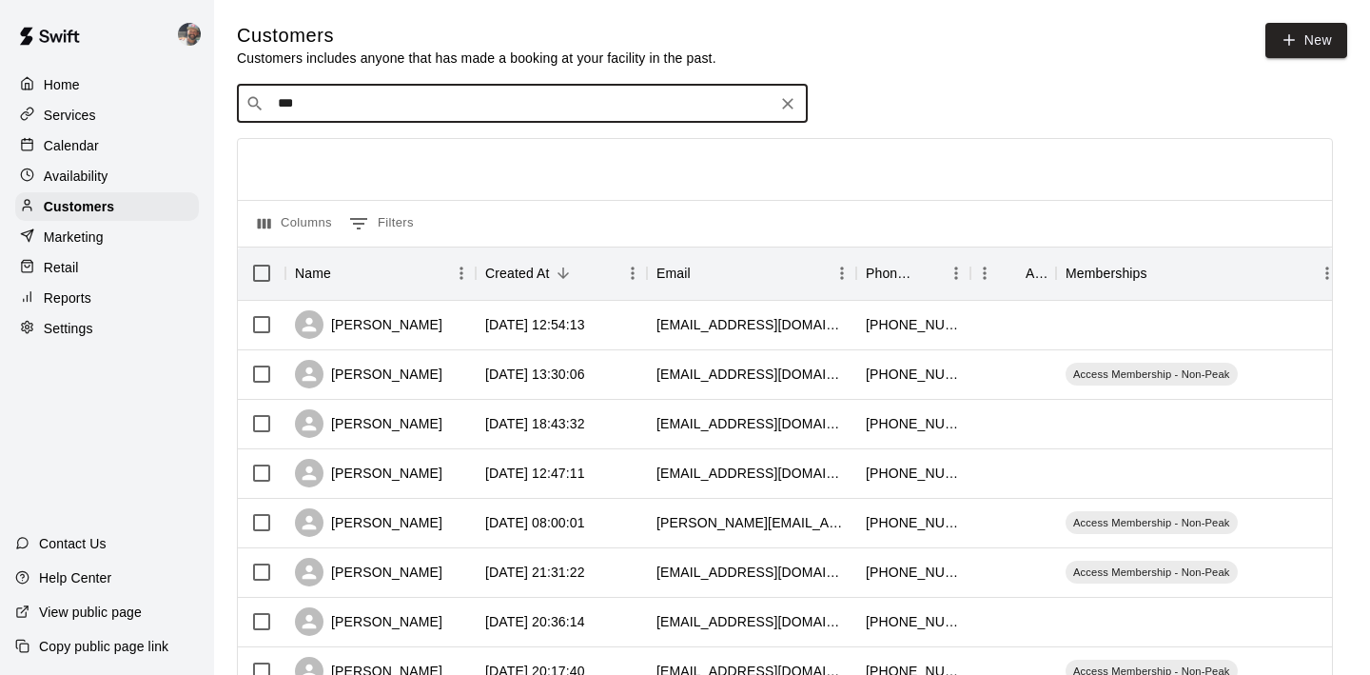
type input "****"
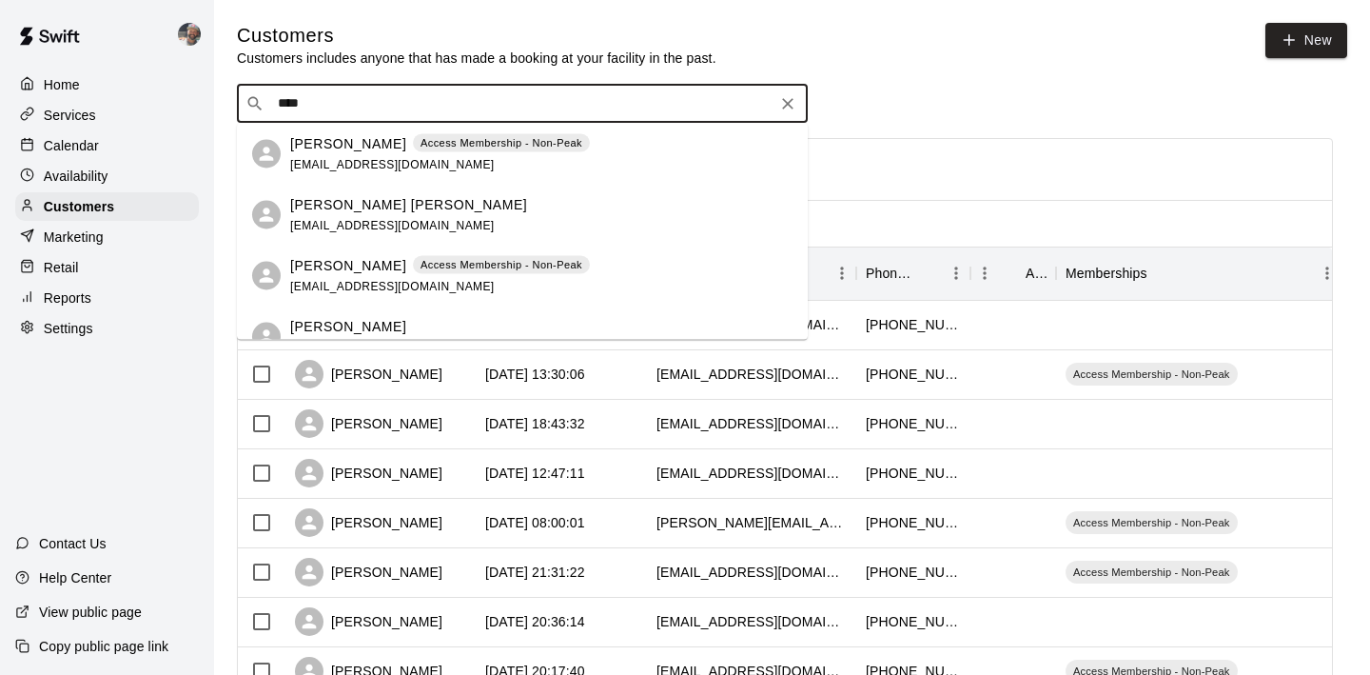
click at [410, 205] on div "Thomas Hill hills25@hotmail.com" at bounding box center [541, 214] width 502 height 41
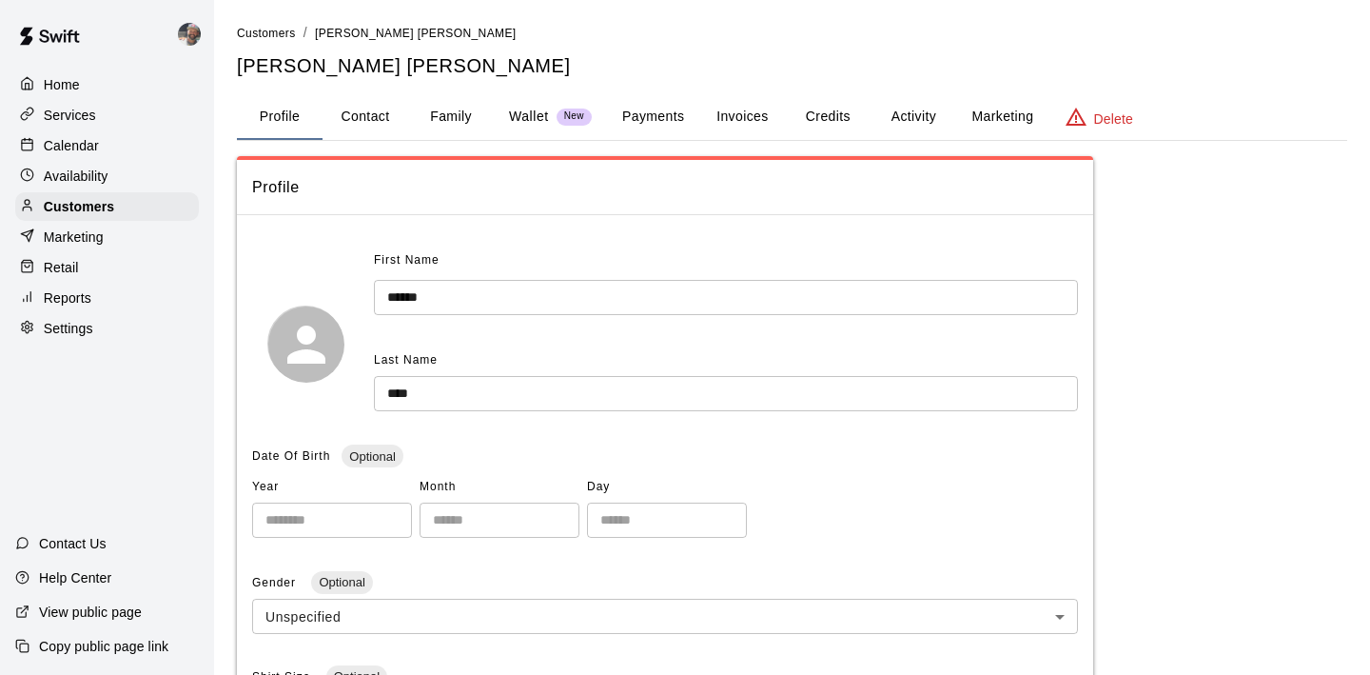
click at [924, 120] on button "Activity" at bounding box center [914, 117] width 86 height 46
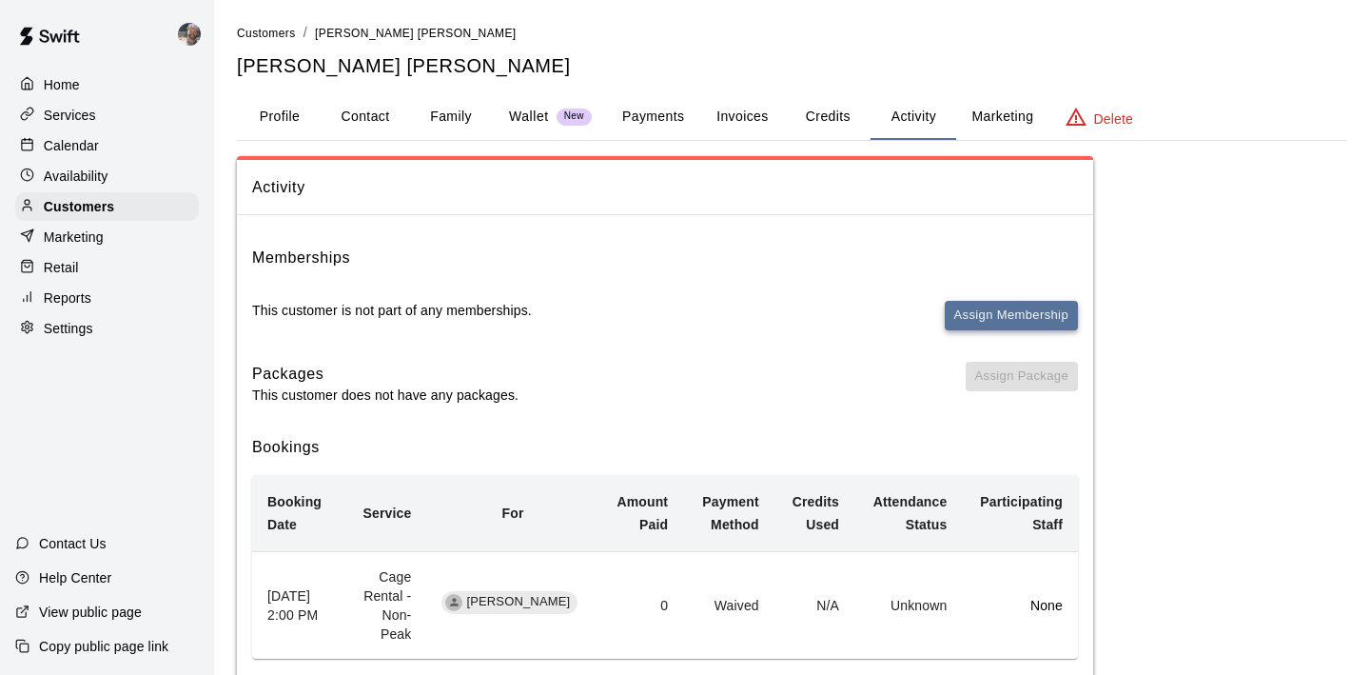
click at [979, 319] on button "Assign Membership" at bounding box center [1011, 316] width 133 height 30
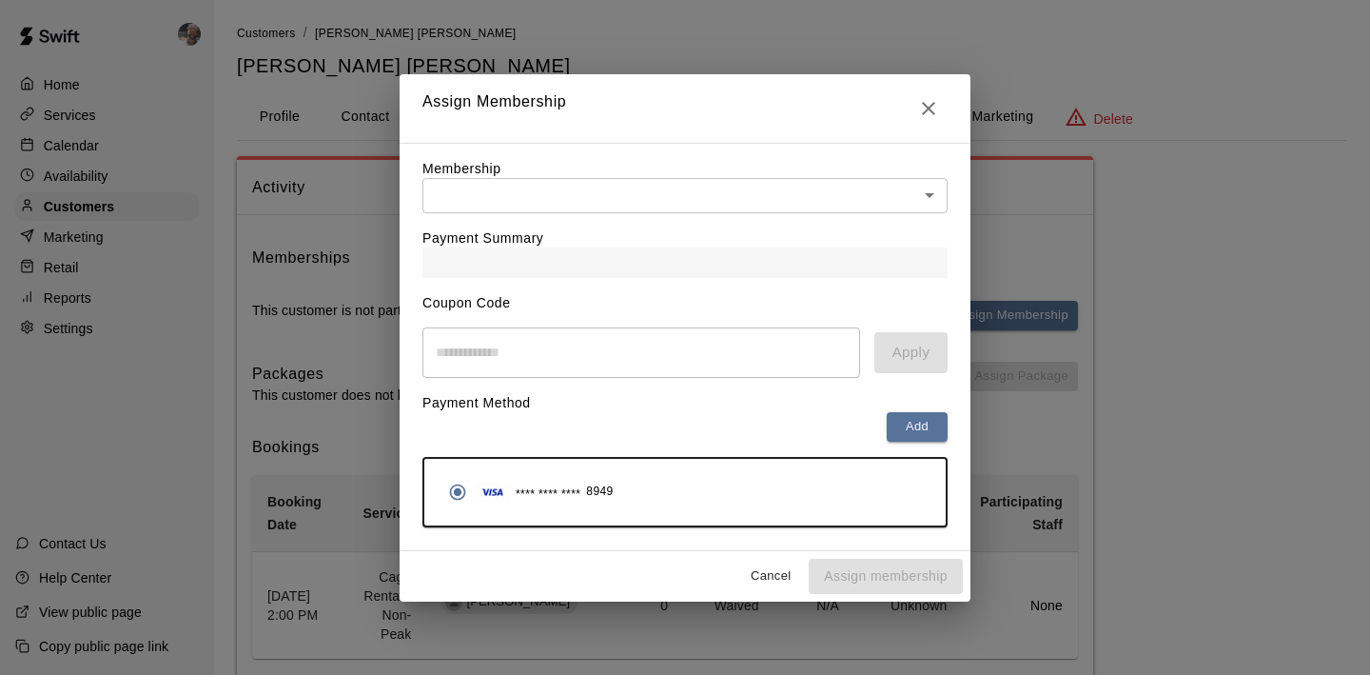
click at [923, 190] on body "Home Services Calendar Availability Customers Marketing Retail Reports Settings…" at bounding box center [685, 384] width 1370 height 769
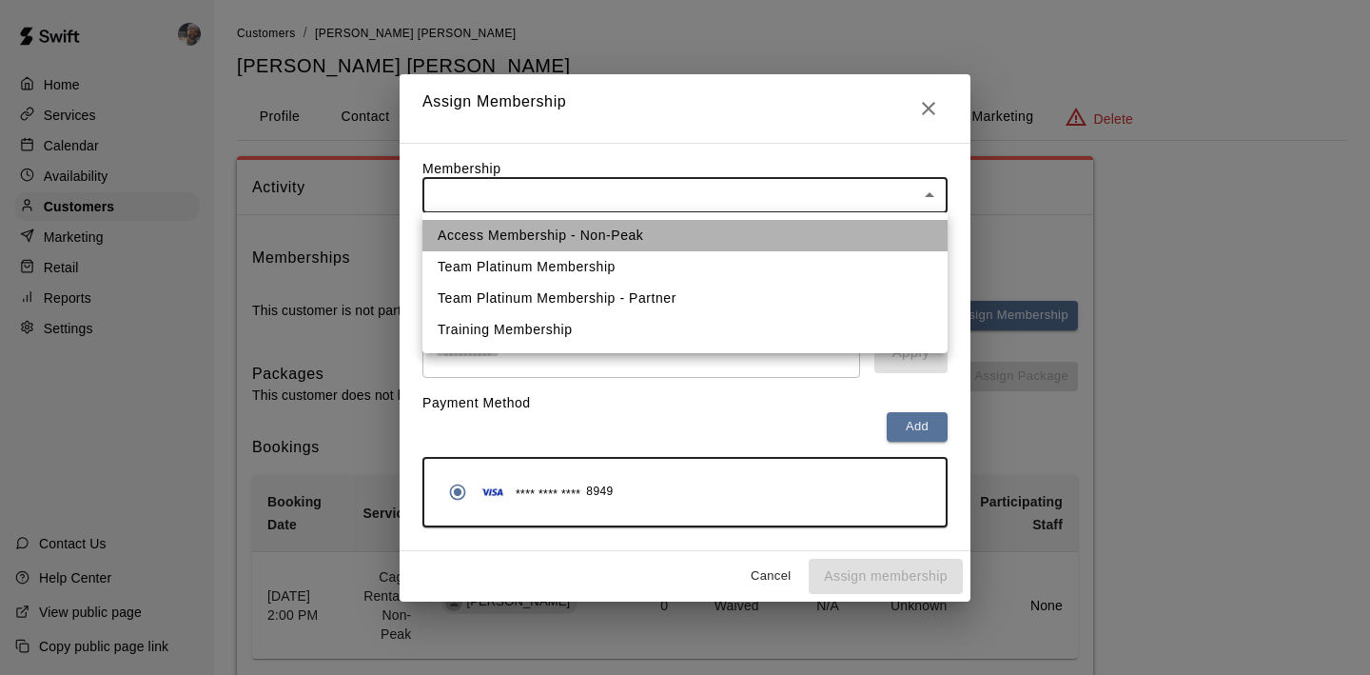
click at [798, 226] on li "Access Membership - Non-Peak" at bounding box center [685, 235] width 525 height 31
type input "**********"
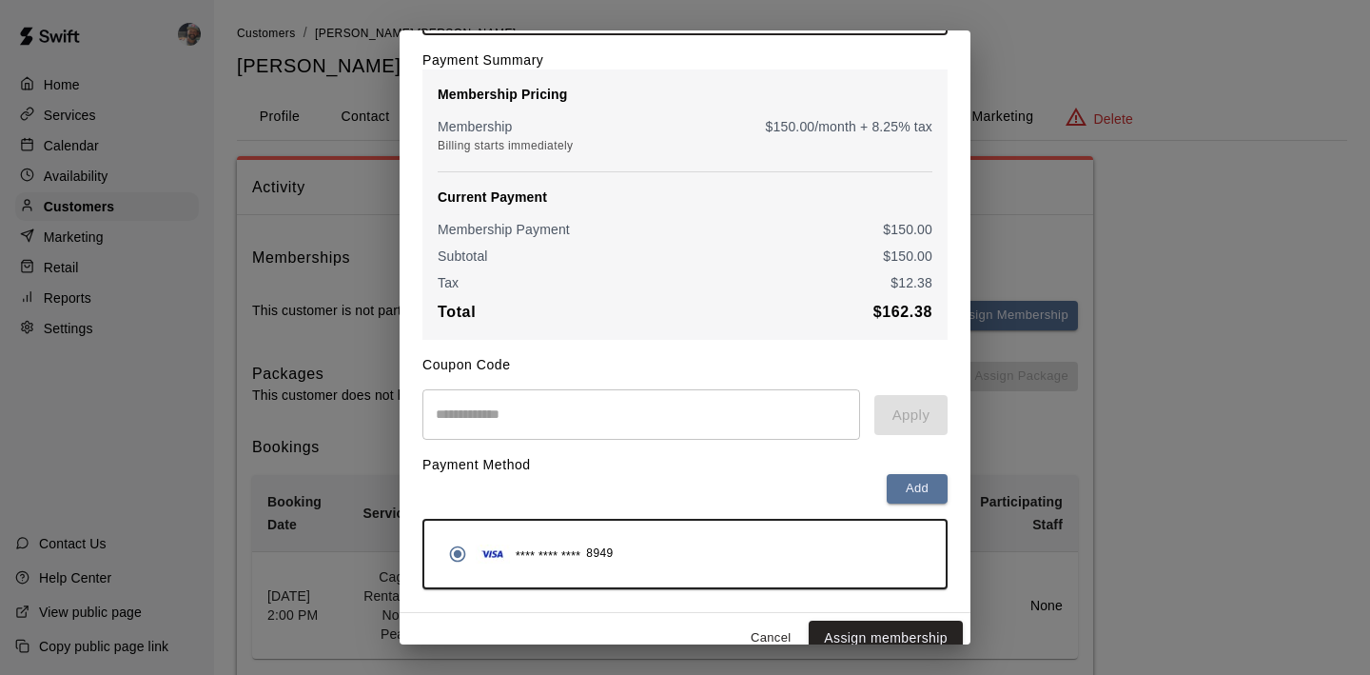
scroll to position [155, 0]
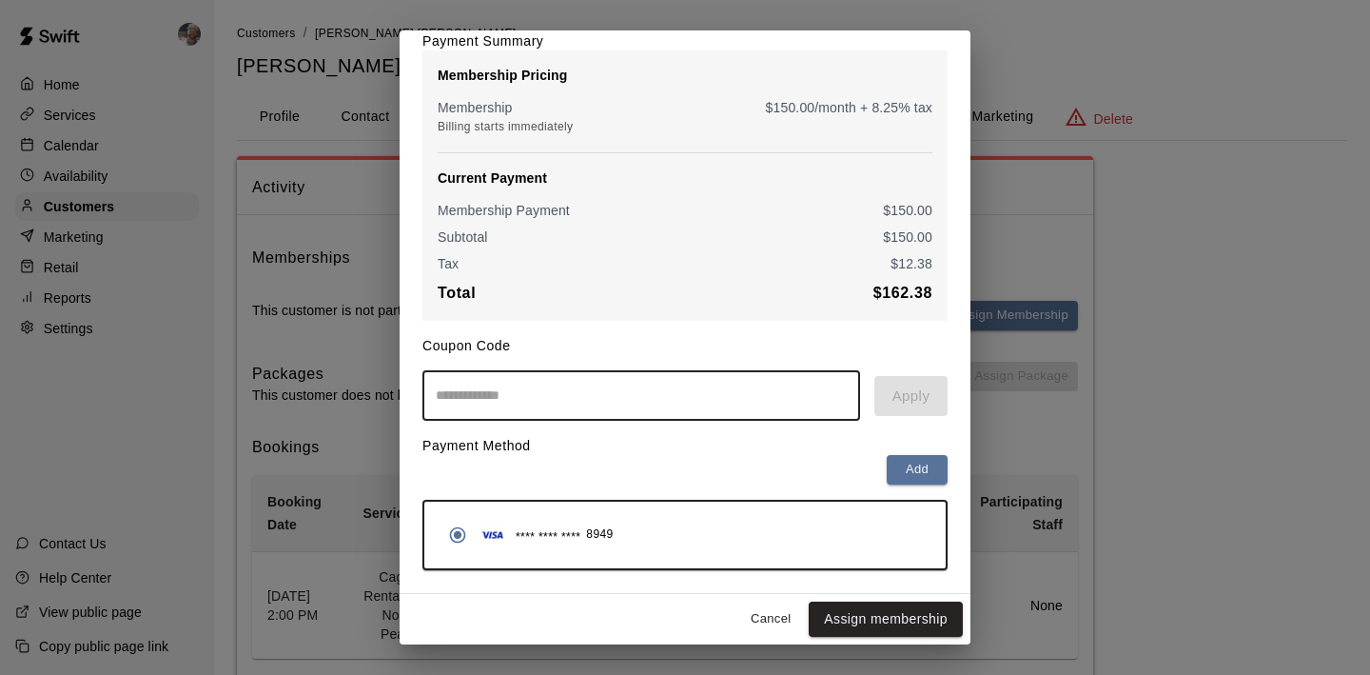
click at [593, 392] on input "text" at bounding box center [642, 395] width 438 height 50
type input "*********"
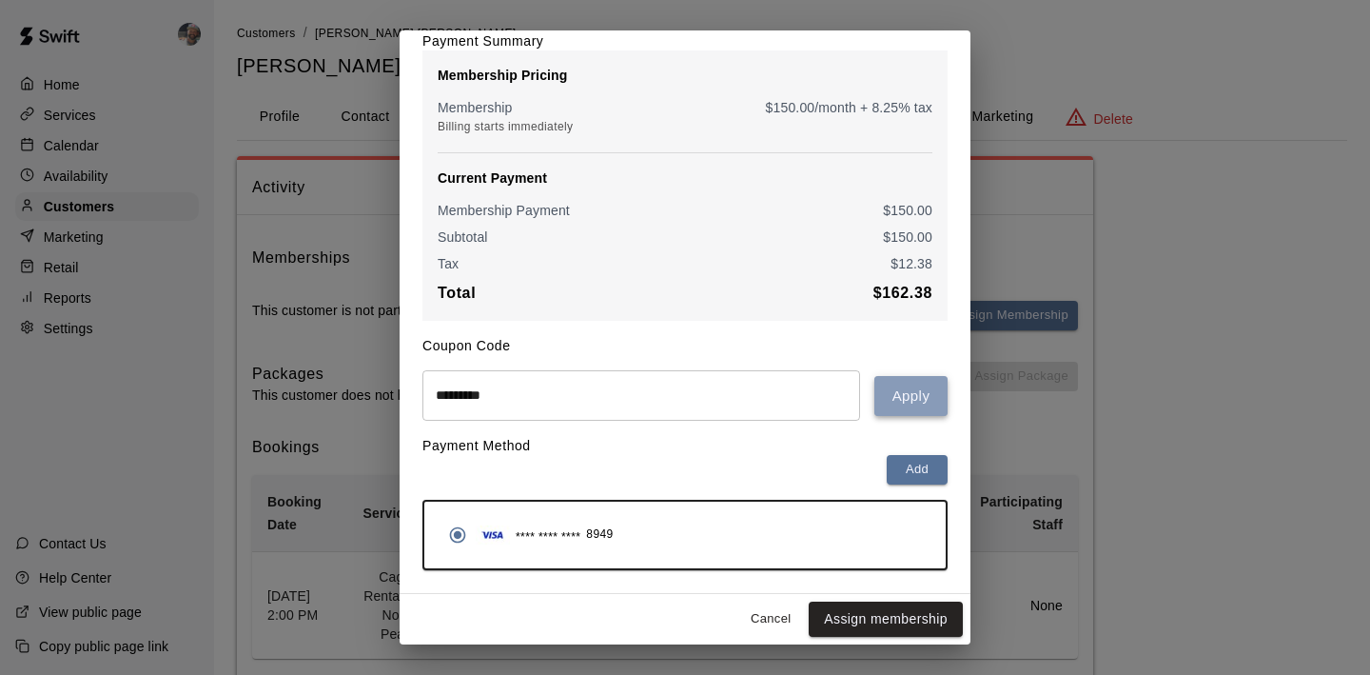
click at [909, 409] on button "Apply" at bounding box center [911, 396] width 73 height 40
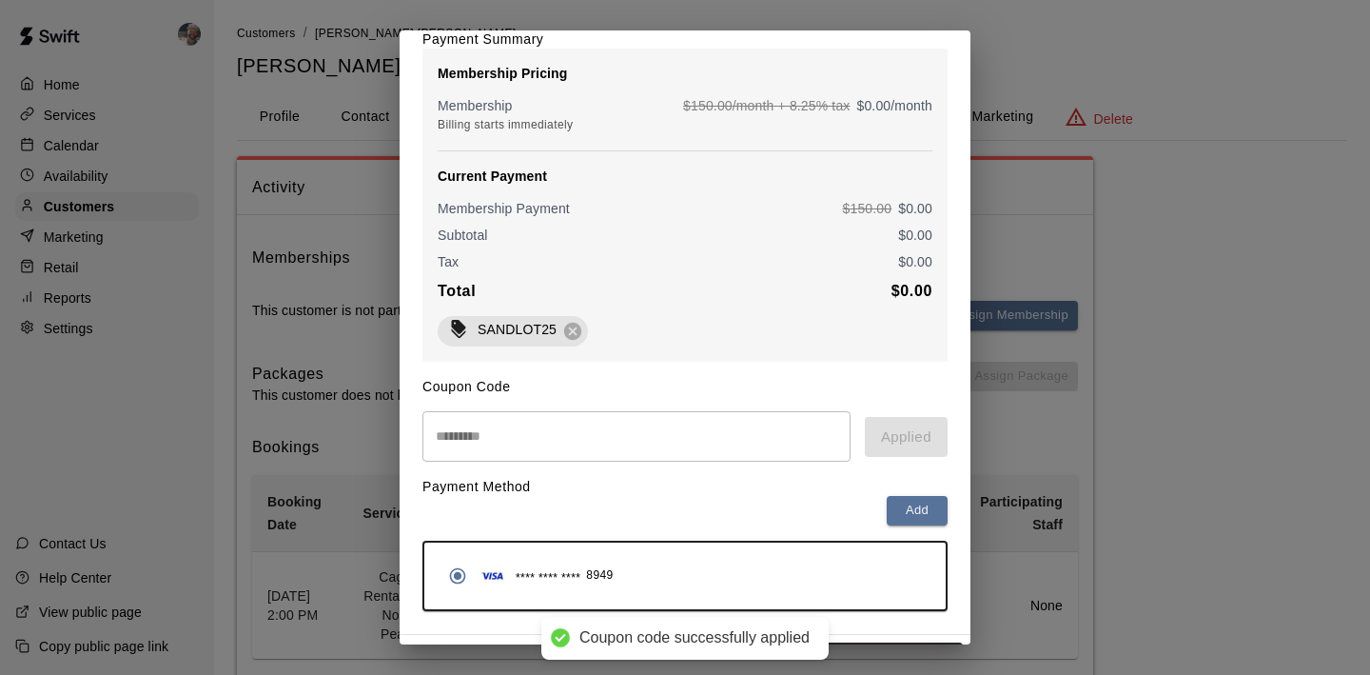
scroll to position [198, 0]
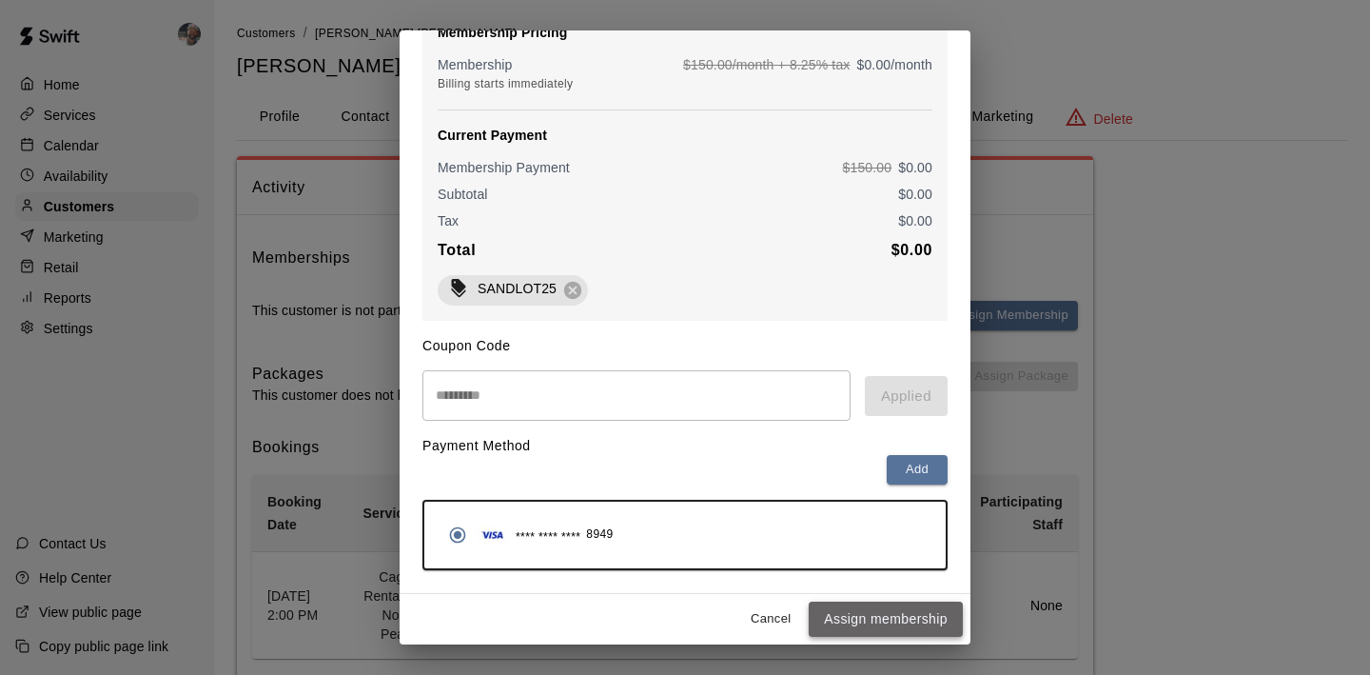
click at [864, 607] on button "Assign membership" at bounding box center [886, 618] width 154 height 35
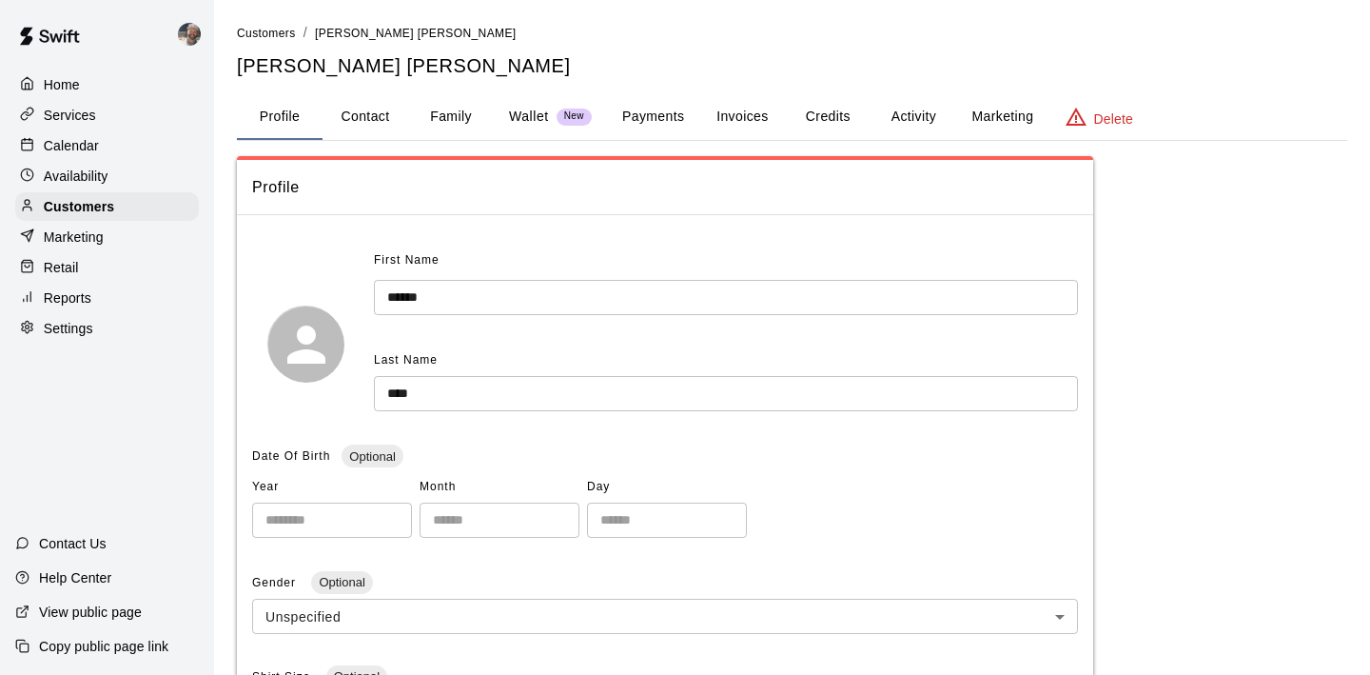
click at [862, 601] on body "**********" at bounding box center [685, 635] width 1370 height 1271
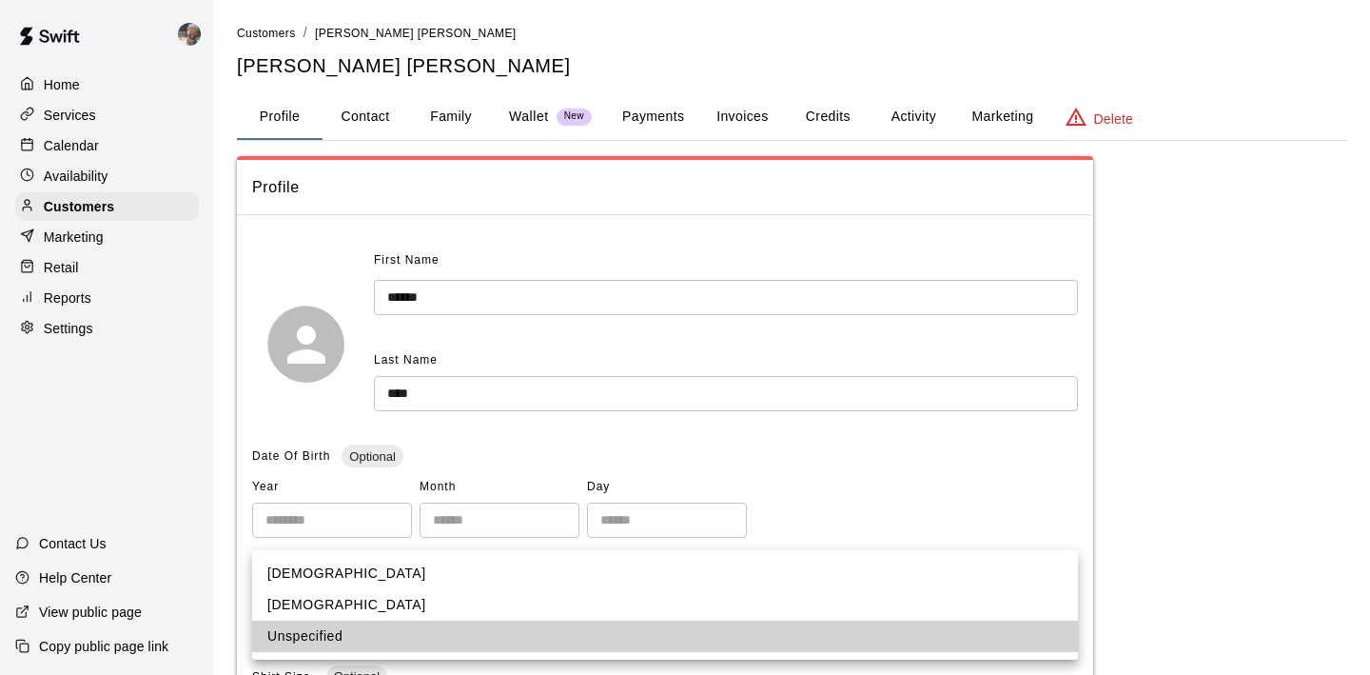
click at [120, 203] on div at bounding box center [685, 337] width 1370 height 675
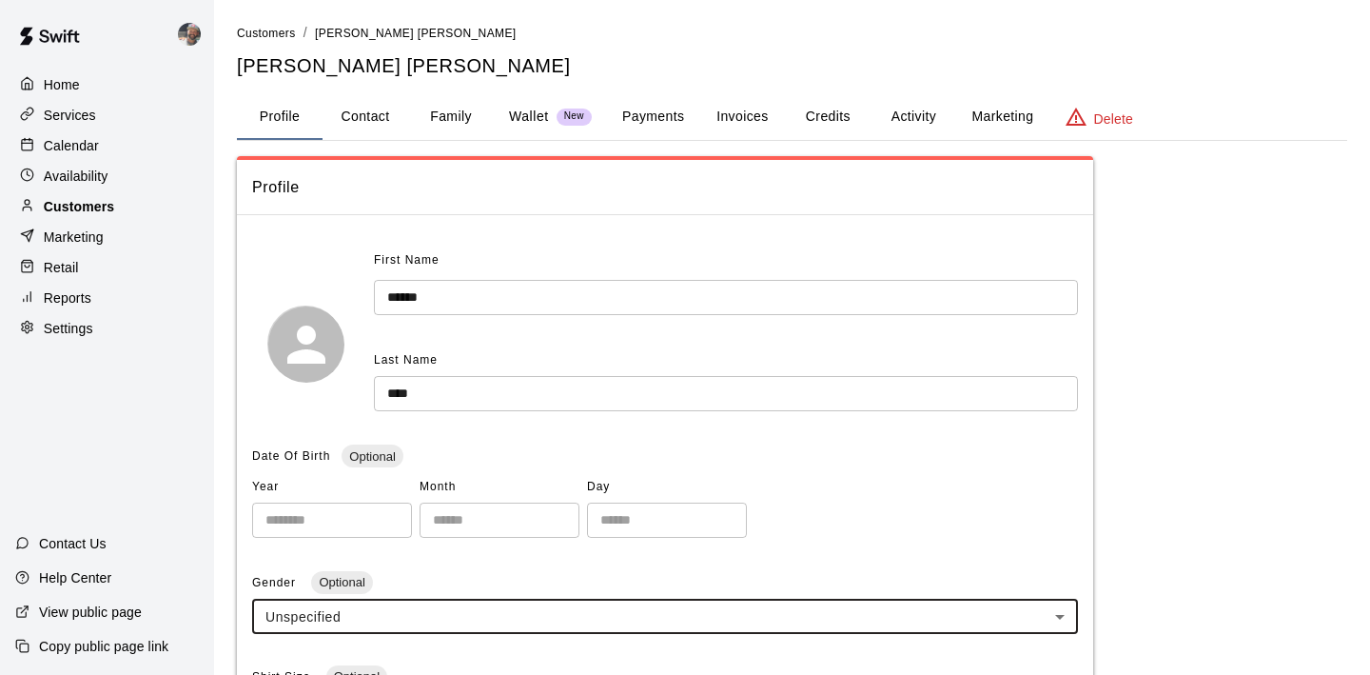
click at [124, 205] on div "Customers" at bounding box center [107, 206] width 184 height 29
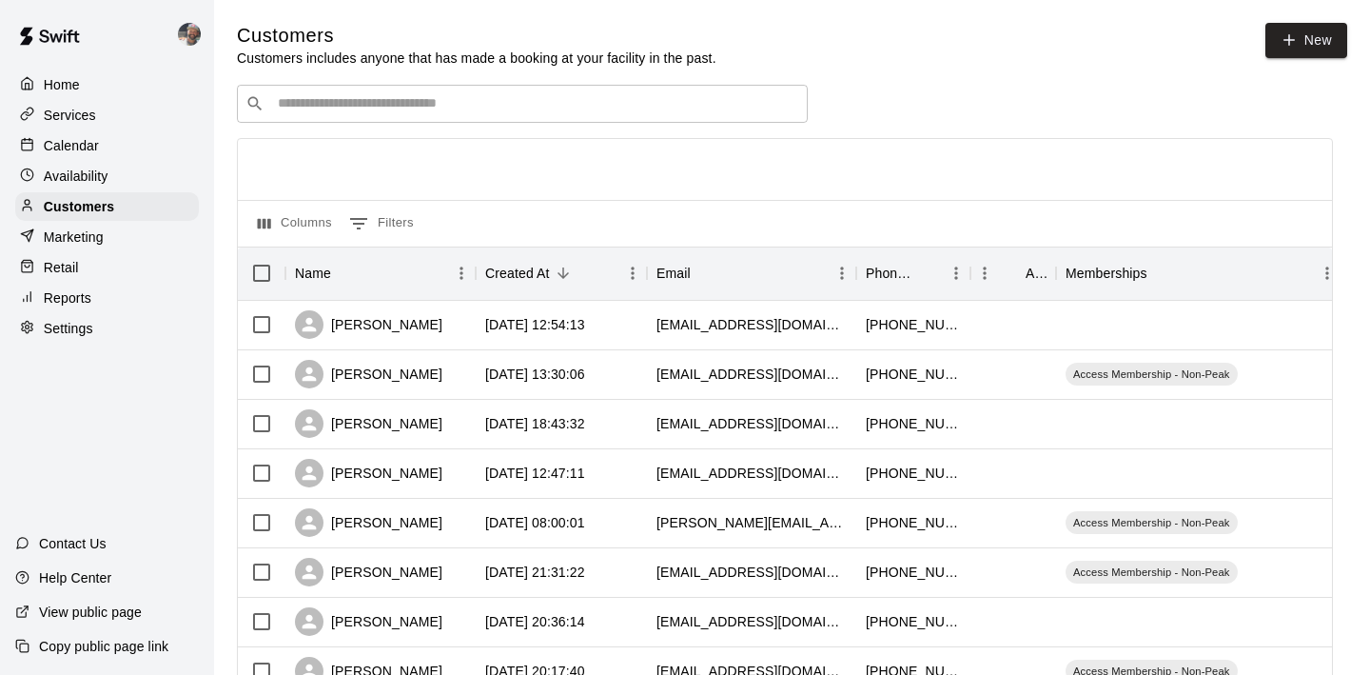
click at [364, 99] on input "Search customers by name or email" at bounding box center [535, 103] width 527 height 19
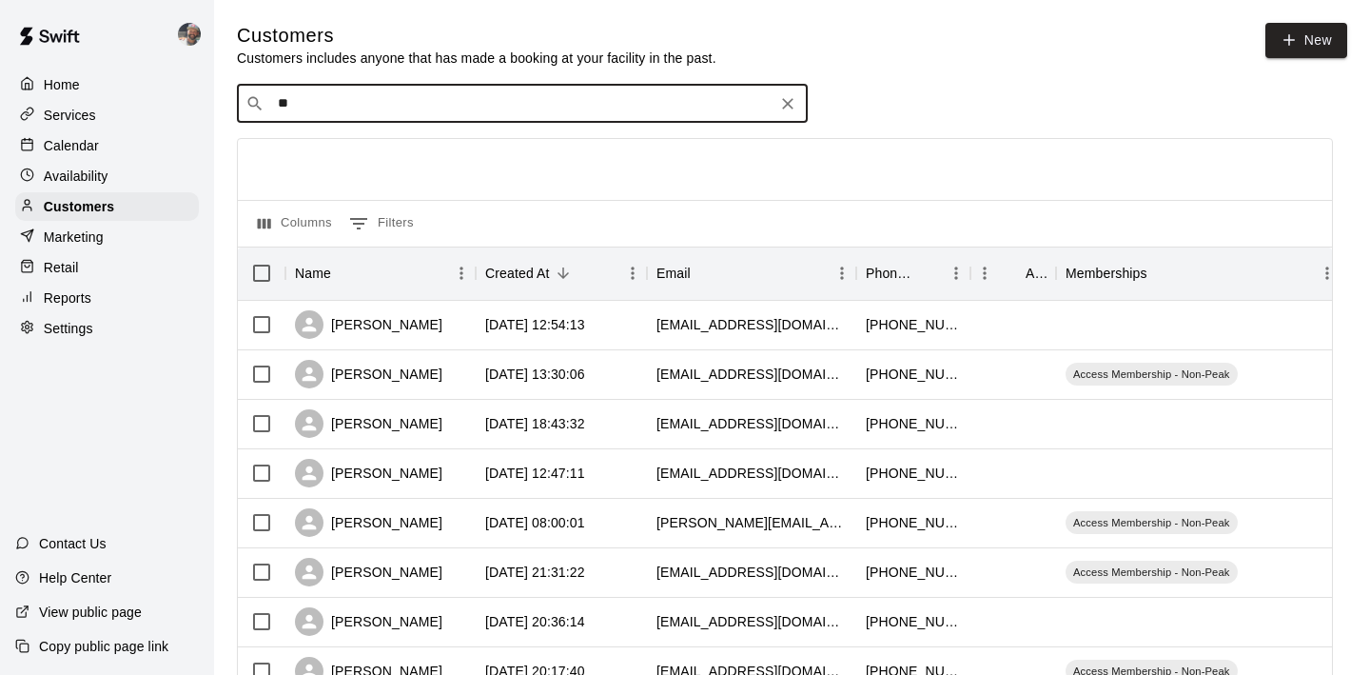
type input "*"
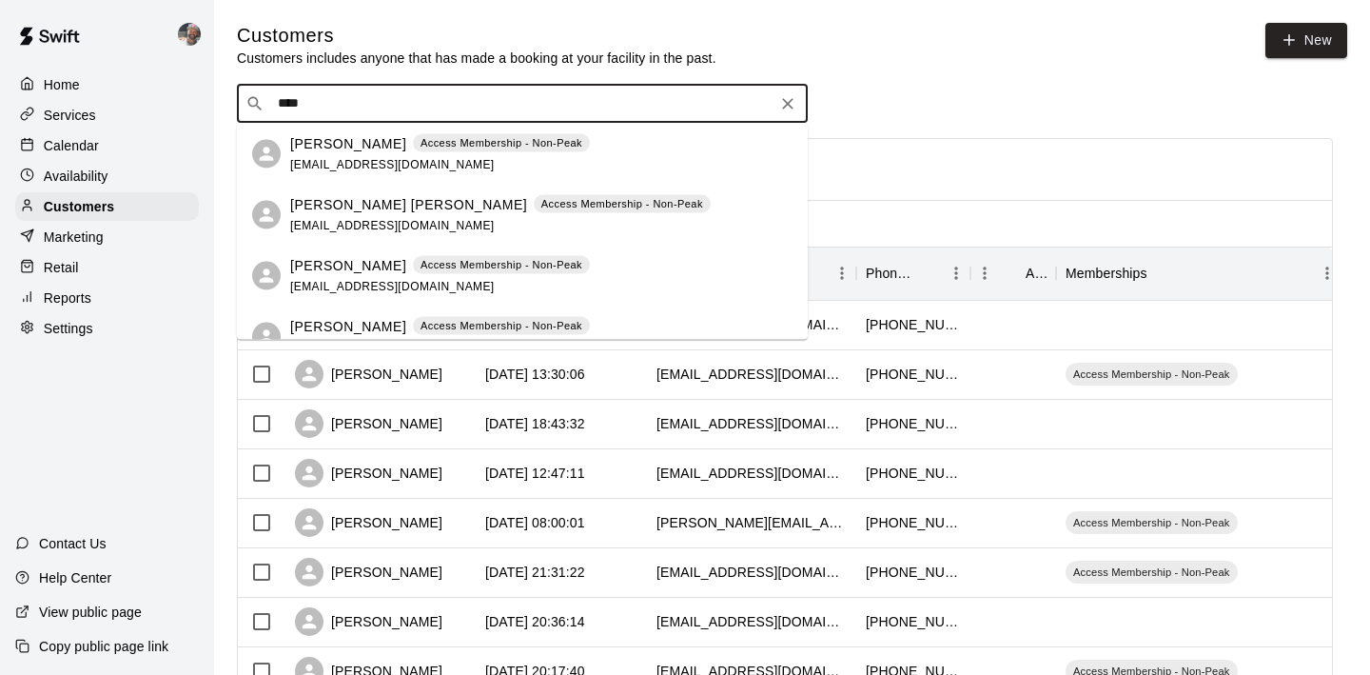
click at [304, 110] on input "****" at bounding box center [521, 103] width 499 height 19
type input "*"
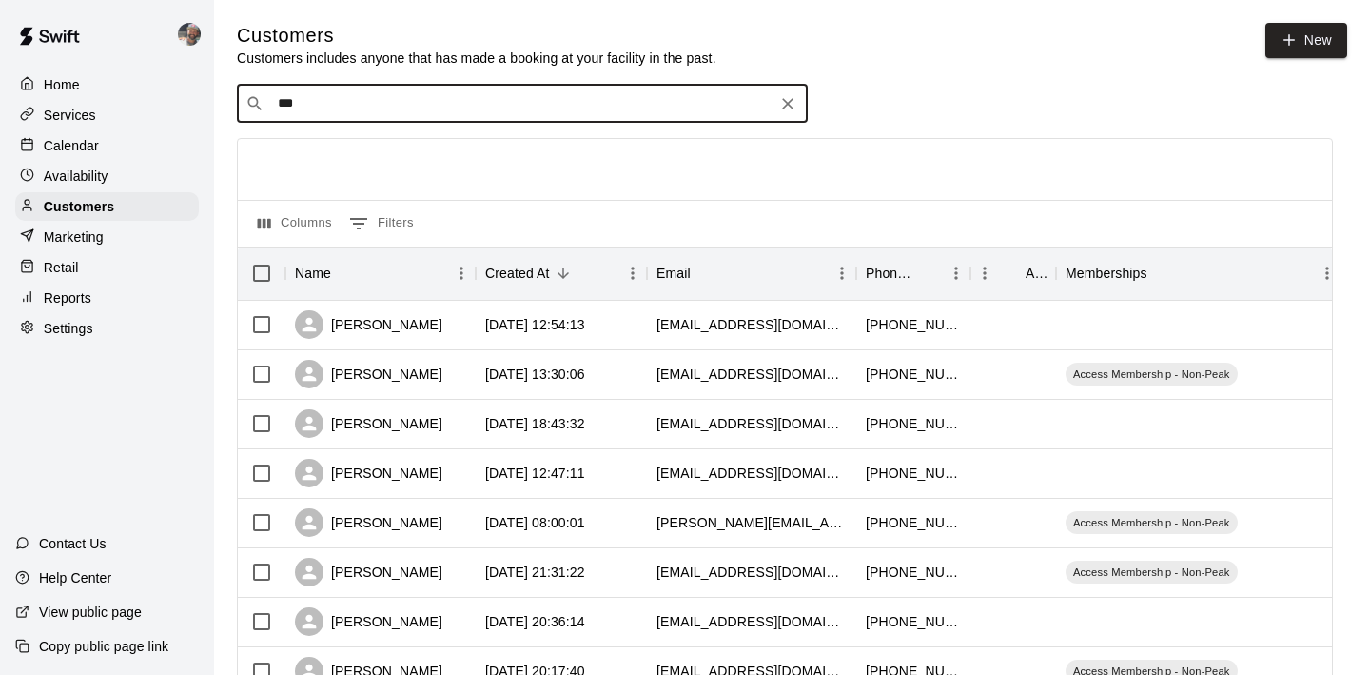
type input "****"
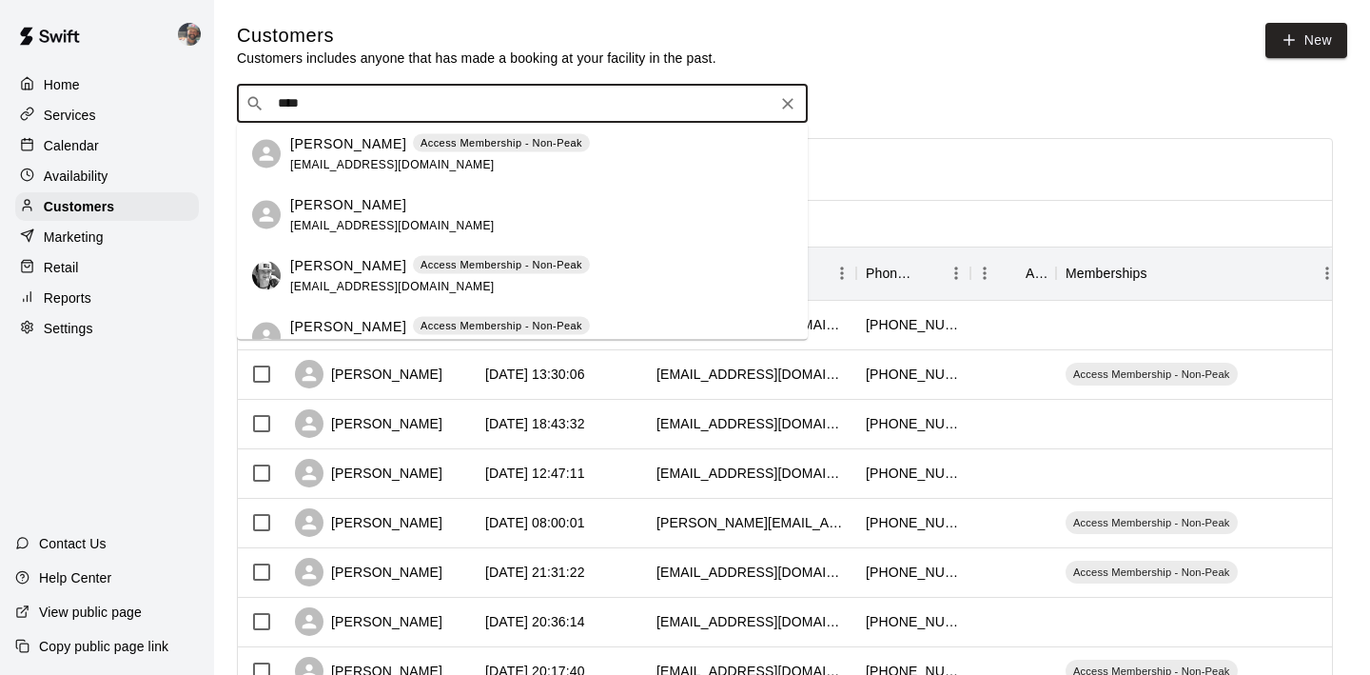
click at [353, 196] on p "[PERSON_NAME]" at bounding box center [348, 204] width 116 height 20
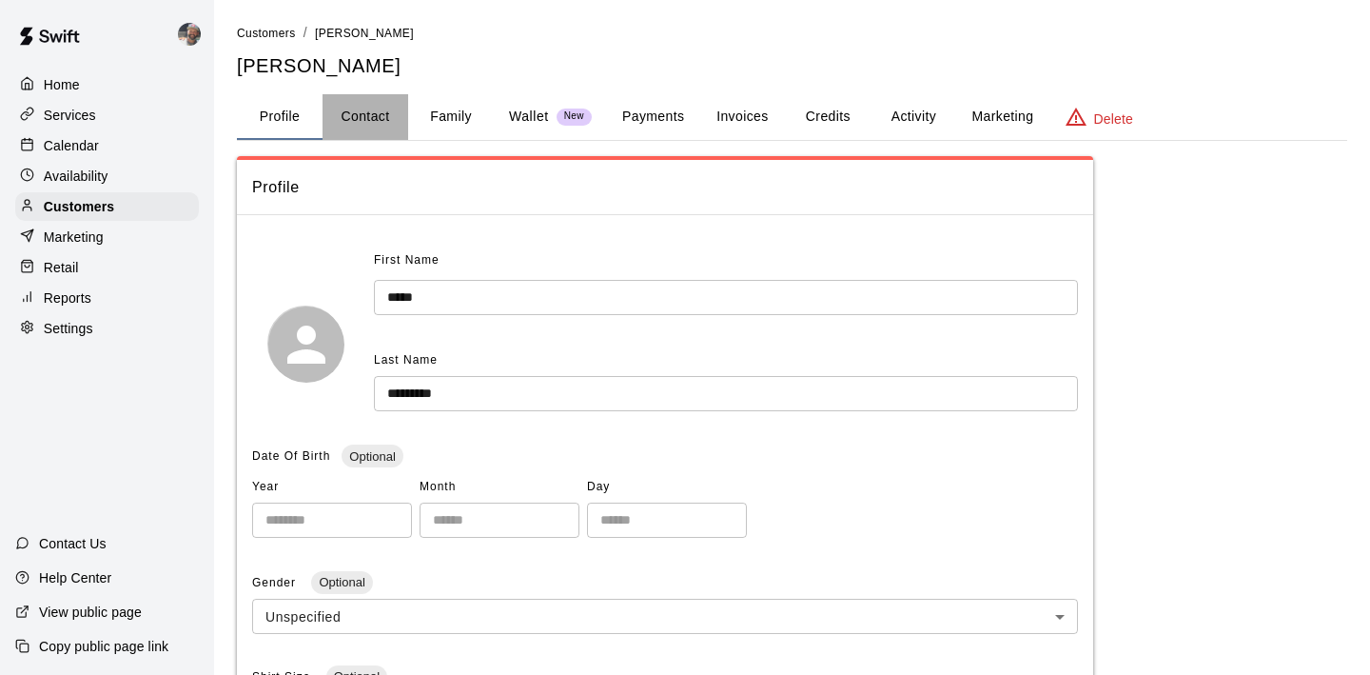
click at [370, 115] on button "Contact" at bounding box center [366, 117] width 86 height 46
select select "**"
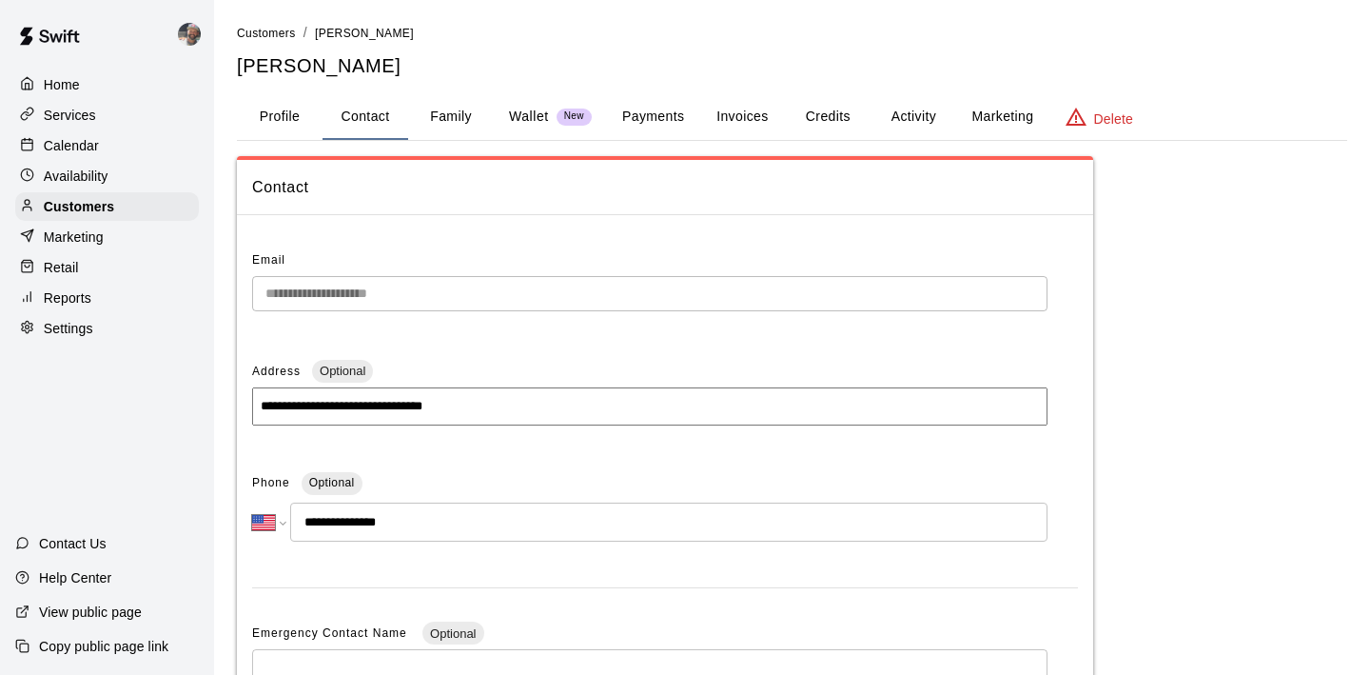
click at [99, 221] on div "Home Services Calendar Availability Customers Marketing Retail Reports Settings" at bounding box center [107, 207] width 214 height 276
click at [107, 208] on p "Customers" at bounding box center [79, 206] width 70 height 19
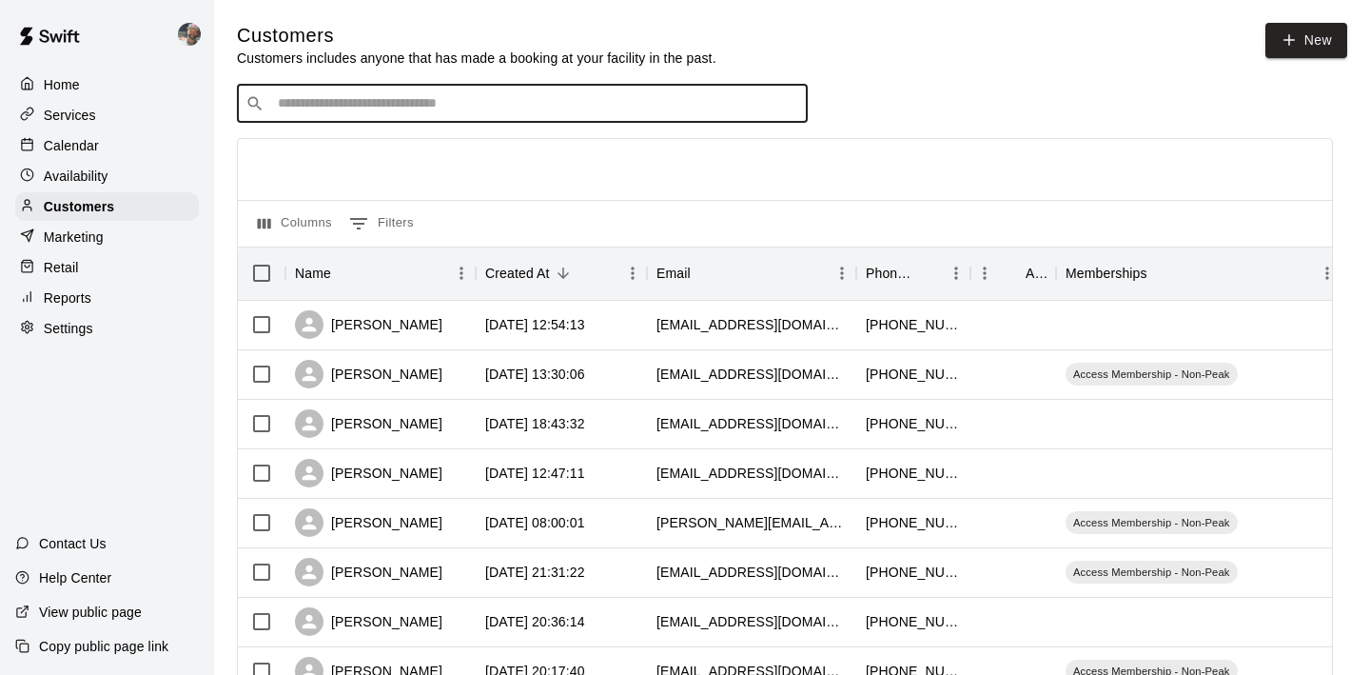
click at [360, 113] on input "Search customers by name or email" at bounding box center [535, 103] width 527 height 19
type input "****"
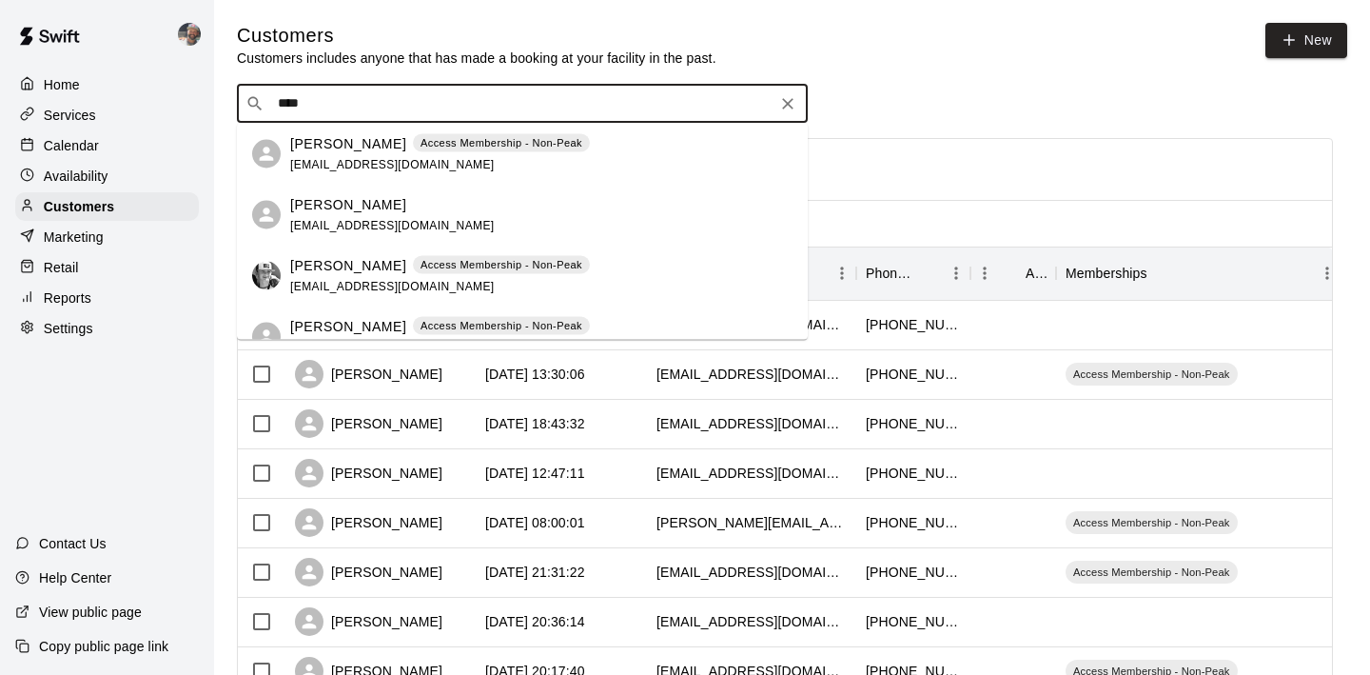
click at [374, 205] on p "[PERSON_NAME]" at bounding box center [348, 204] width 116 height 20
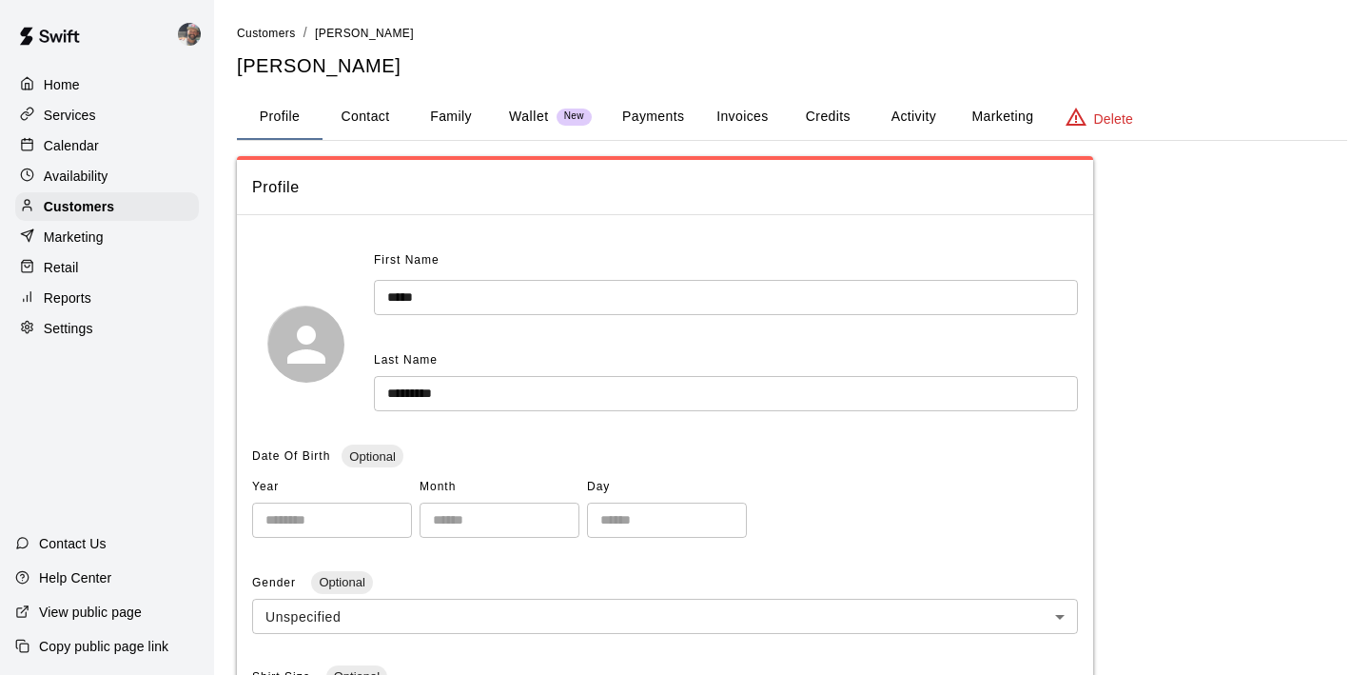
click at [903, 110] on button "Activity" at bounding box center [914, 117] width 86 height 46
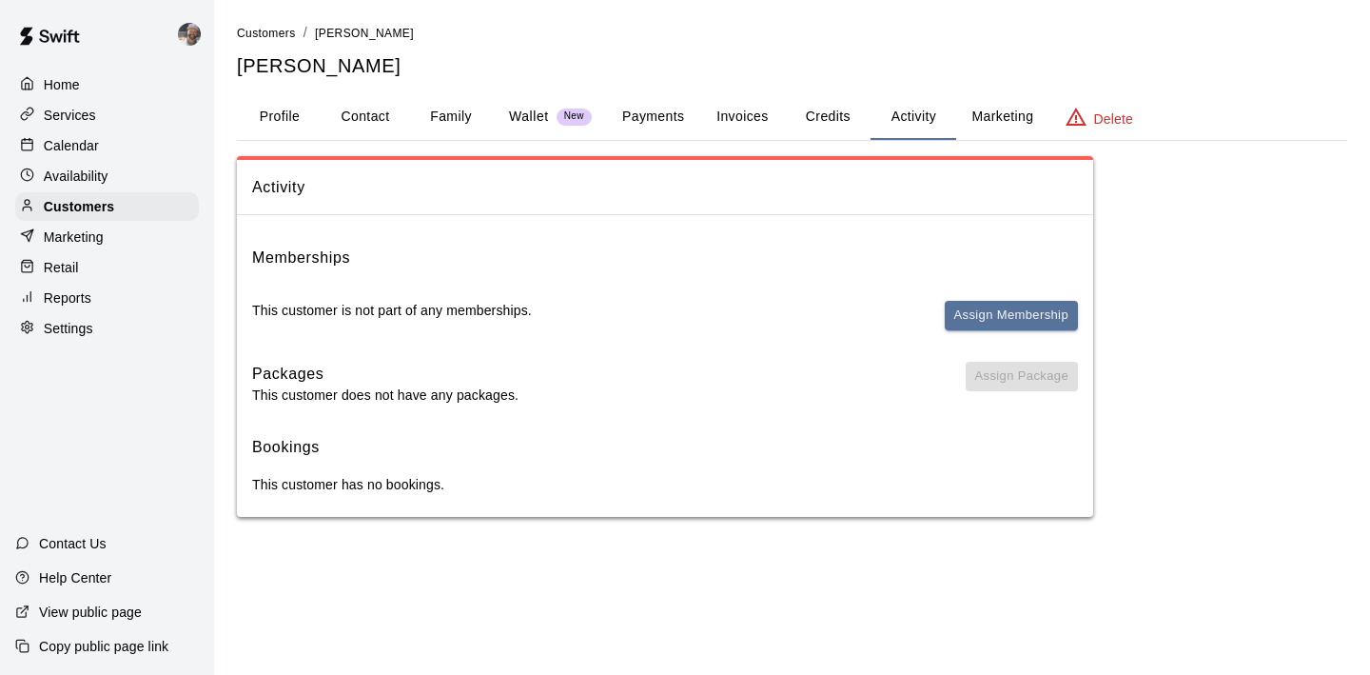
click at [472, 114] on button "Family" at bounding box center [451, 117] width 86 height 46
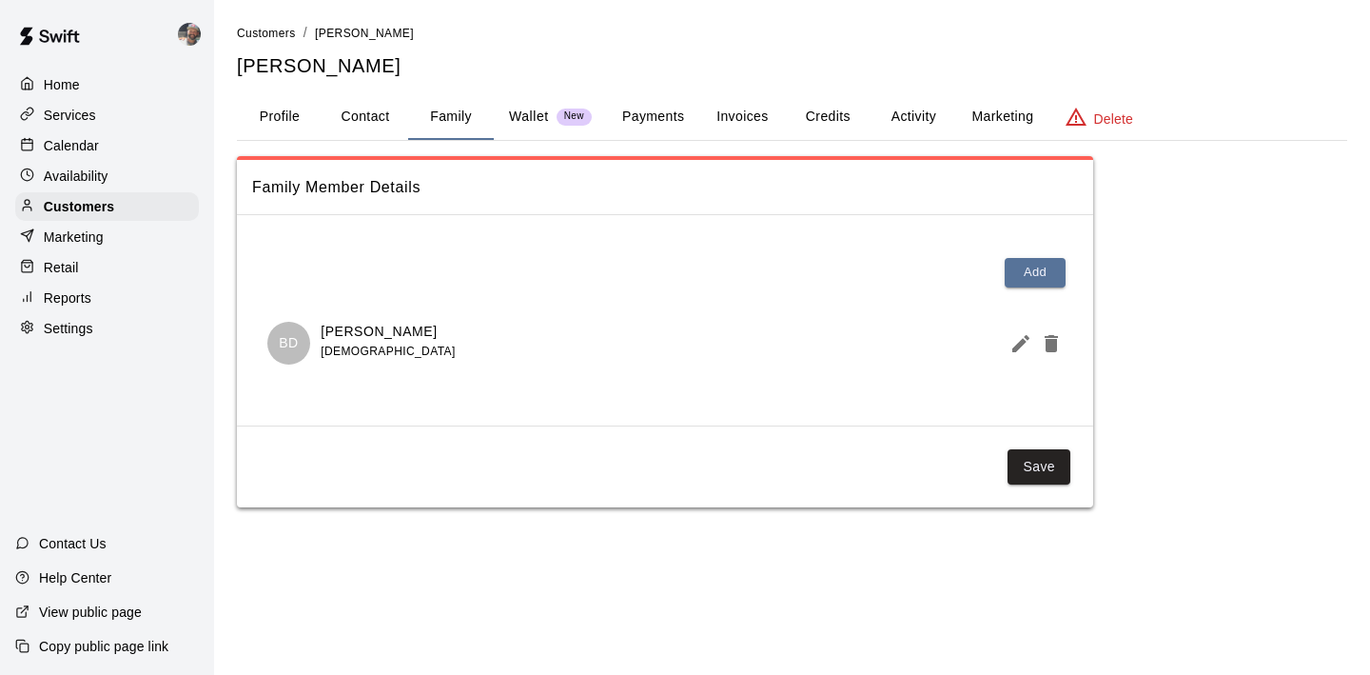
click at [927, 120] on button "Activity" at bounding box center [914, 117] width 86 height 46
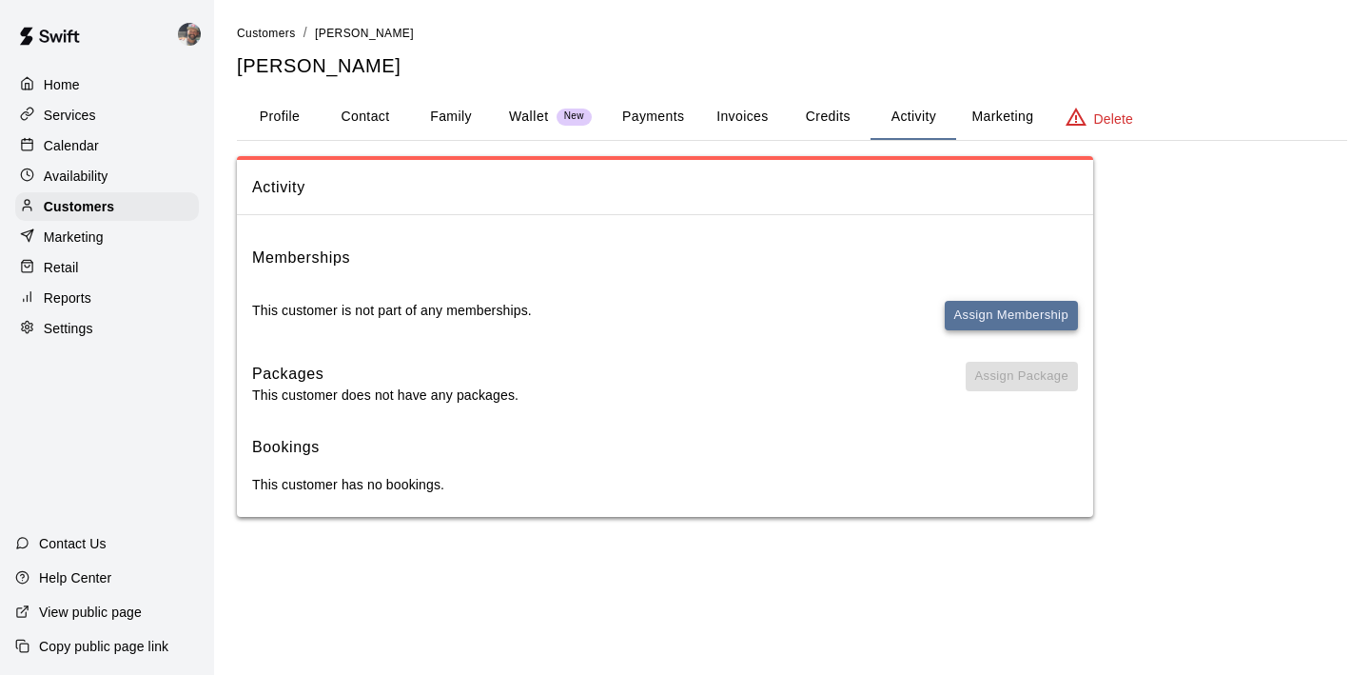
click at [998, 307] on button "Assign Membership" at bounding box center [1011, 316] width 133 height 30
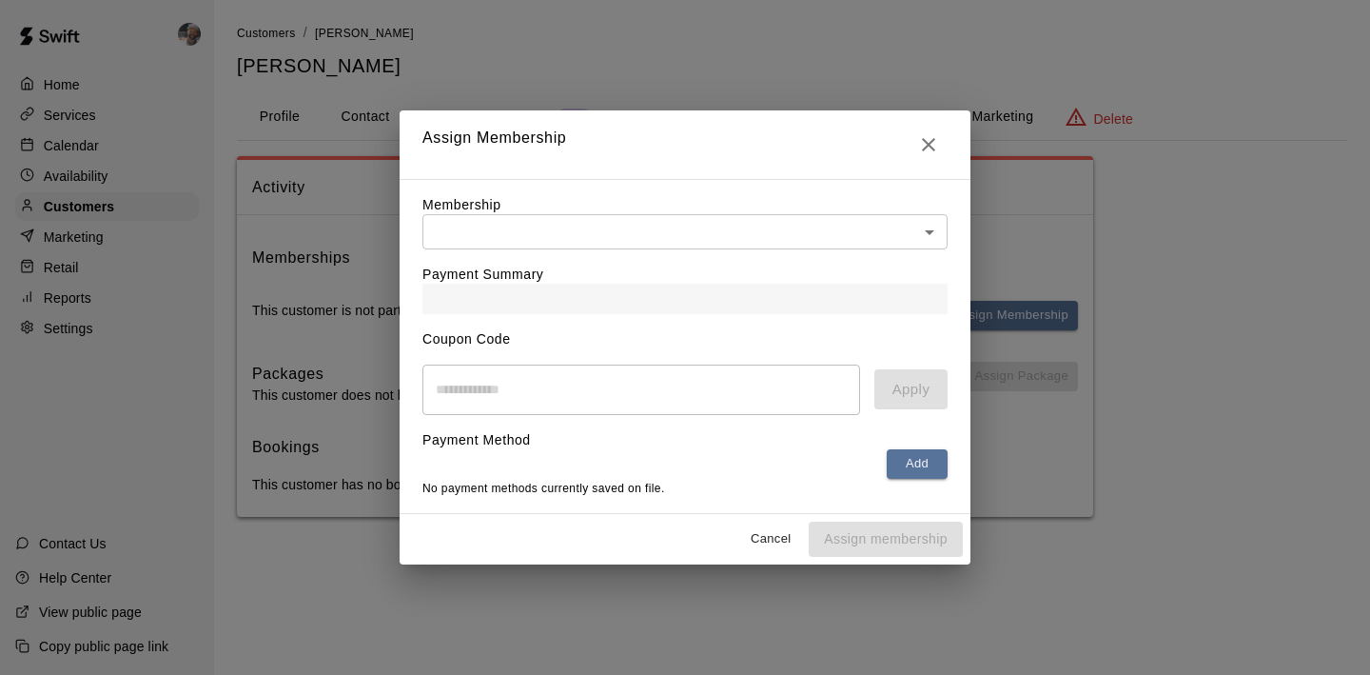
click at [760, 226] on body "Home Services Calendar Availability Customers Marketing Retail Reports Settings…" at bounding box center [685, 277] width 1370 height 555
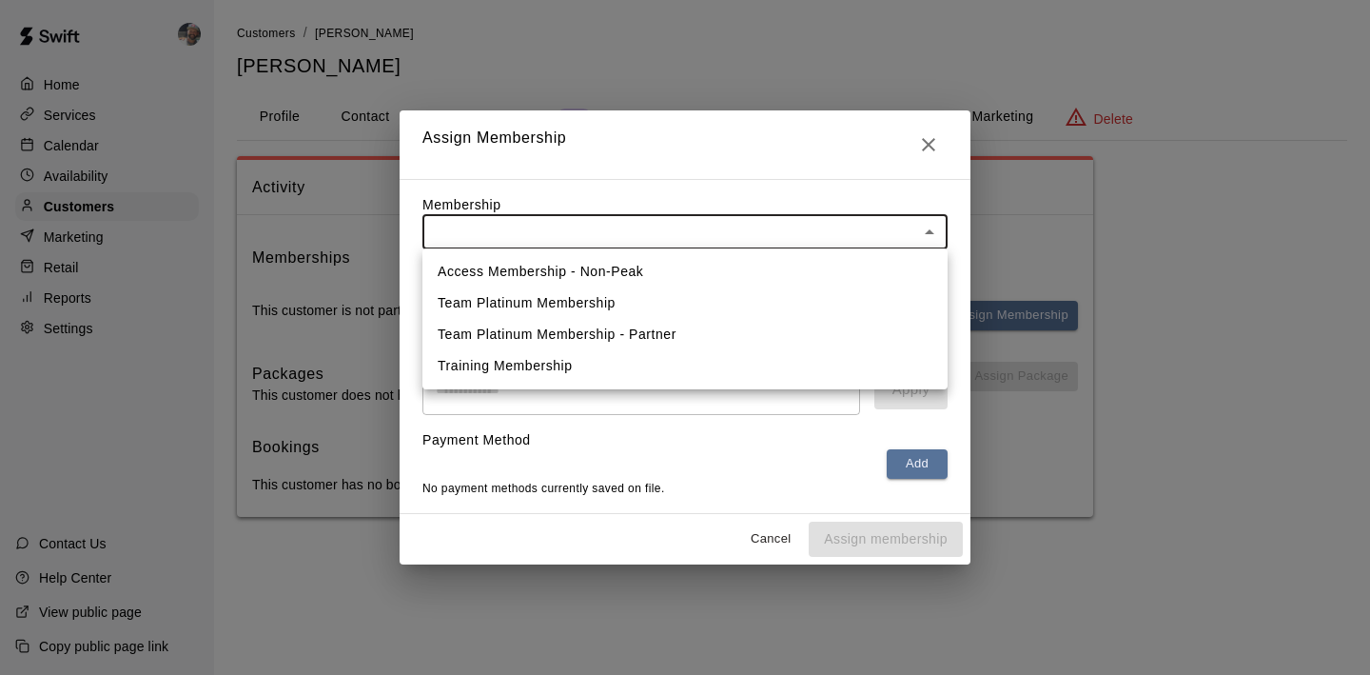
click at [718, 267] on li "Access Membership - Non-Peak" at bounding box center [685, 271] width 525 height 31
type input "**********"
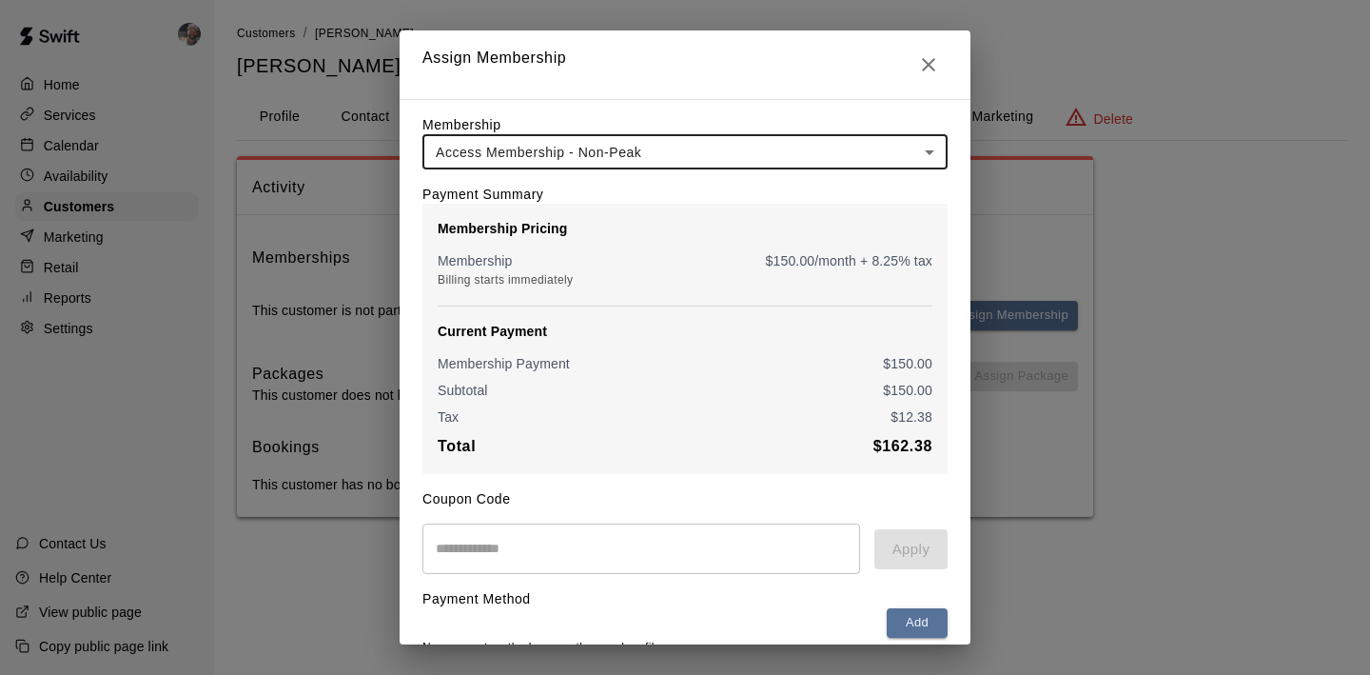
scroll to position [83, 0]
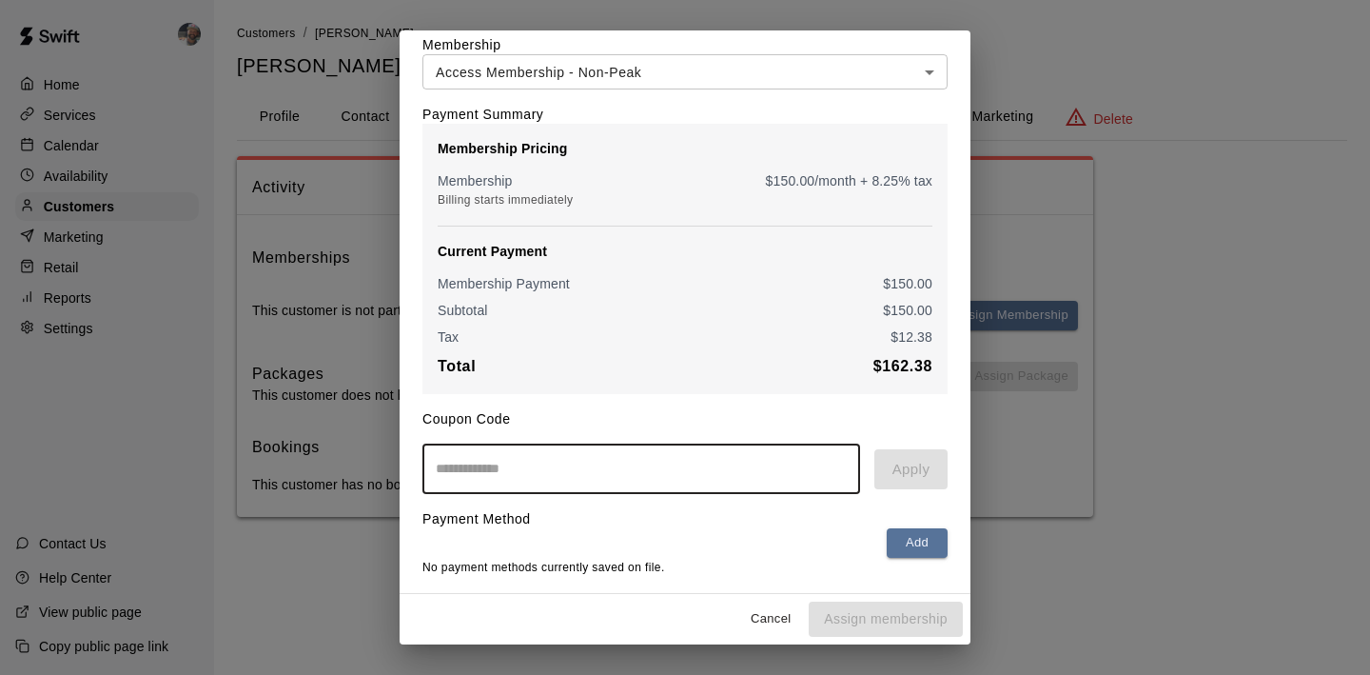
click at [589, 467] on input "text" at bounding box center [642, 468] width 438 height 50
type input "*********"
click at [918, 454] on button "Apply" at bounding box center [911, 469] width 73 height 40
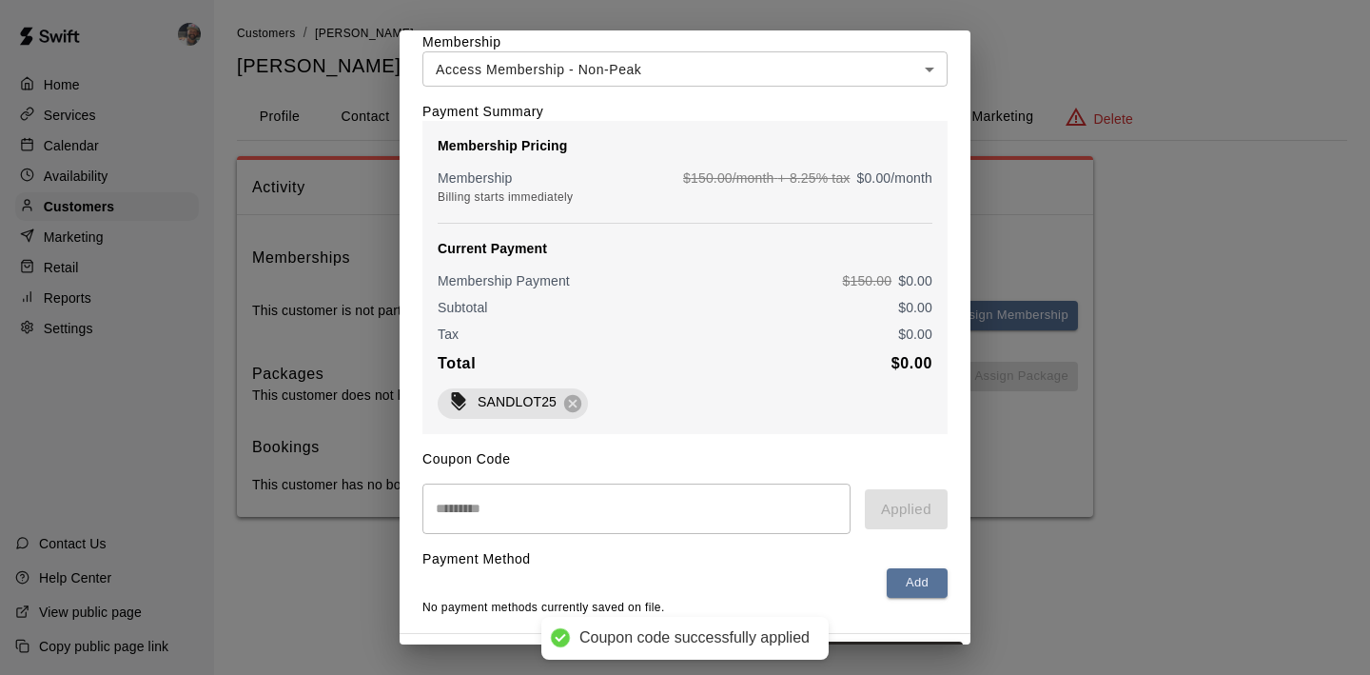
scroll to position [126, 0]
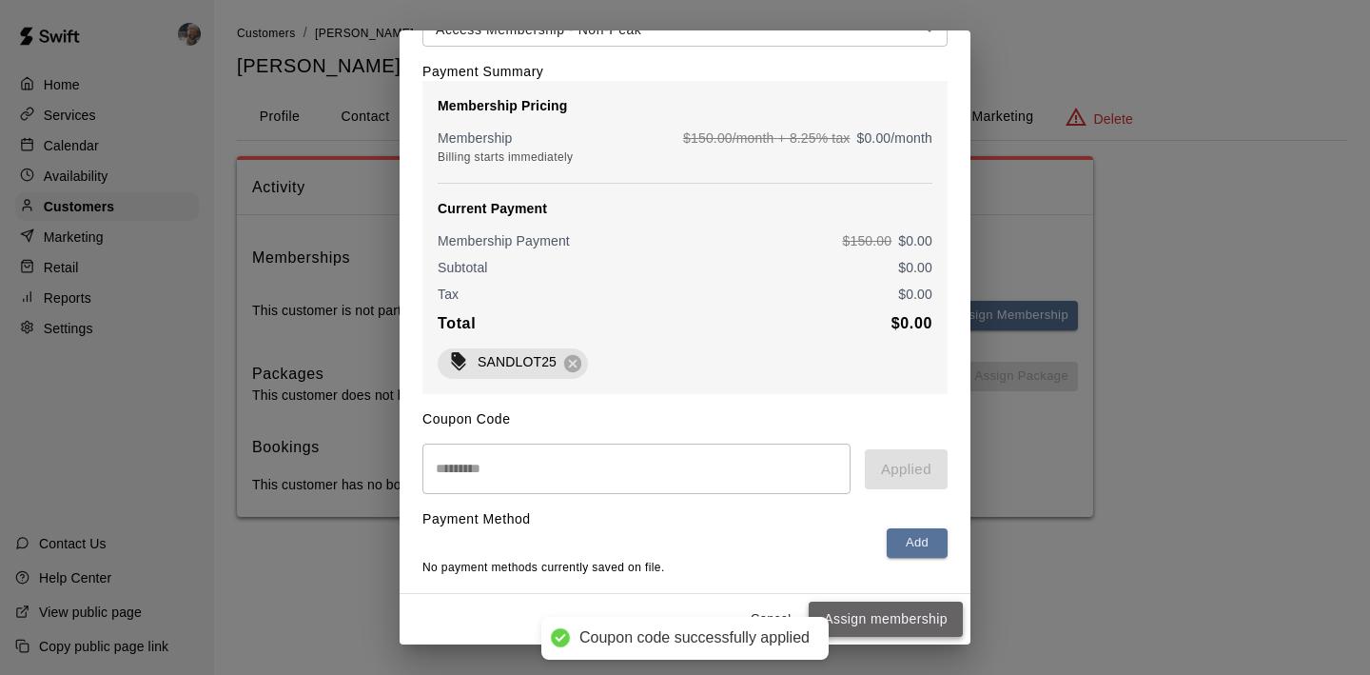
click at [870, 607] on button "Assign membership" at bounding box center [886, 618] width 154 height 35
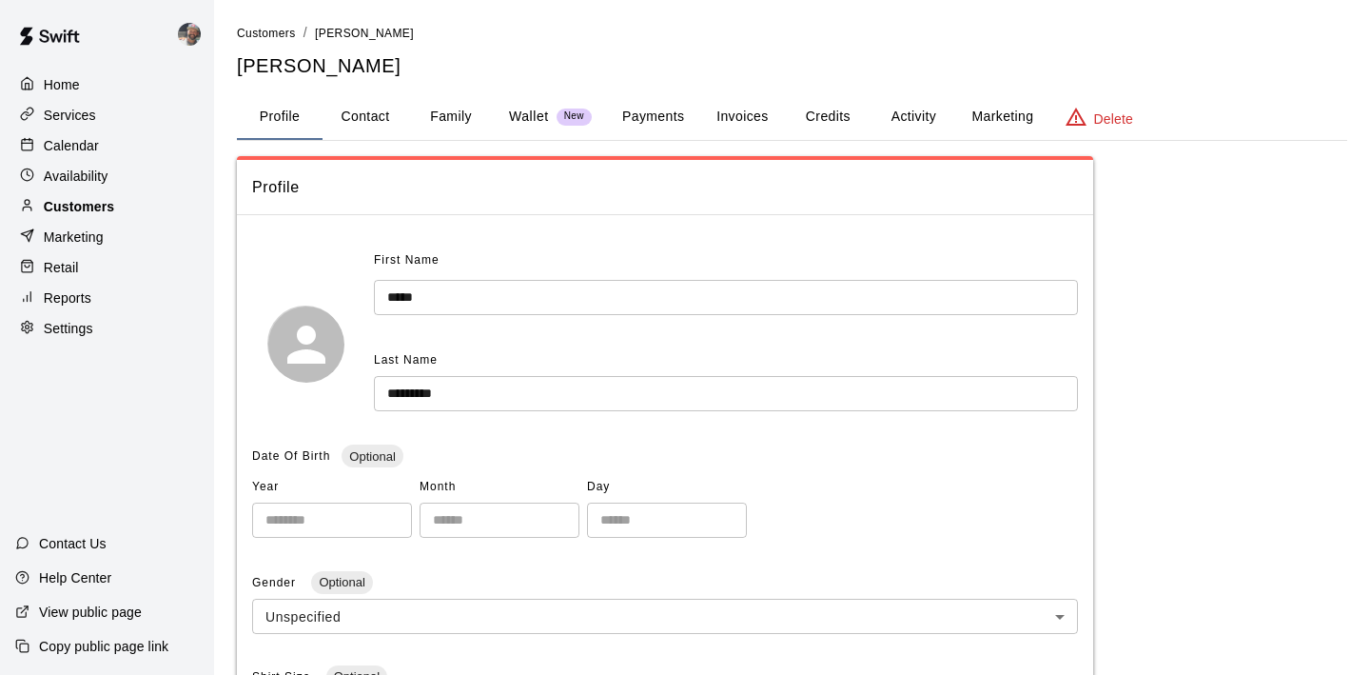
click at [164, 211] on div "Customers" at bounding box center [107, 206] width 184 height 29
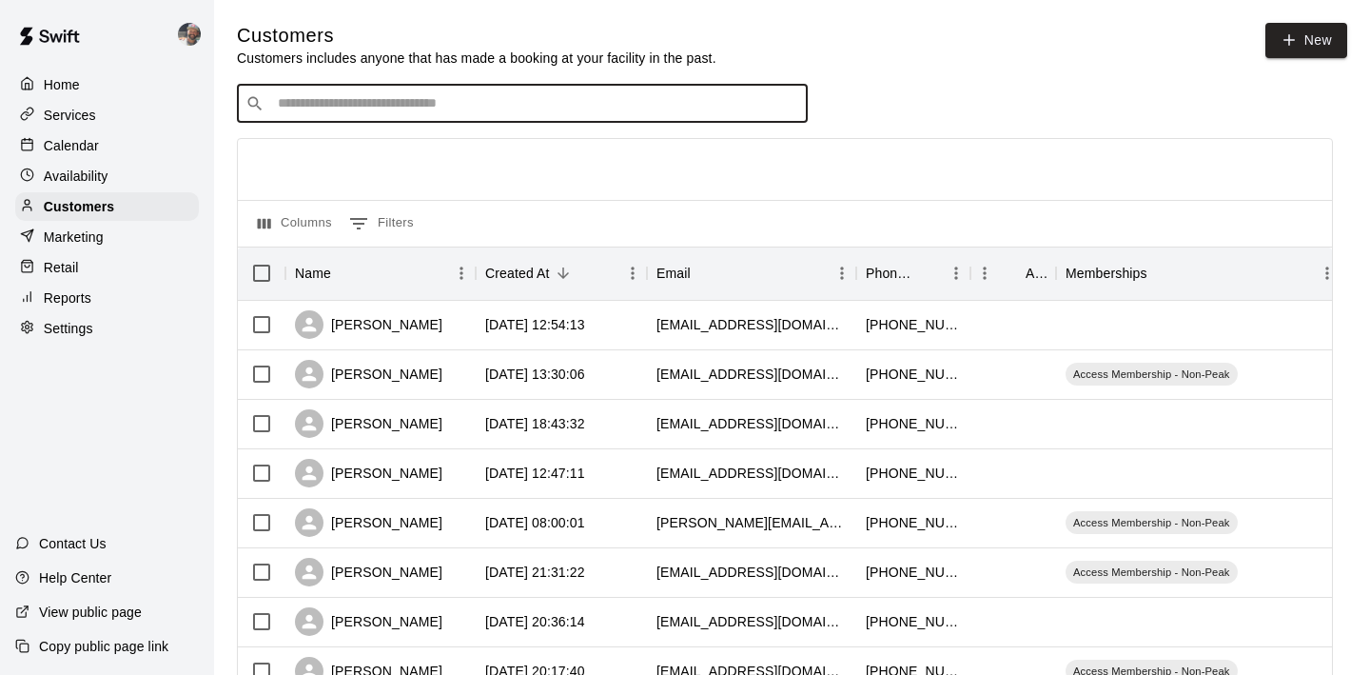
click at [366, 108] on input "Search customers by name or email" at bounding box center [535, 103] width 527 height 19
type input "********"
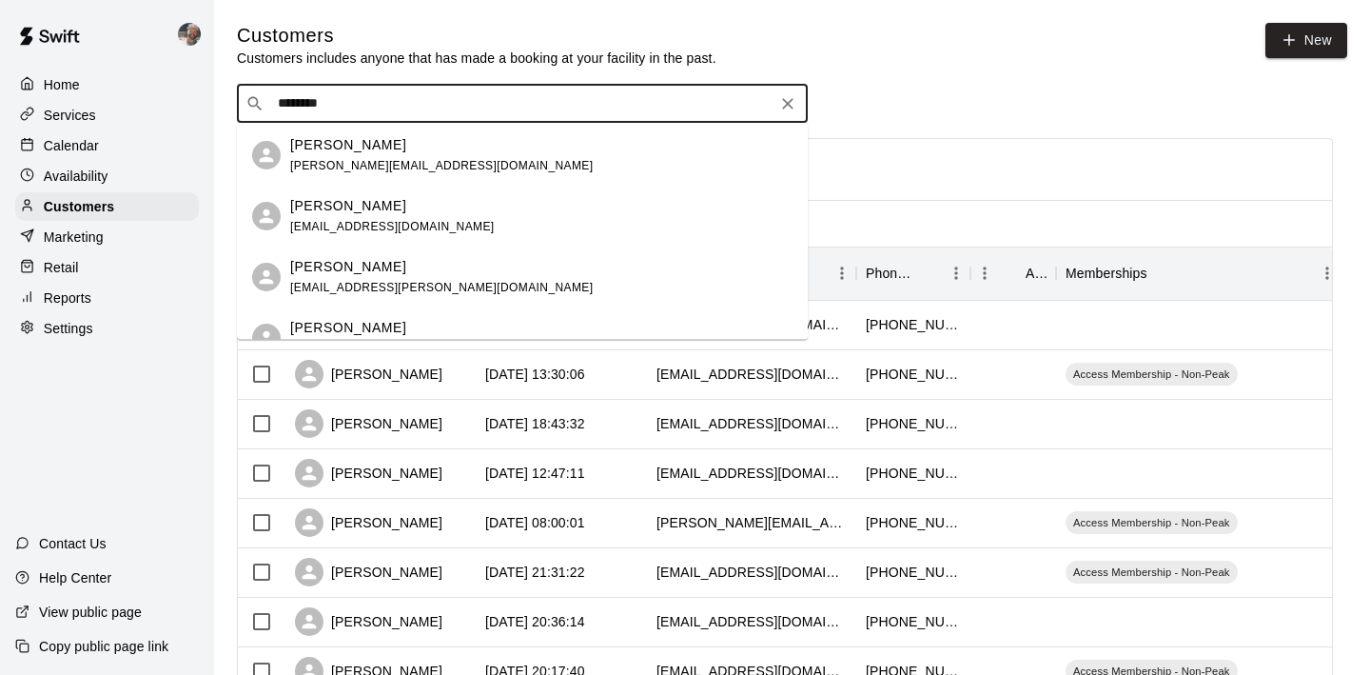
scroll to position [58, 0]
click at [421, 222] on span "courtneyhawkins337@yahoo.com" at bounding box center [392, 227] width 205 height 13
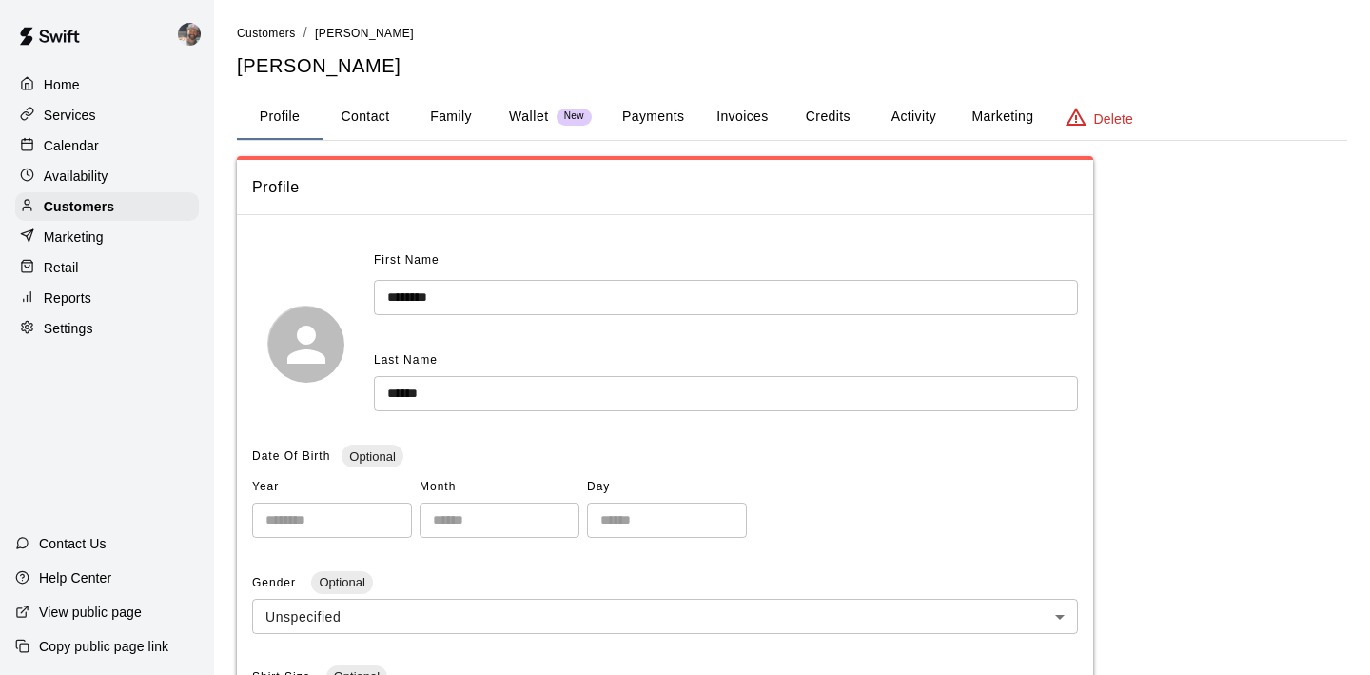
click at [930, 111] on button "Activity" at bounding box center [914, 117] width 86 height 46
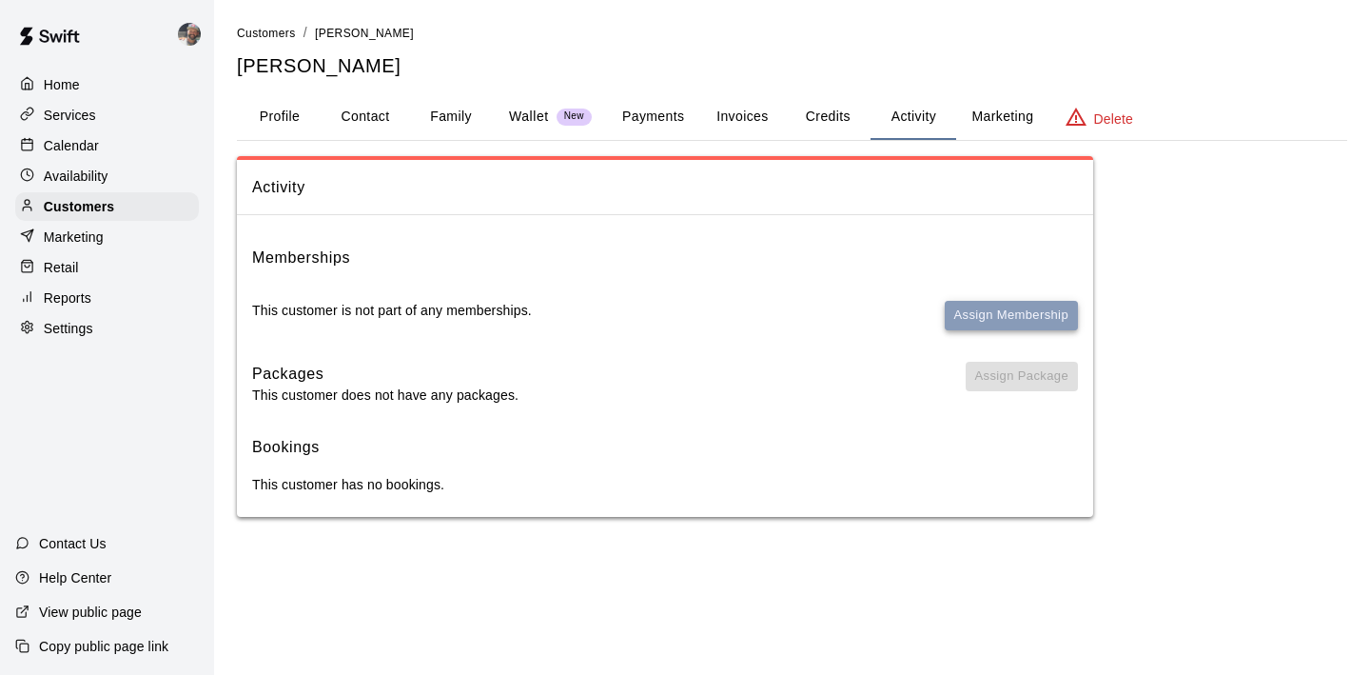
click at [997, 316] on button "Assign Membership" at bounding box center [1011, 316] width 133 height 30
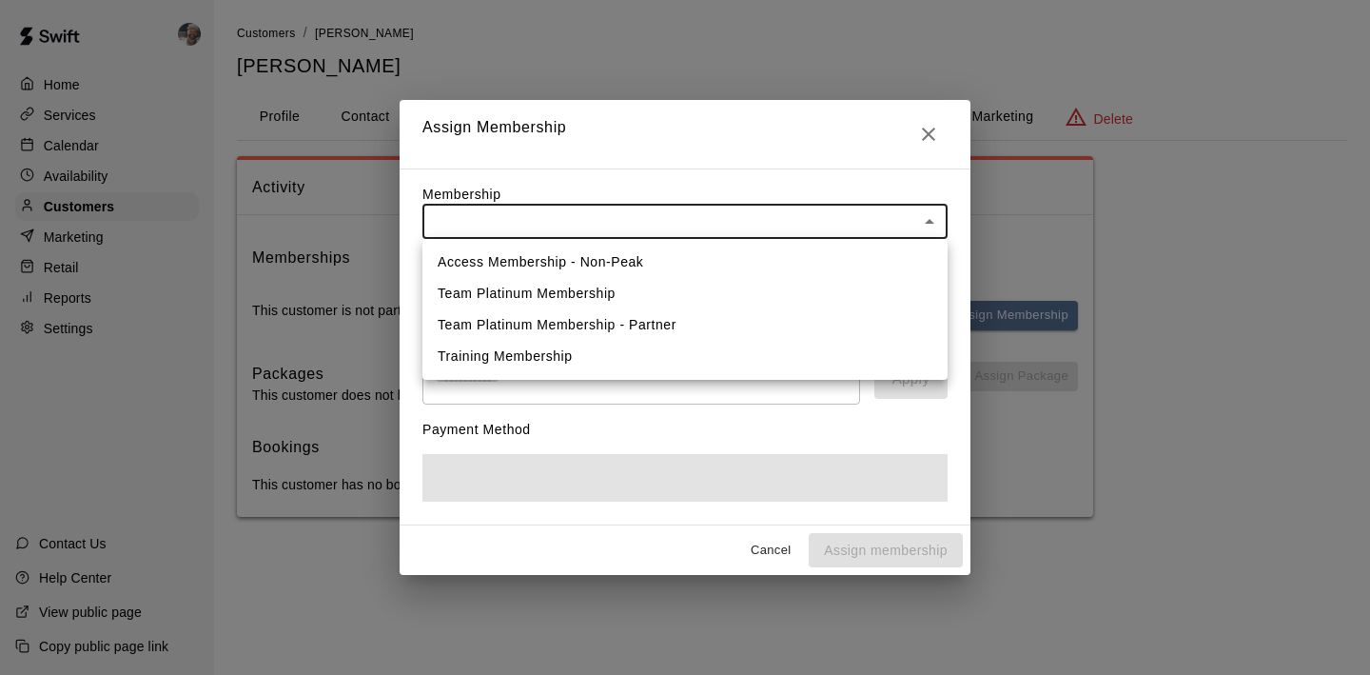
click at [538, 231] on body "Home Services Calendar Availability Customers Marketing Retail Reports Settings…" at bounding box center [685, 277] width 1370 height 555
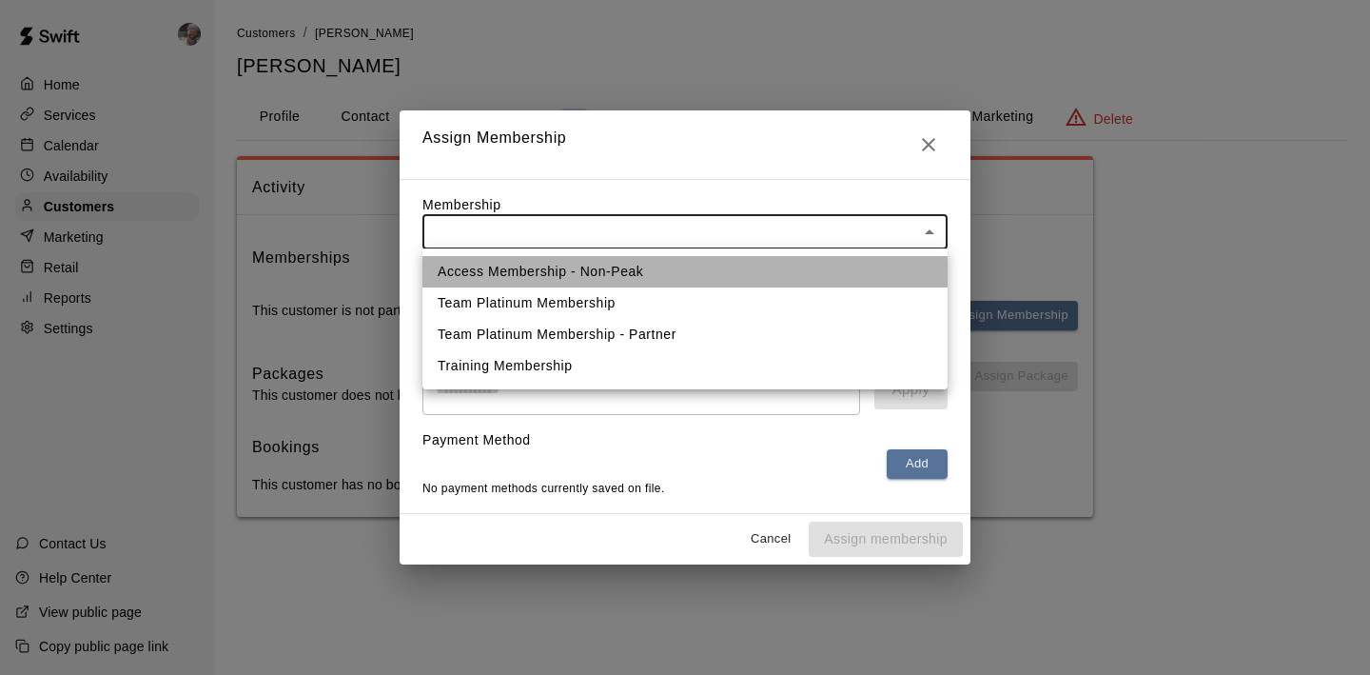
click at [540, 260] on li "Access Membership - Non-Peak" at bounding box center [685, 271] width 525 height 31
type input "**********"
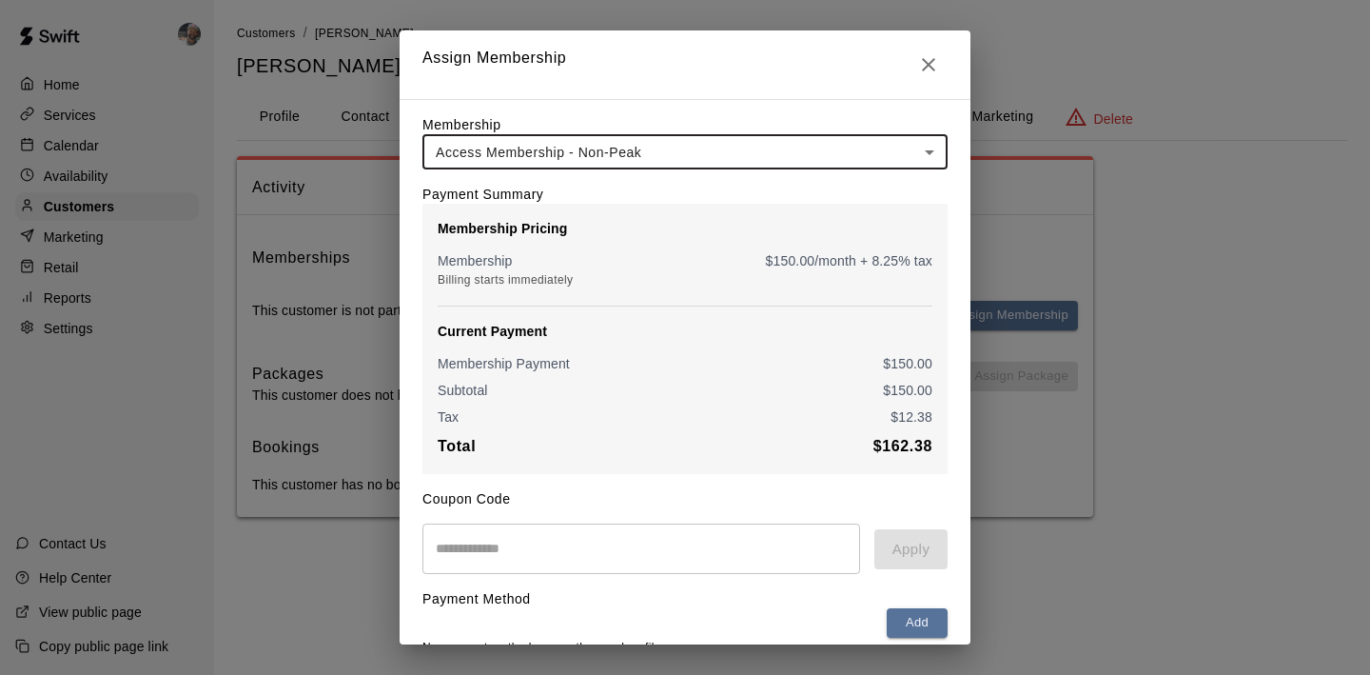
click at [572, 535] on input "text" at bounding box center [642, 548] width 438 height 50
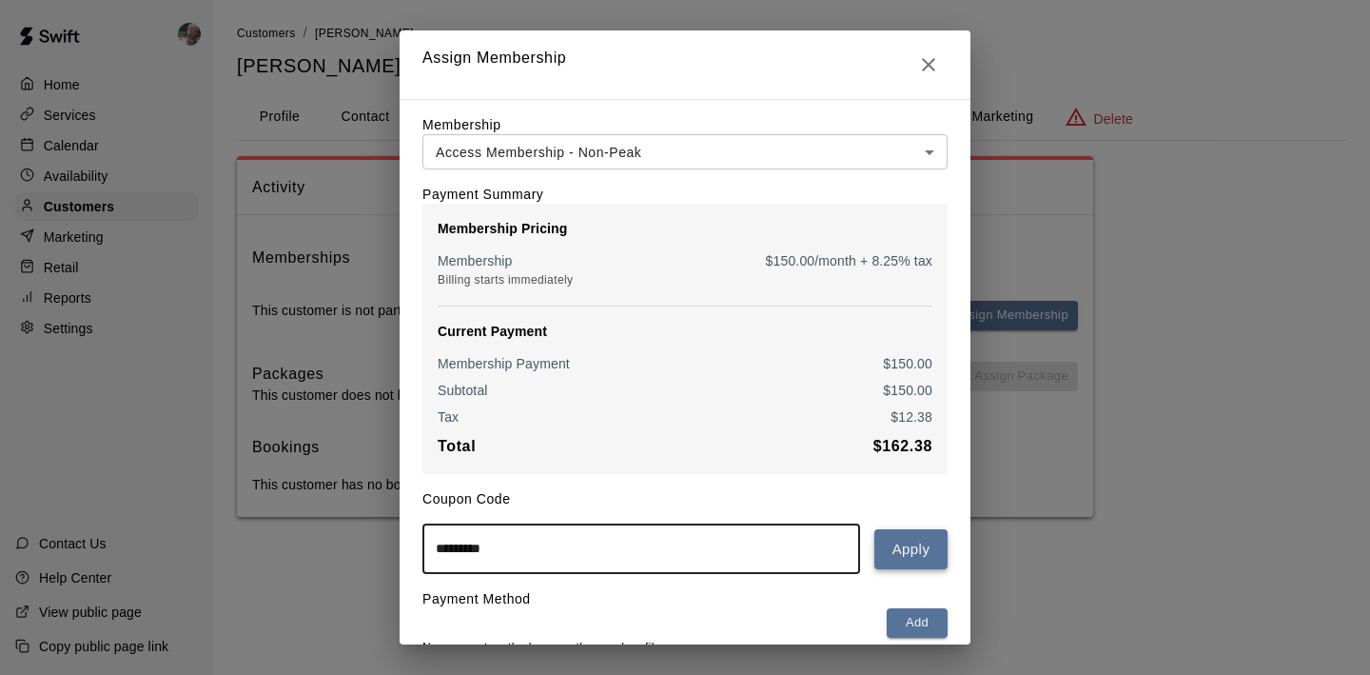
type input "*********"
click at [910, 560] on button "Apply" at bounding box center [911, 549] width 73 height 40
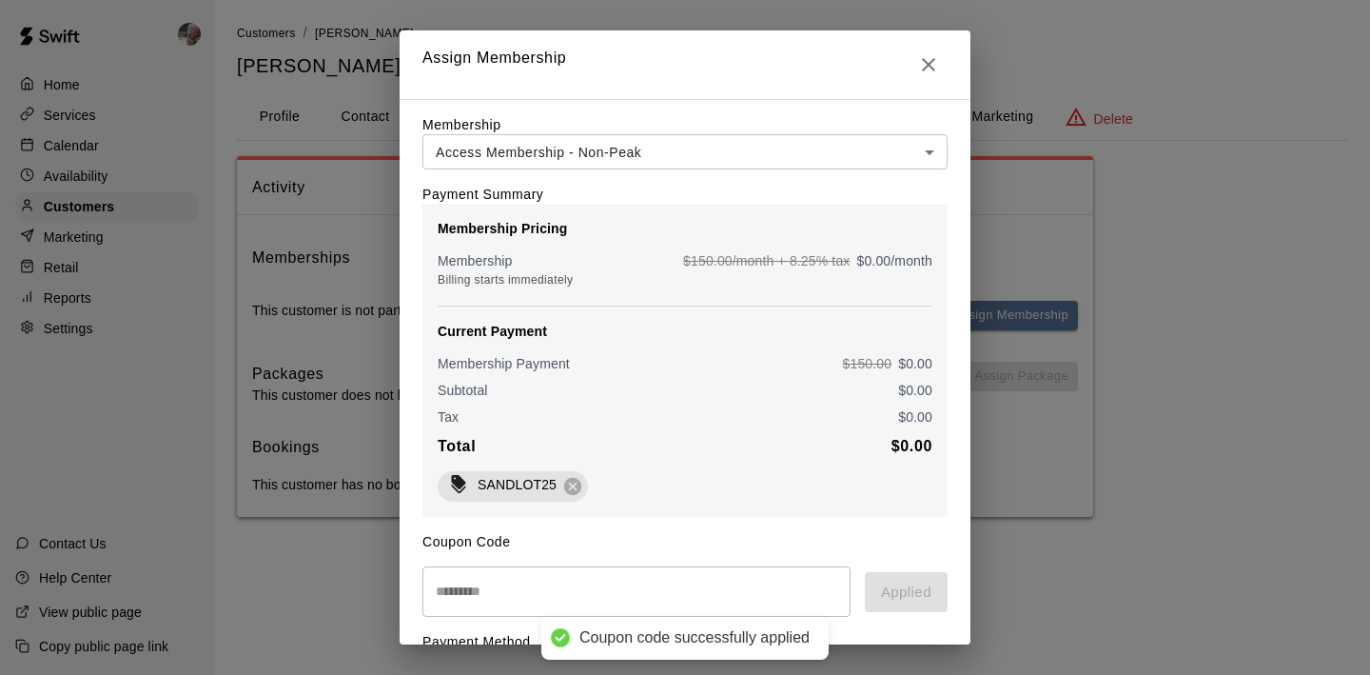
scroll to position [126, 0]
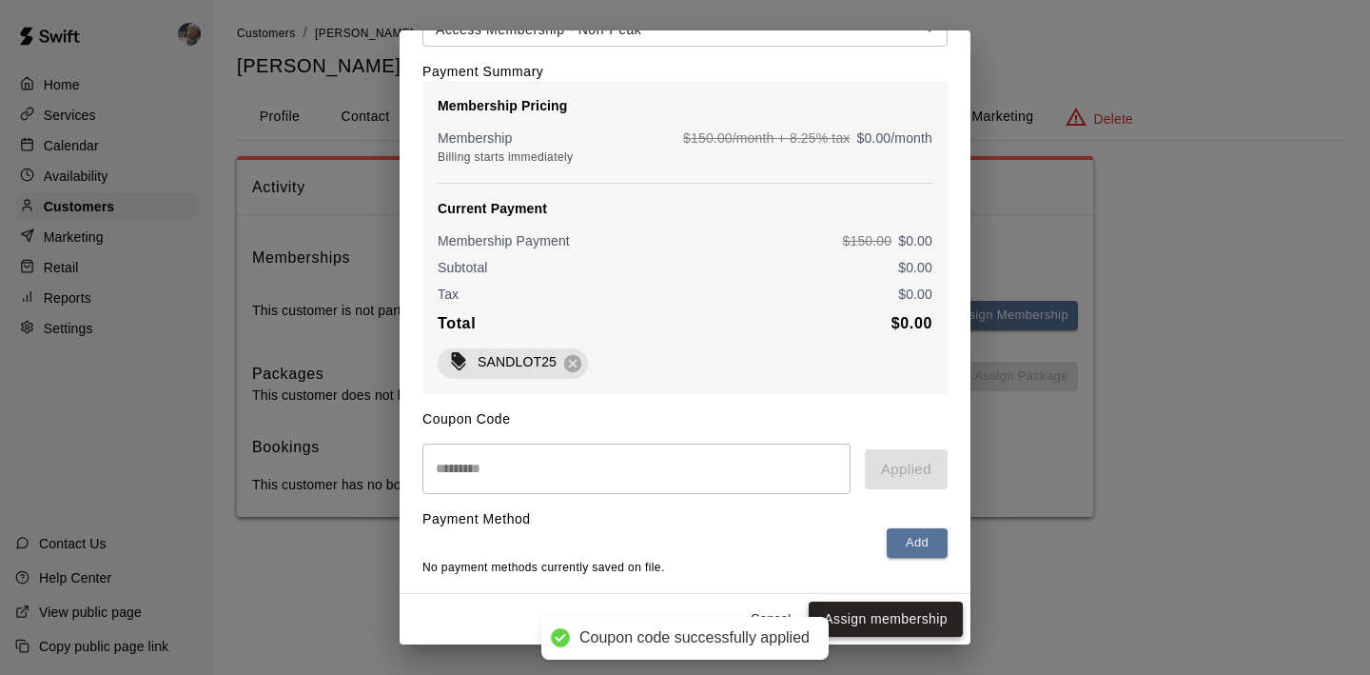
click at [853, 621] on button "Assign membership" at bounding box center [886, 618] width 154 height 35
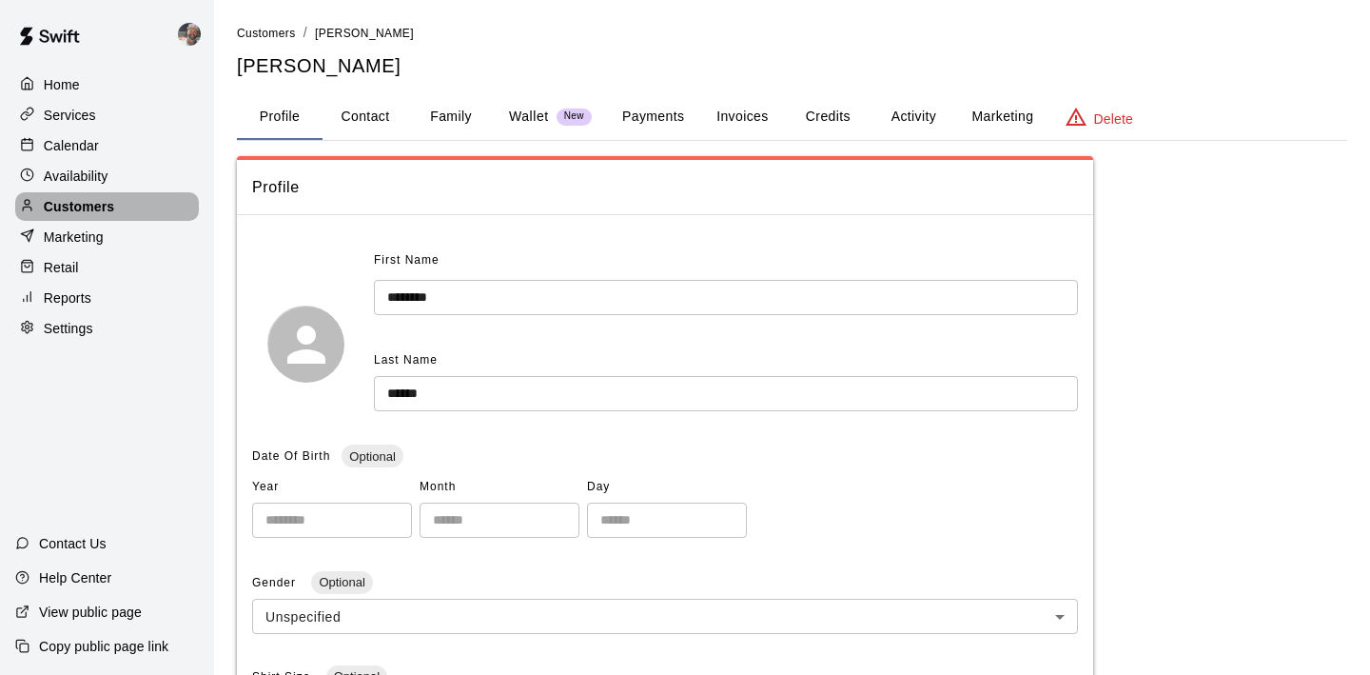
click at [118, 203] on div "Customers" at bounding box center [107, 206] width 184 height 29
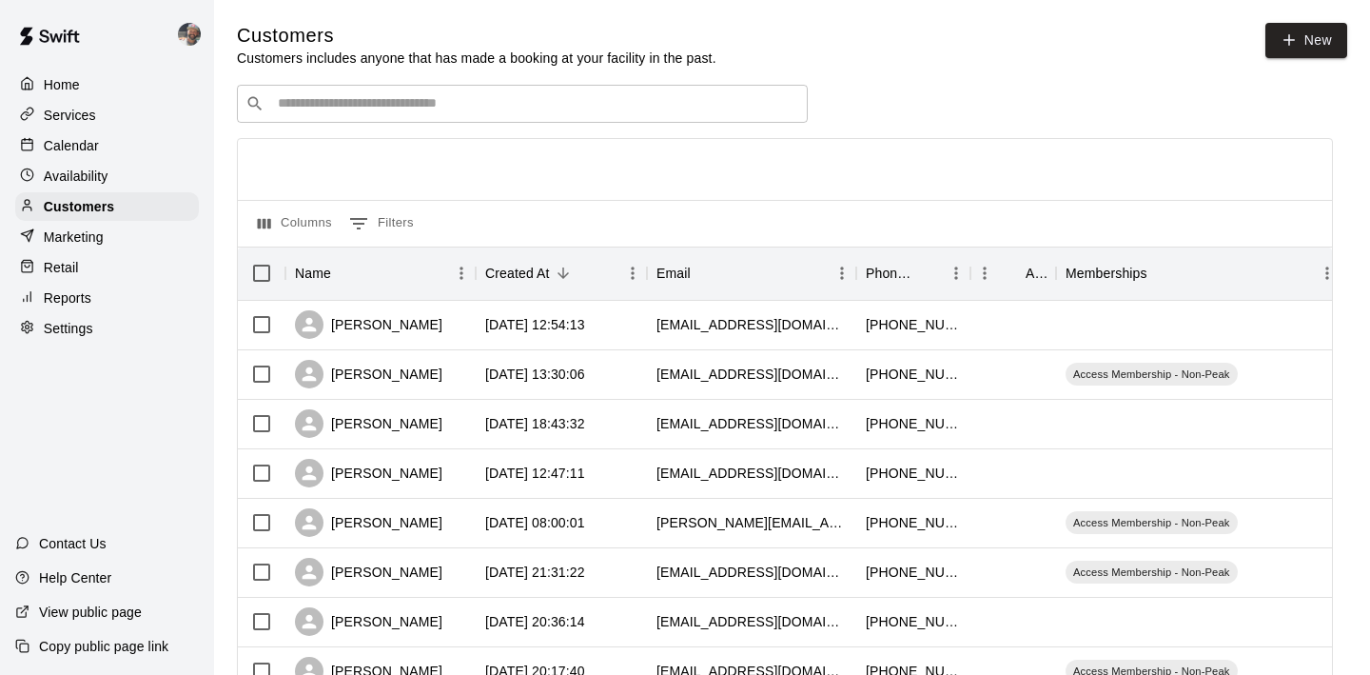
click at [323, 93] on div "​ ​" at bounding box center [522, 104] width 571 height 38
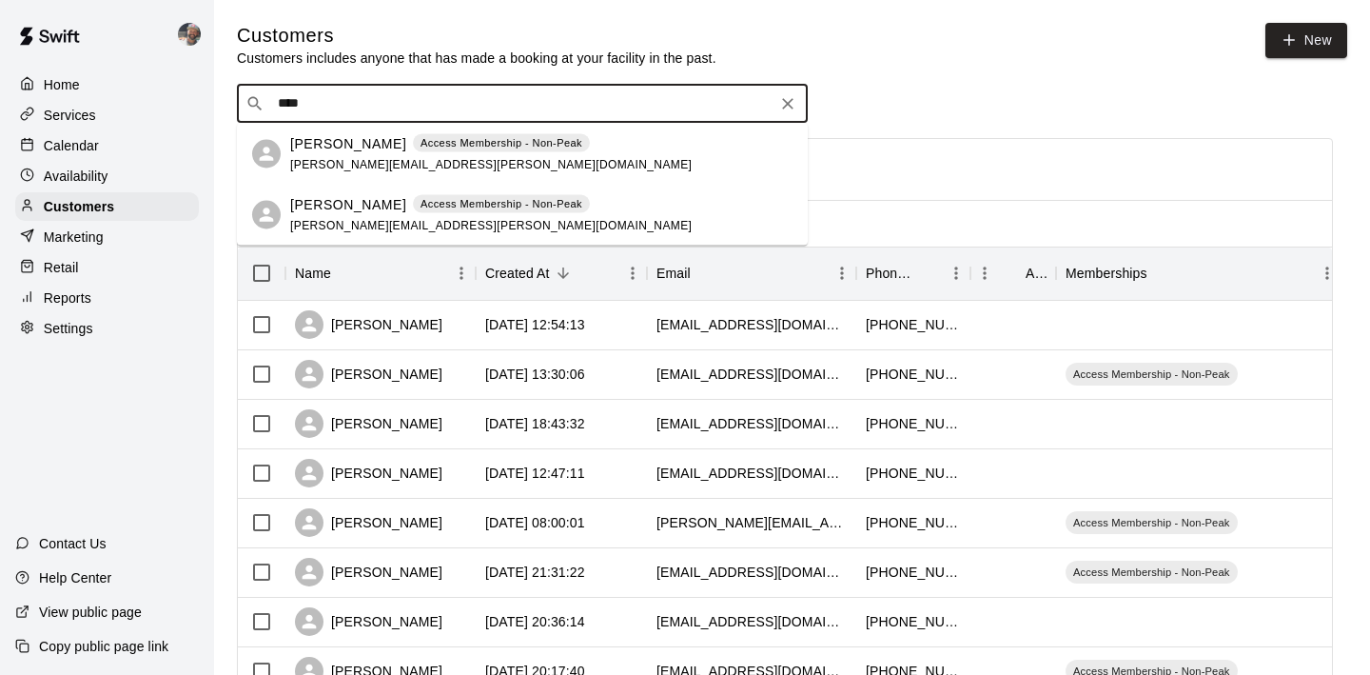
type input "****"
